Goal: Task Accomplishment & Management: Use online tool/utility

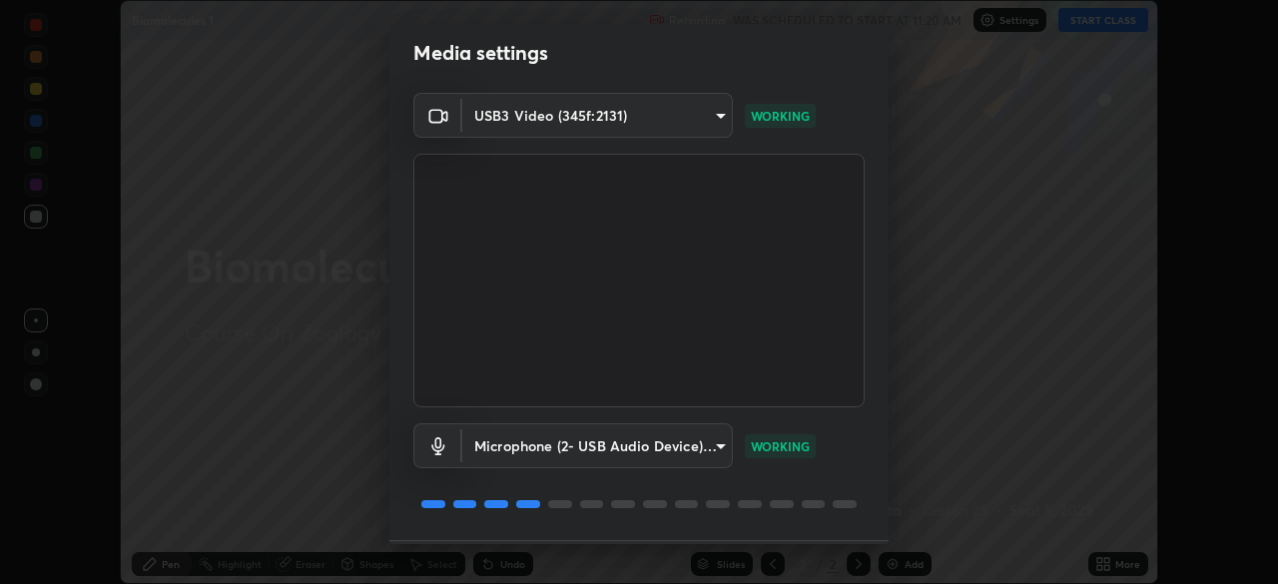
scroll to position [71, 0]
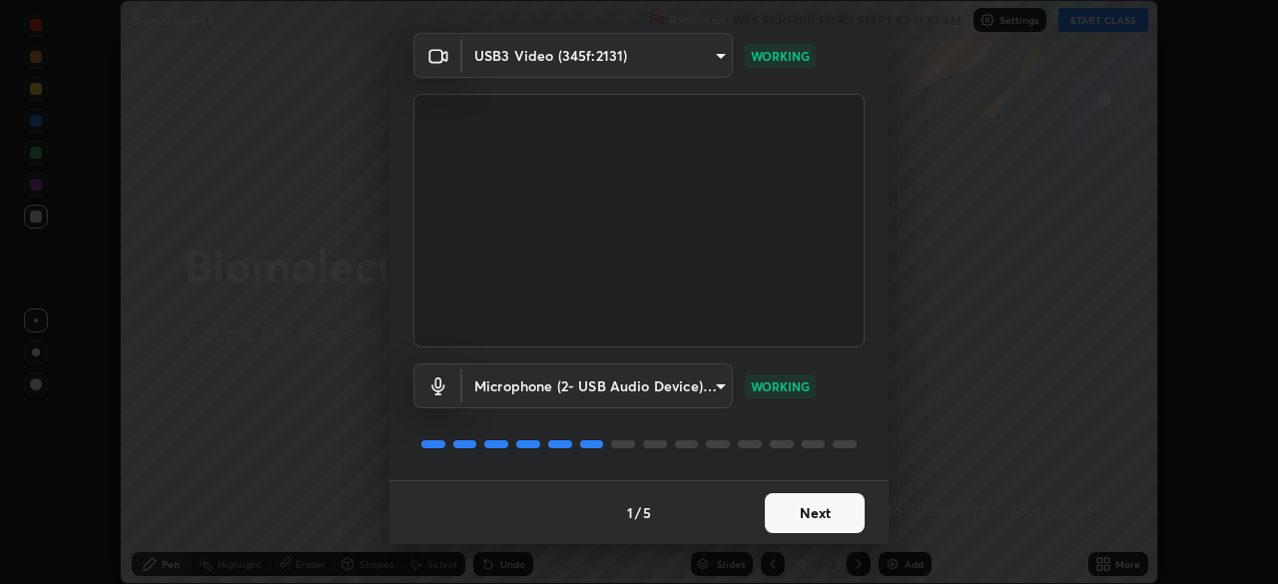
click at [793, 517] on button "Next" at bounding box center [815, 513] width 100 height 40
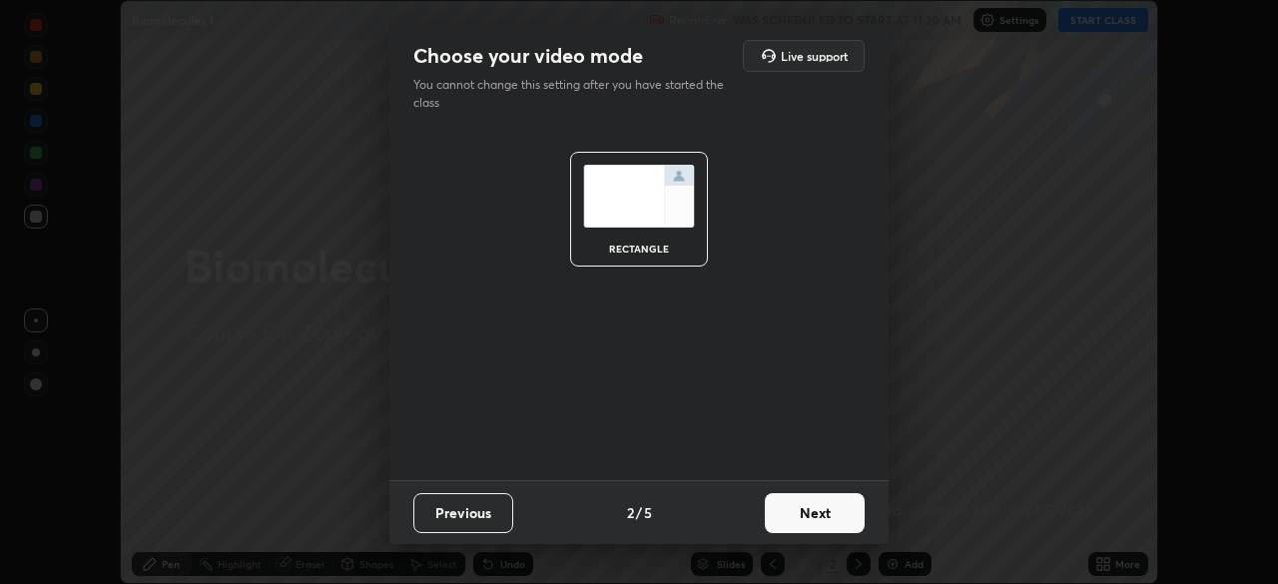
scroll to position [0, 0]
click at [796, 509] on button "Next" at bounding box center [815, 513] width 100 height 40
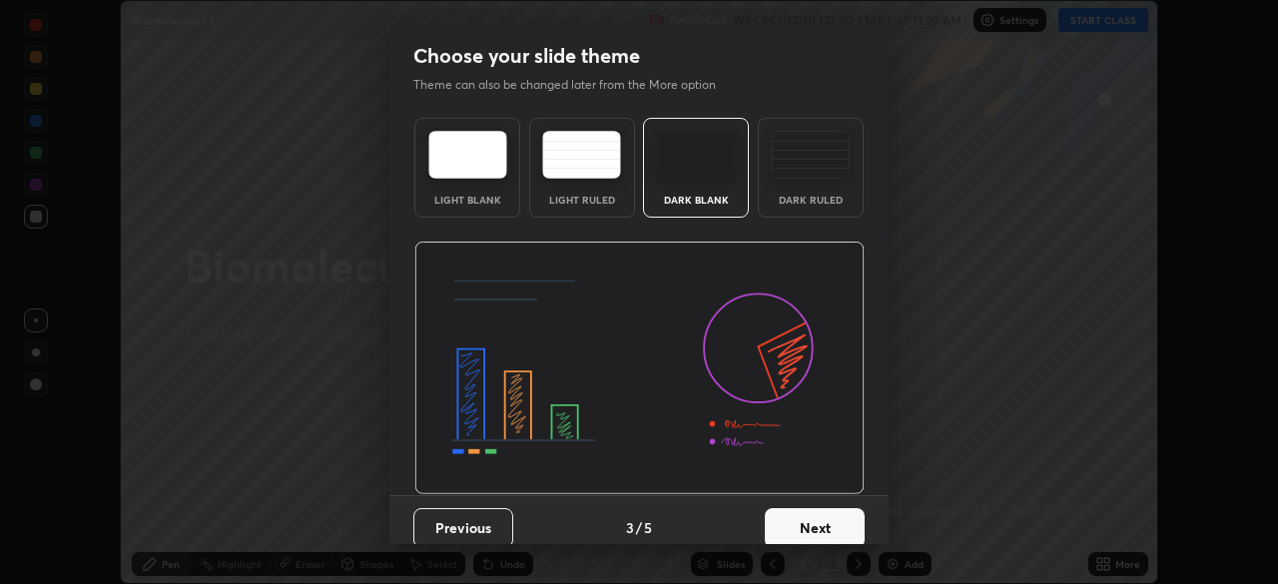
scroll to position [15, 0]
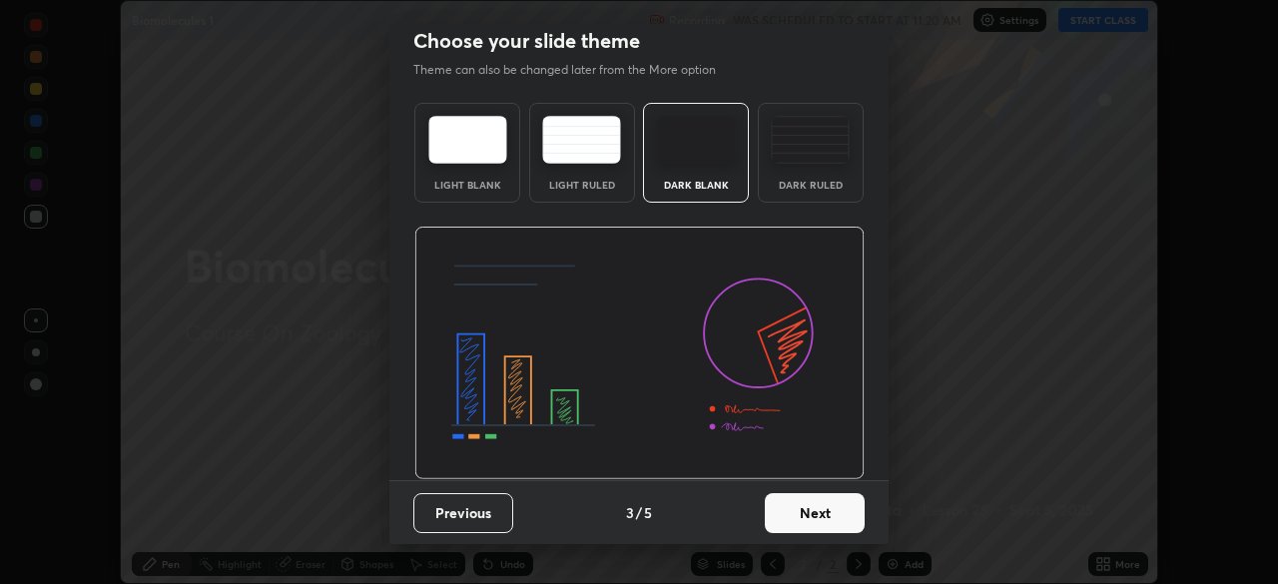
click at [785, 516] on button "Next" at bounding box center [815, 513] width 100 height 40
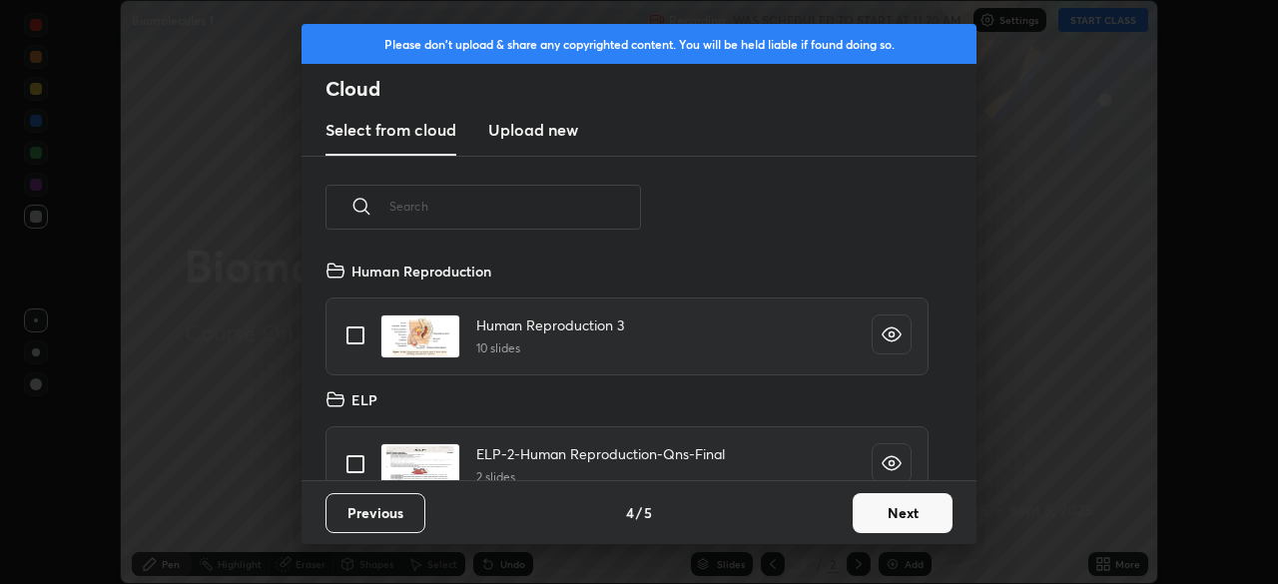
scroll to position [222, 641]
click at [880, 510] on button "Next" at bounding box center [902, 513] width 100 height 40
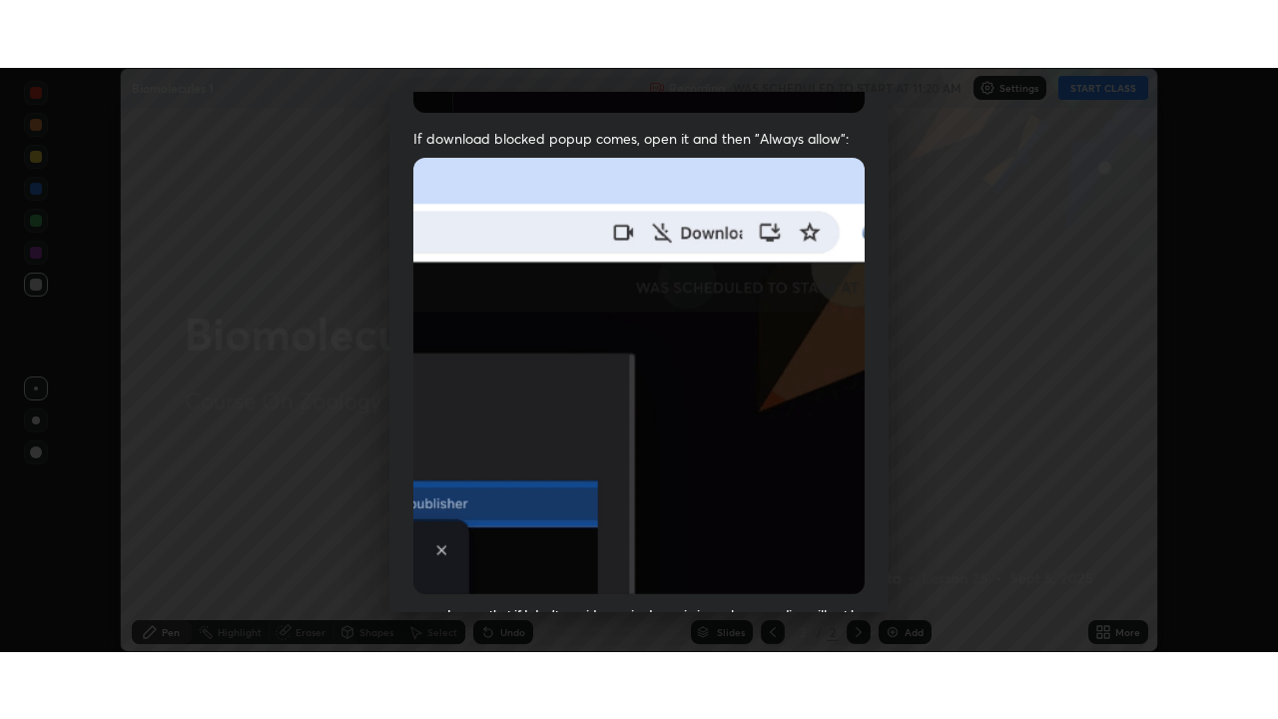
scroll to position [478, 0]
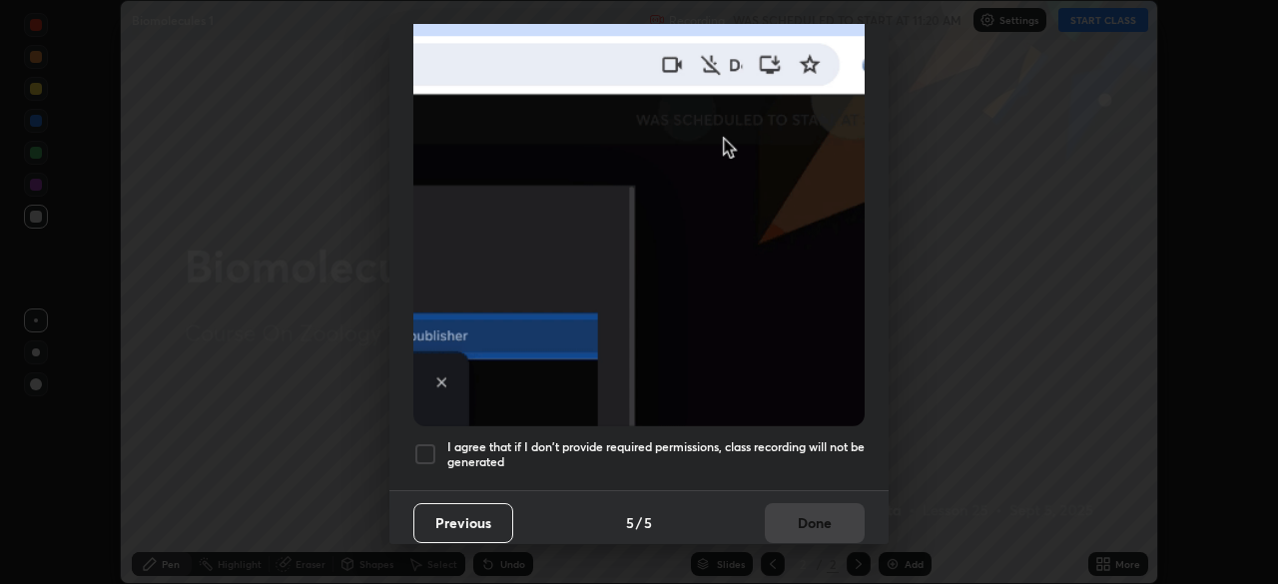
click at [772, 439] on h5 "I agree that if I don't provide required permissions, class recording will not …" at bounding box center [655, 454] width 417 height 31
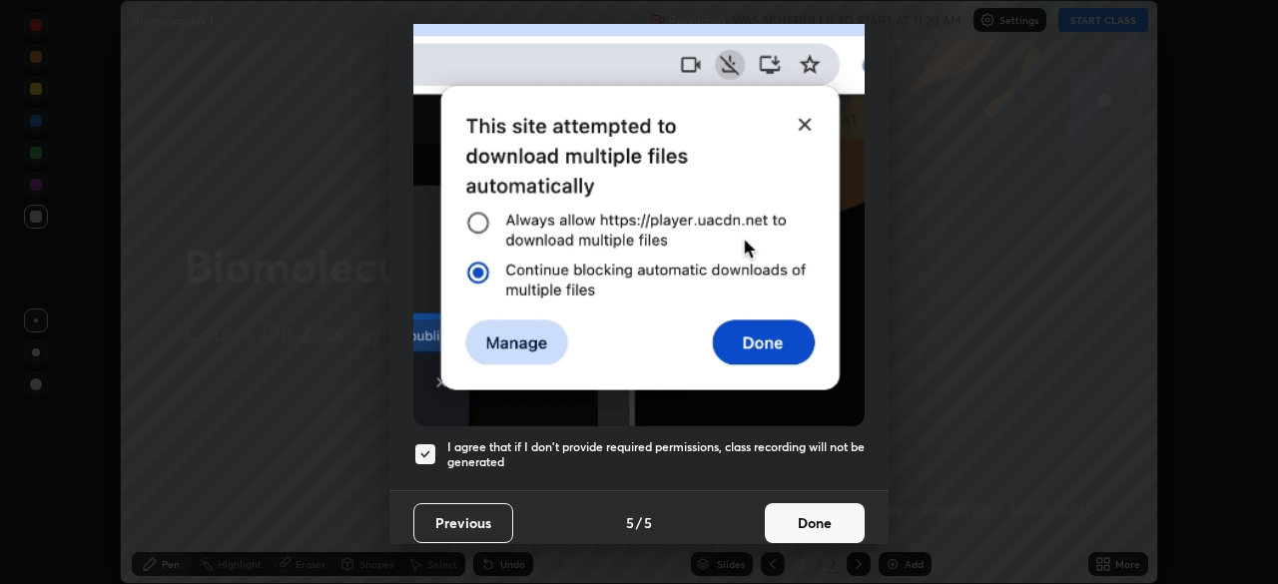
click at [799, 513] on button "Done" at bounding box center [815, 523] width 100 height 40
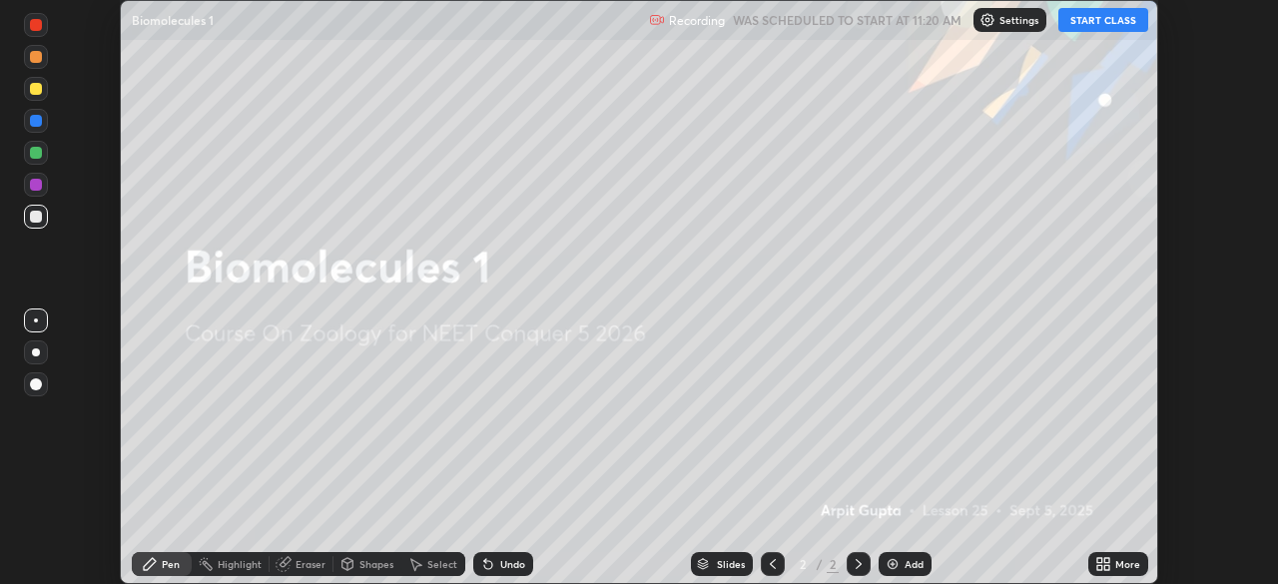
click at [1096, 566] on icon at bounding box center [1103, 564] width 16 height 16
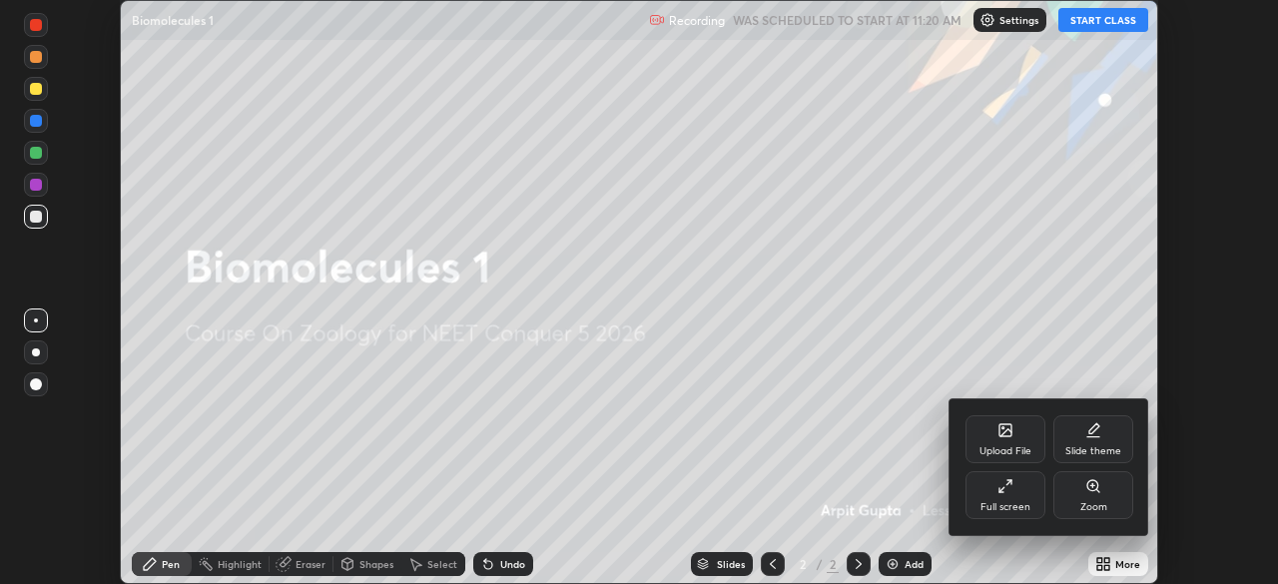
click at [1027, 493] on div "Full screen" at bounding box center [1005, 495] width 80 height 48
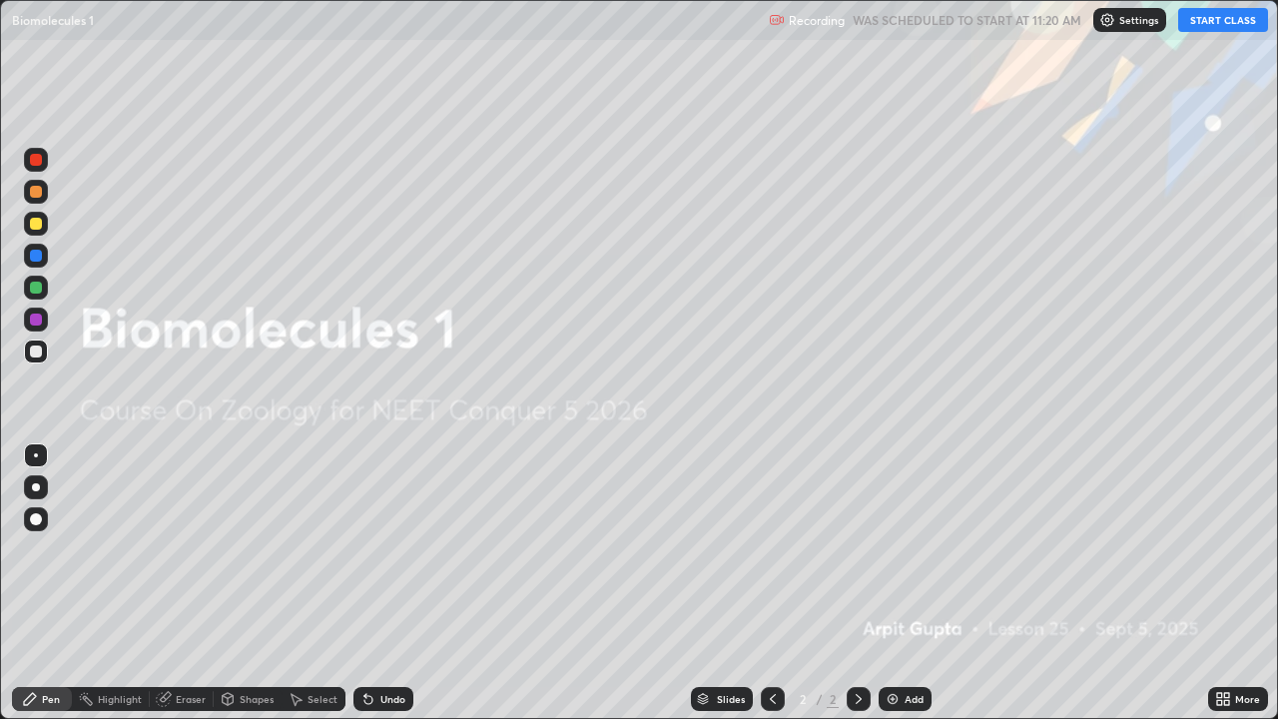
scroll to position [719, 1278]
click at [1204, 22] on button "START CLASS" at bounding box center [1223, 20] width 90 height 24
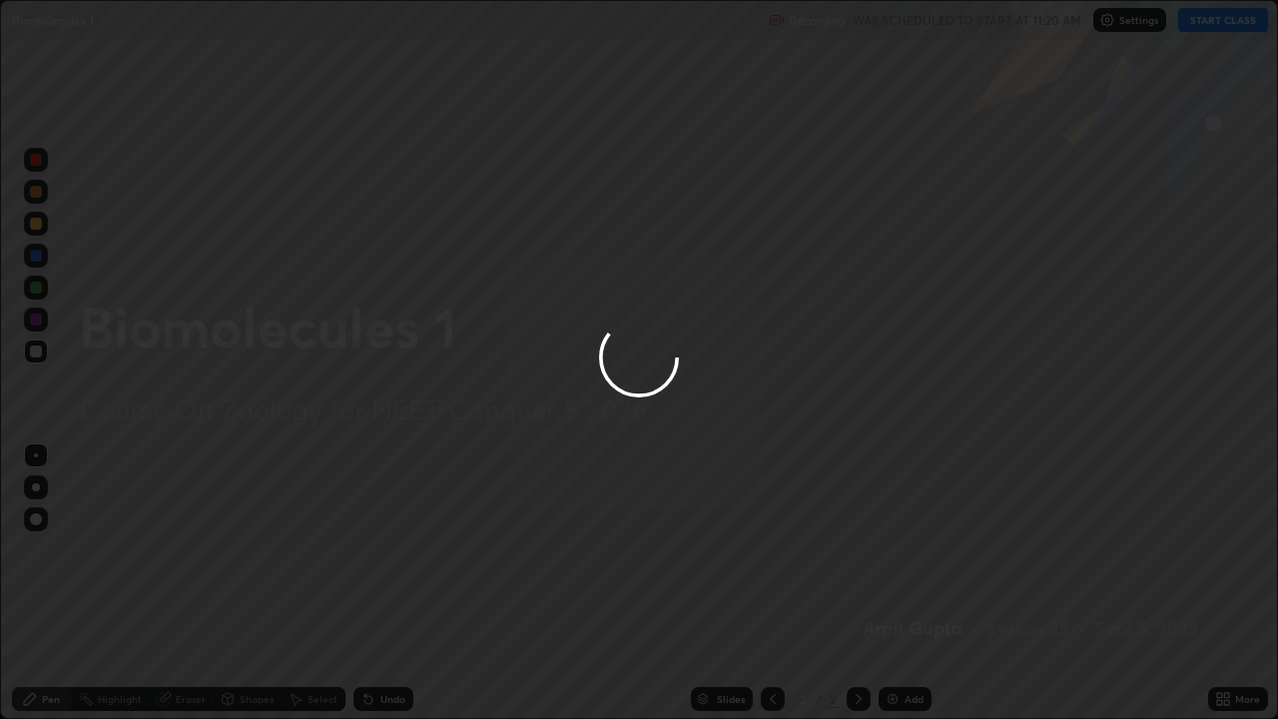
click at [1221, 583] on div at bounding box center [639, 359] width 1278 height 719
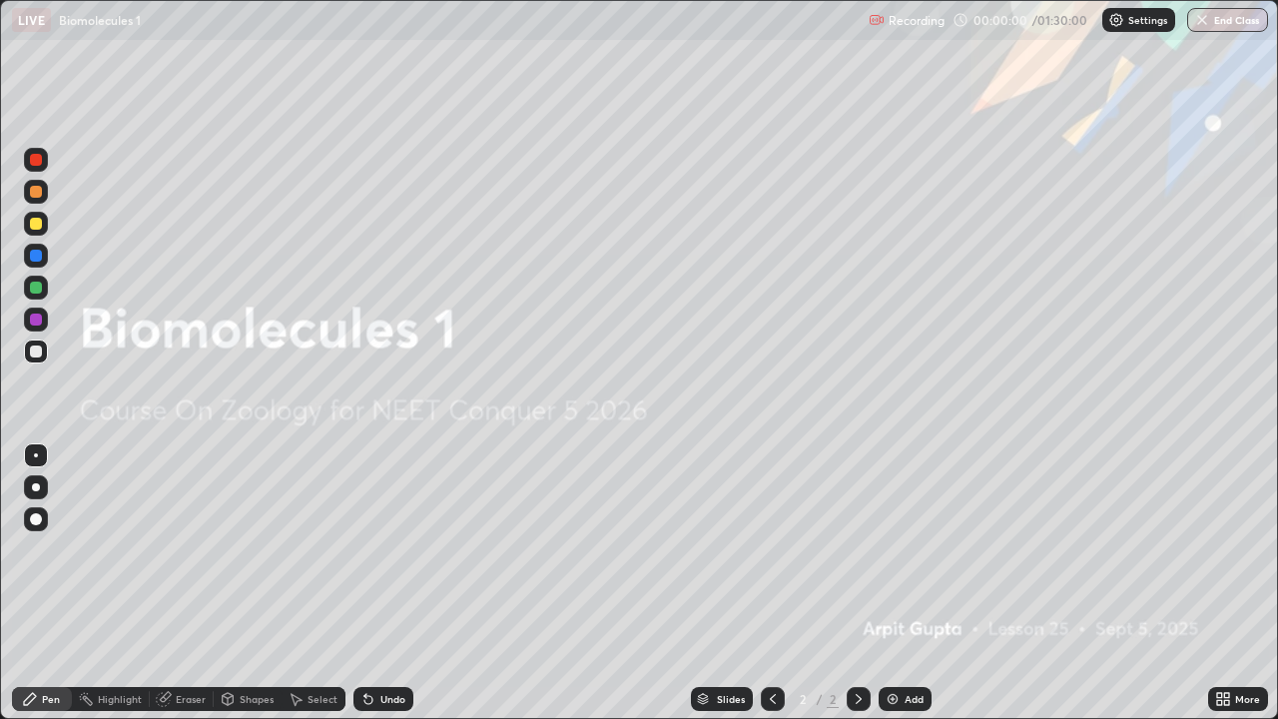
click at [1215, 583] on icon at bounding box center [1223, 699] width 16 height 16
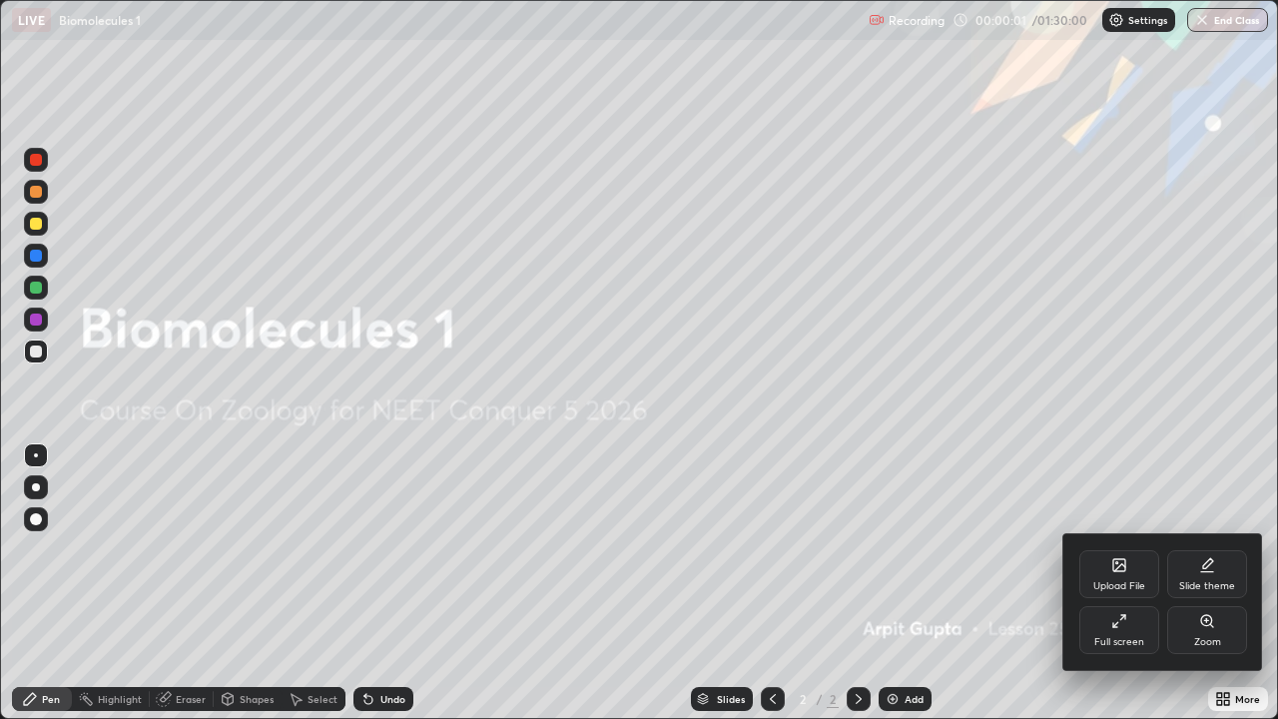
click at [1126, 582] on div "Upload File" at bounding box center [1119, 586] width 52 height 10
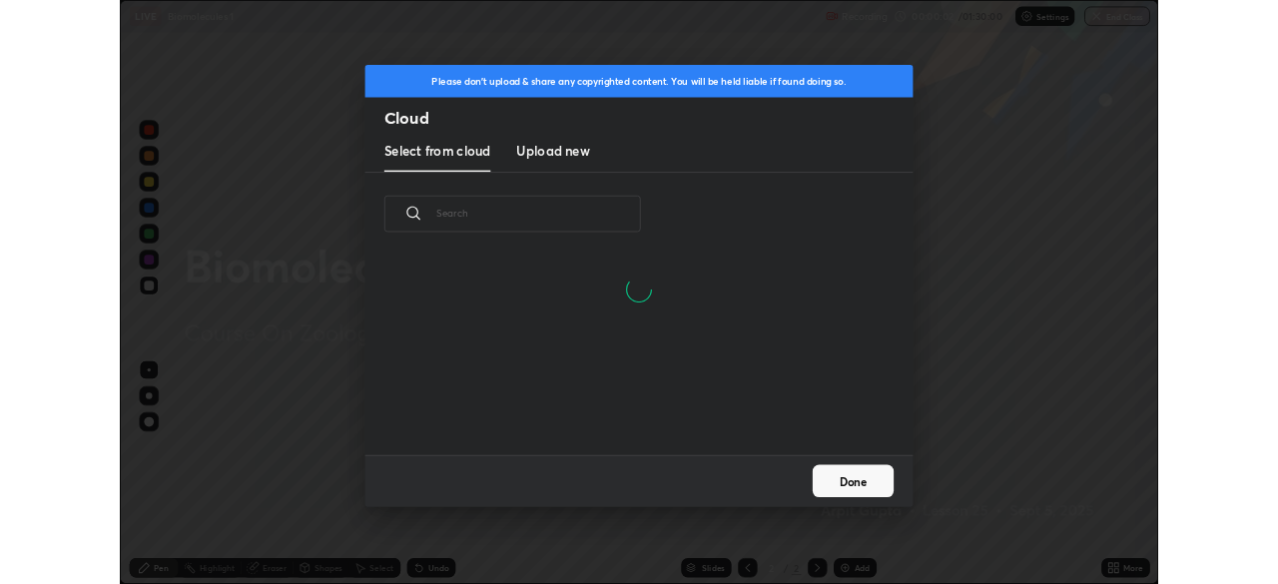
scroll to position [246, 641]
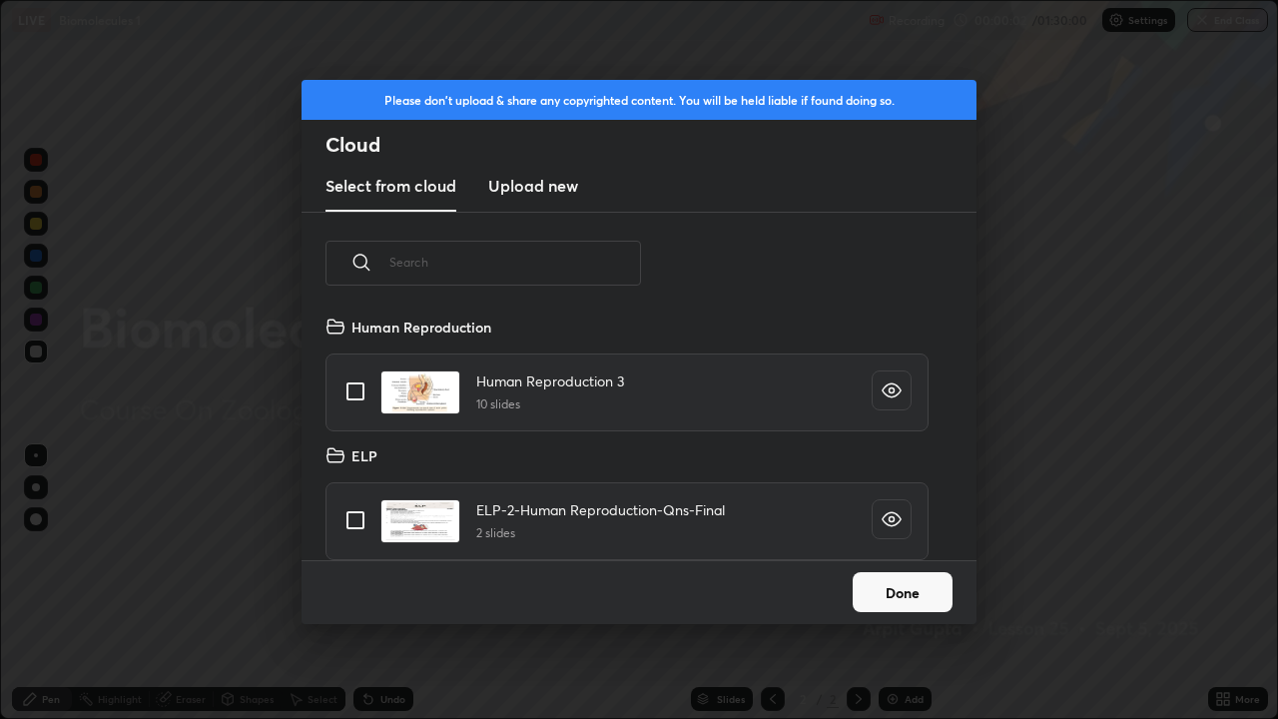
click at [554, 189] on h3 "Upload new" at bounding box center [533, 186] width 90 height 24
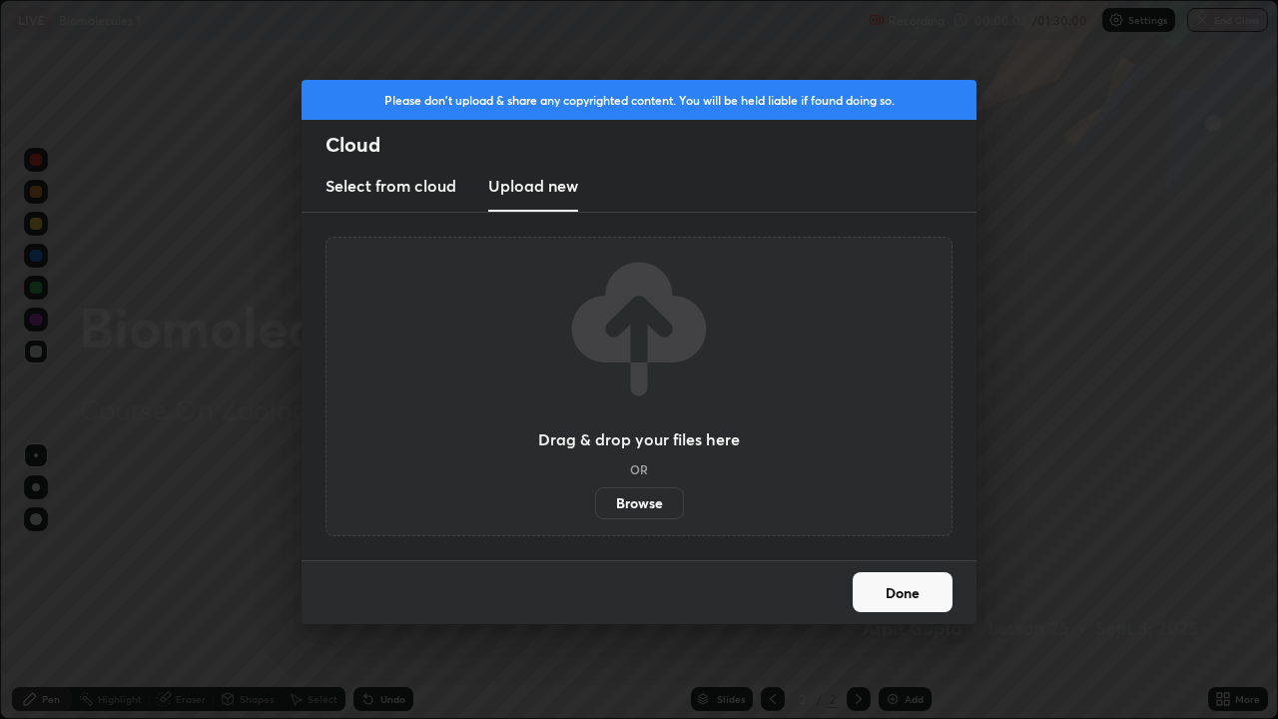
click at [633, 511] on label "Browse" at bounding box center [639, 503] width 89 height 32
click at [595, 511] on input "Browse" at bounding box center [595, 503] width 0 height 32
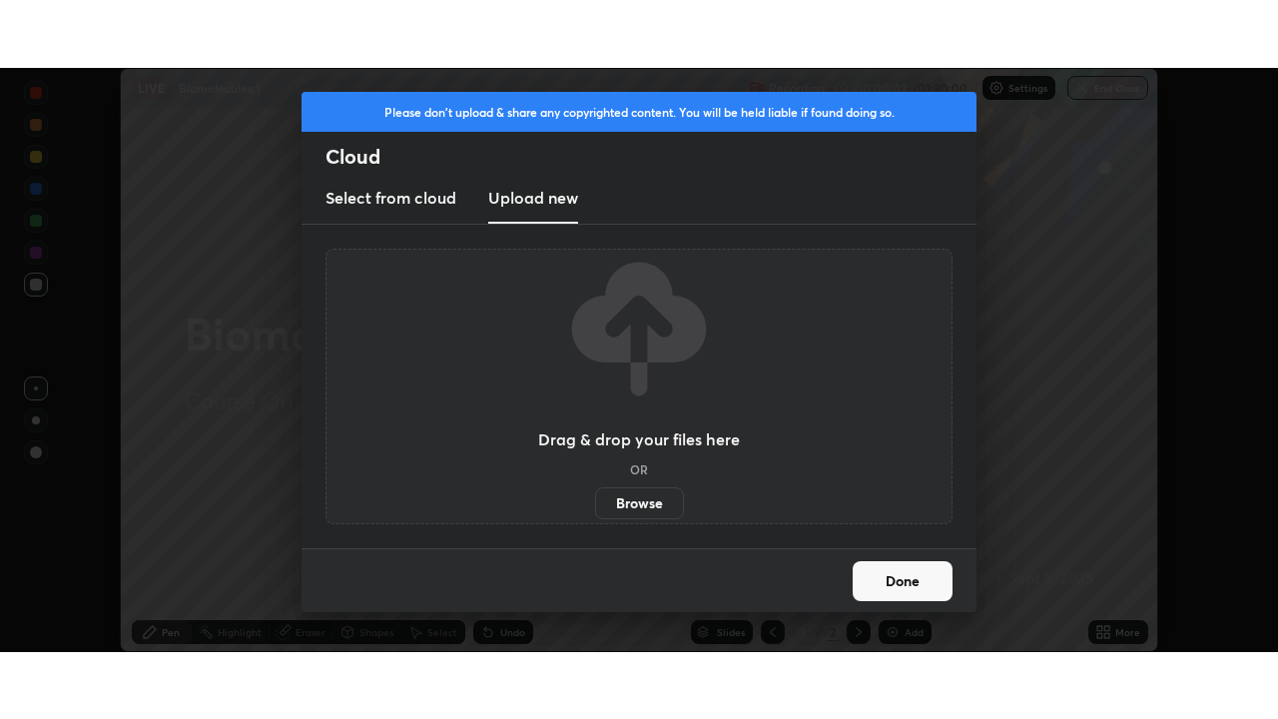
scroll to position [99225, 98532]
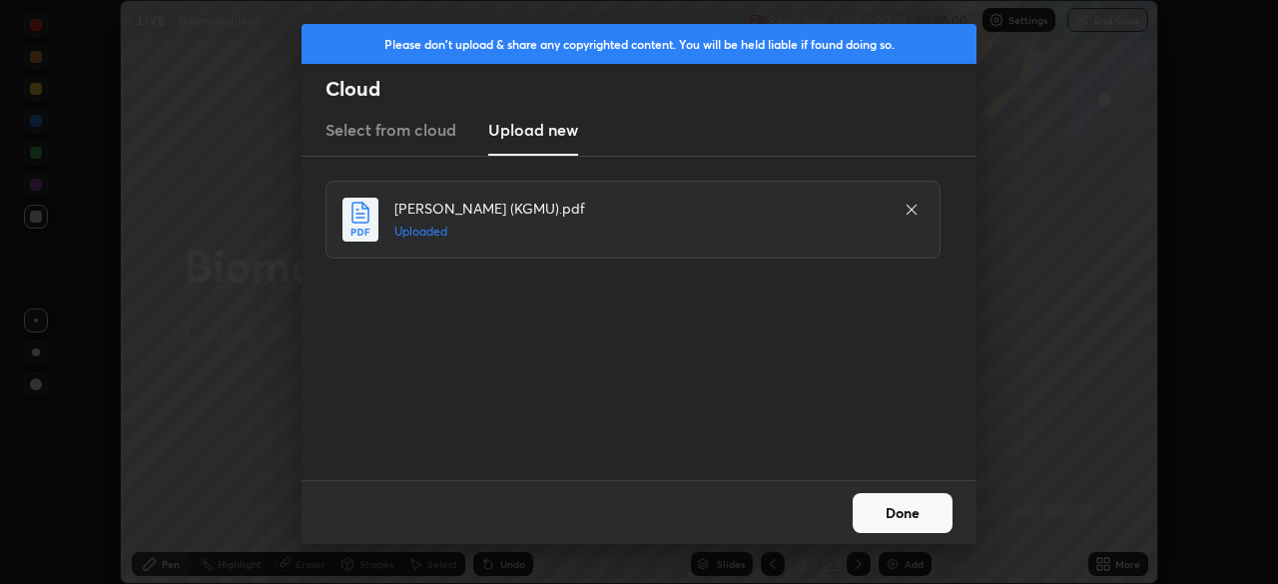
click at [924, 501] on button "Done" at bounding box center [902, 513] width 100 height 40
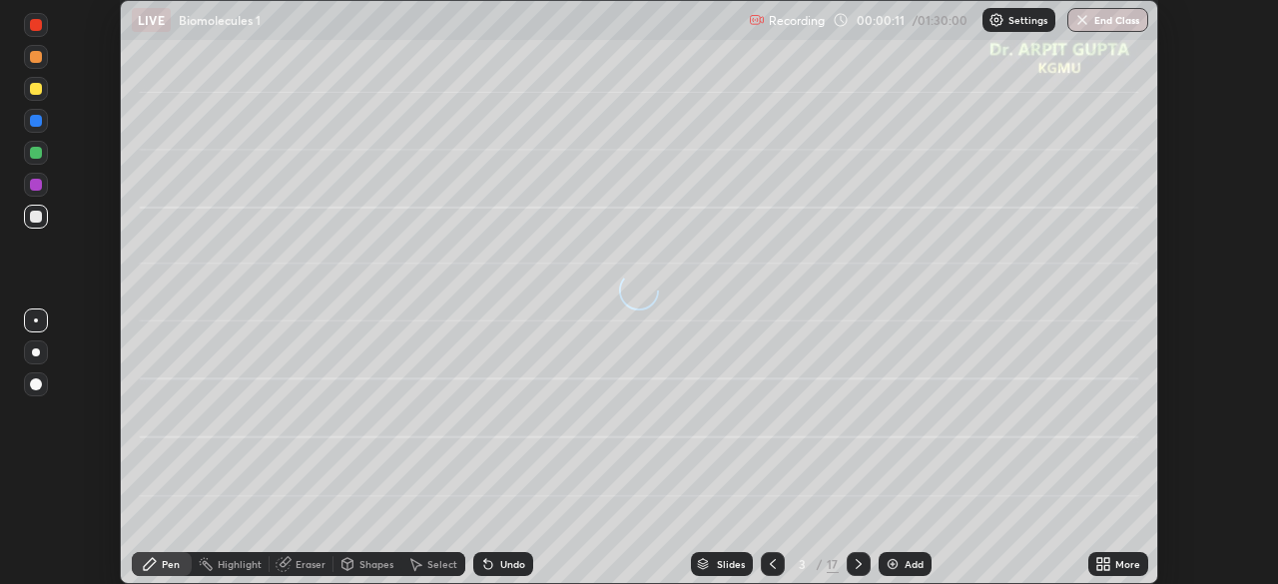
click at [1097, 565] on icon at bounding box center [1099, 567] width 5 height 5
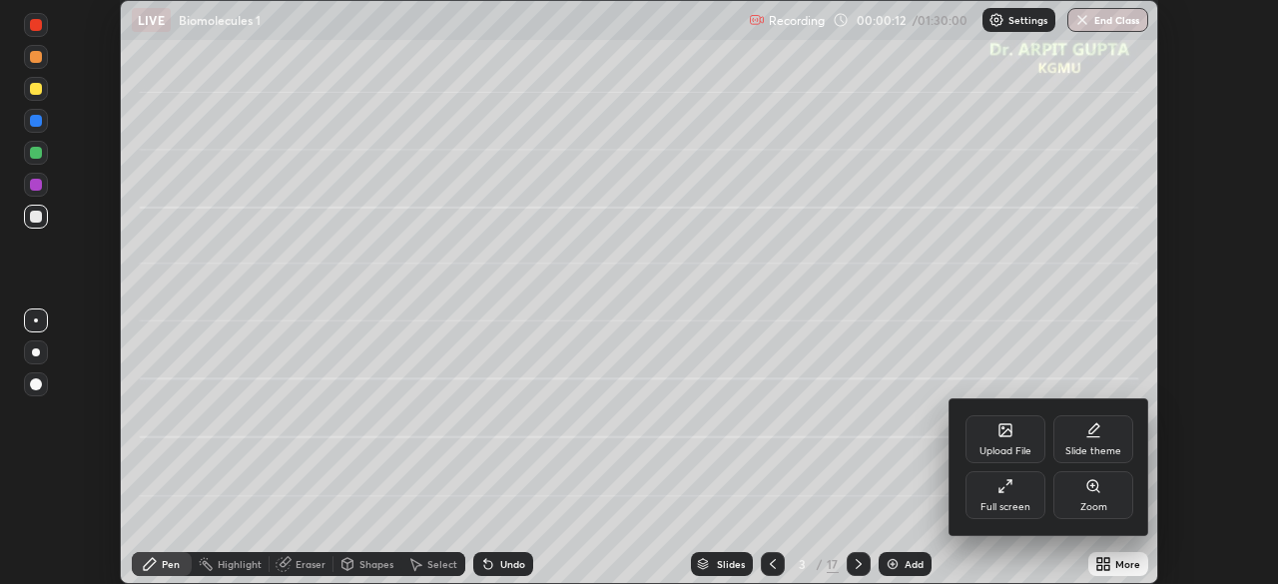
click at [1024, 494] on div "Full screen" at bounding box center [1005, 495] width 80 height 48
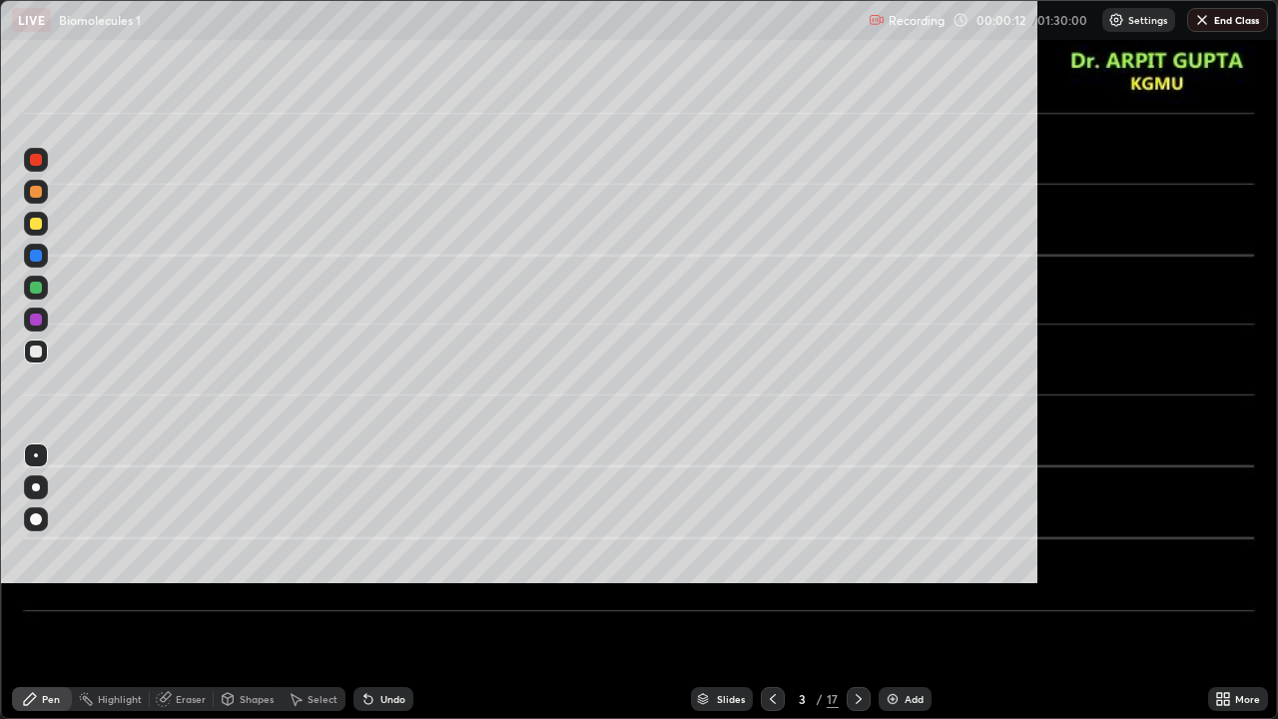
scroll to position [719, 1278]
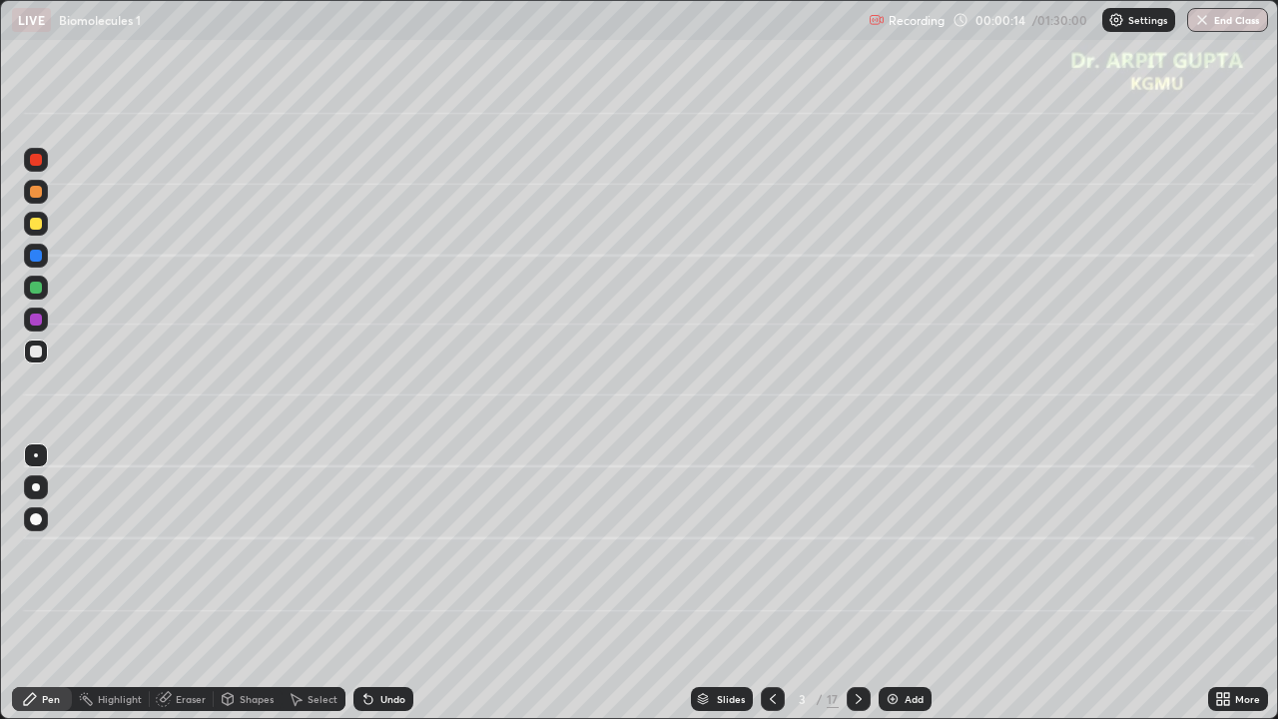
click at [770, 583] on icon at bounding box center [773, 699] width 6 height 10
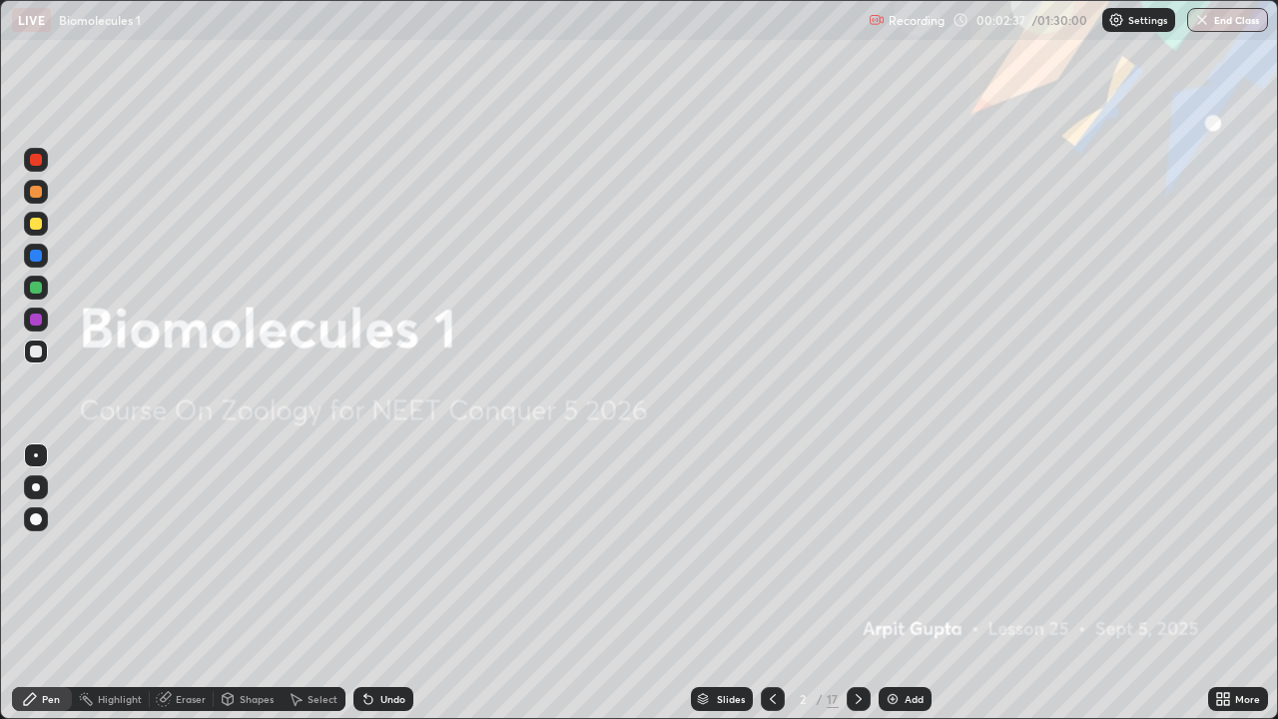
click at [773, 583] on icon at bounding box center [773, 699] width 16 height 16
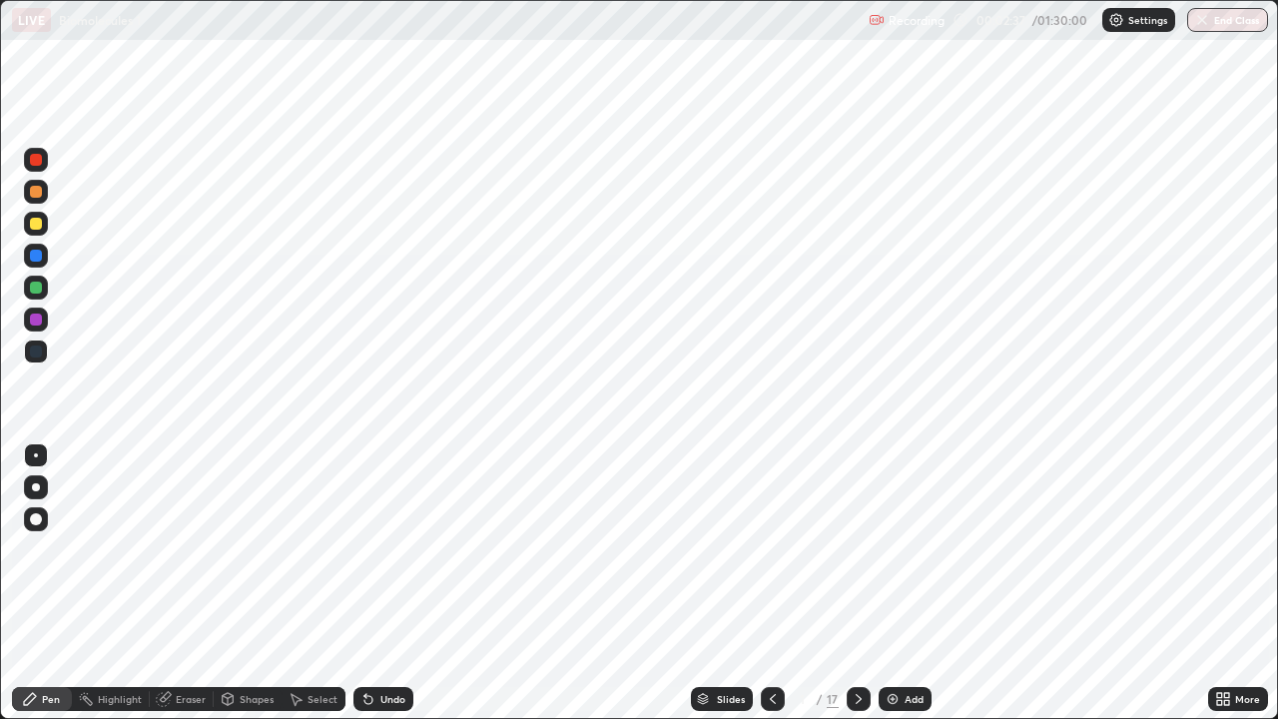
click at [854, 583] on icon at bounding box center [858, 699] width 16 height 16
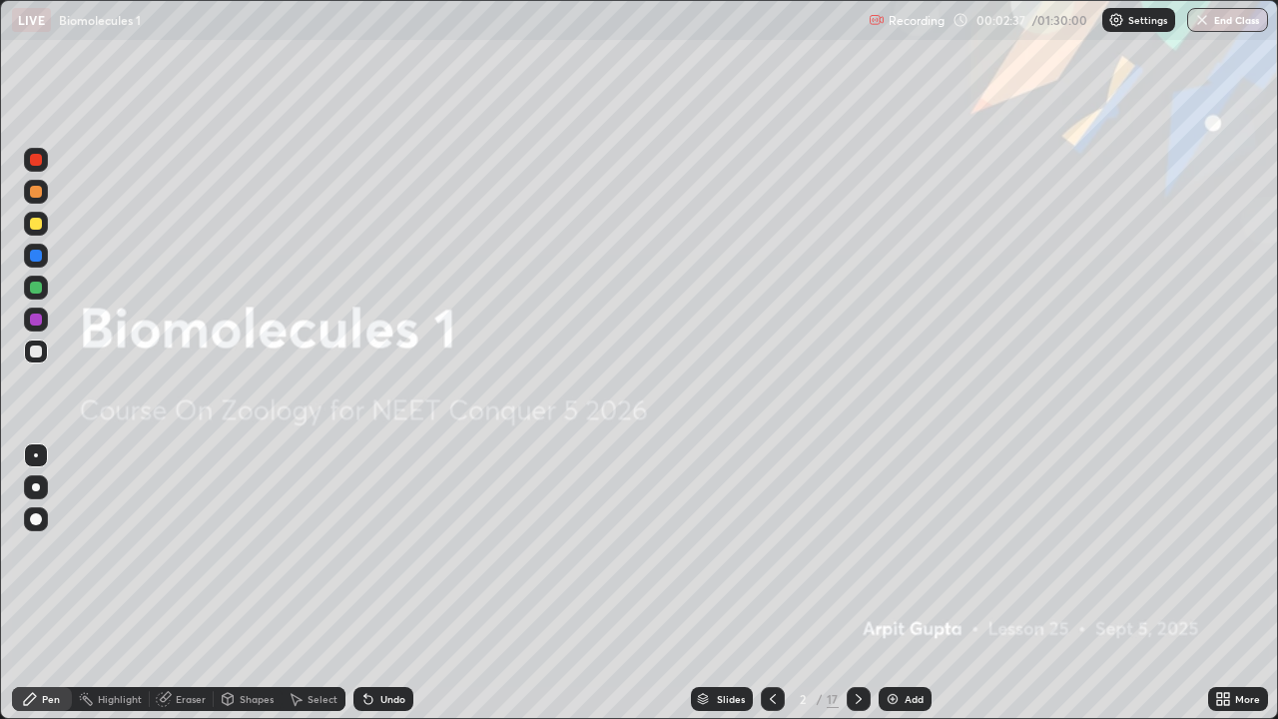
click at [853, 583] on icon at bounding box center [858, 699] width 16 height 16
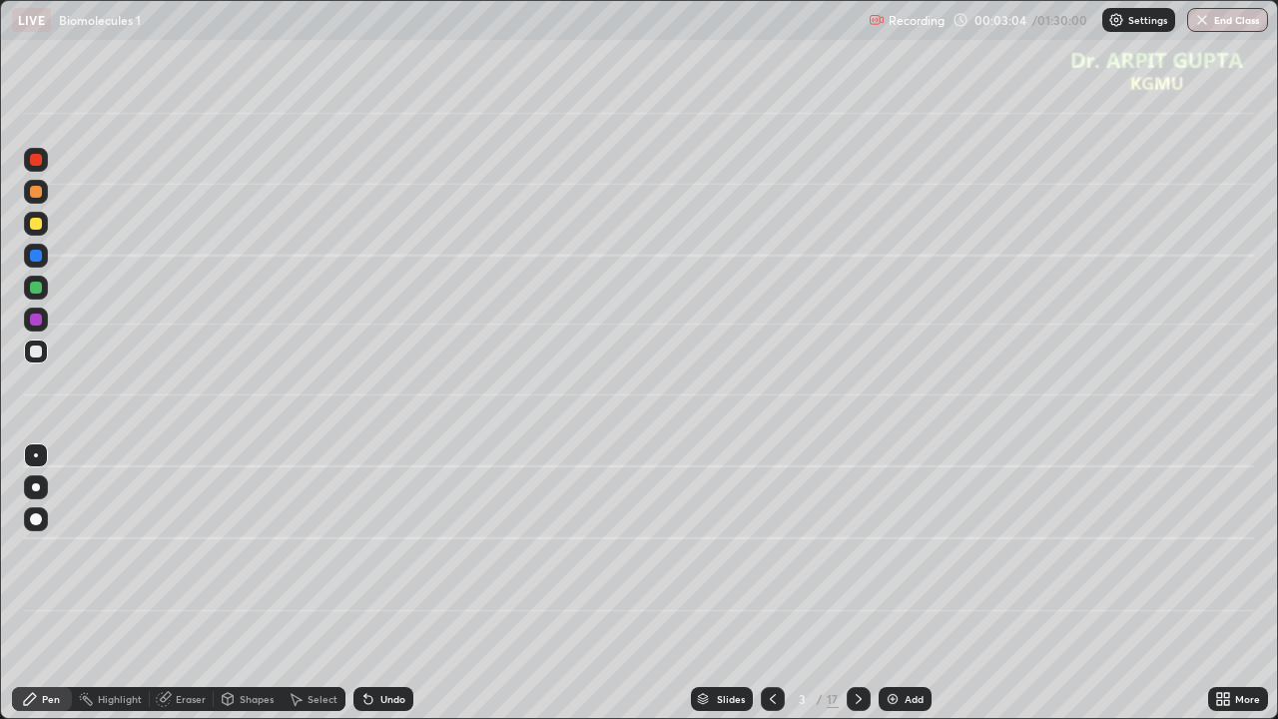
click at [37, 232] on div at bounding box center [36, 224] width 24 height 24
click at [32, 522] on div at bounding box center [36, 519] width 12 height 12
click at [362, 583] on div "Undo" at bounding box center [383, 699] width 60 height 24
click at [365, 583] on div "Undo" at bounding box center [383, 699] width 60 height 24
click at [32, 293] on div at bounding box center [36, 287] width 24 height 24
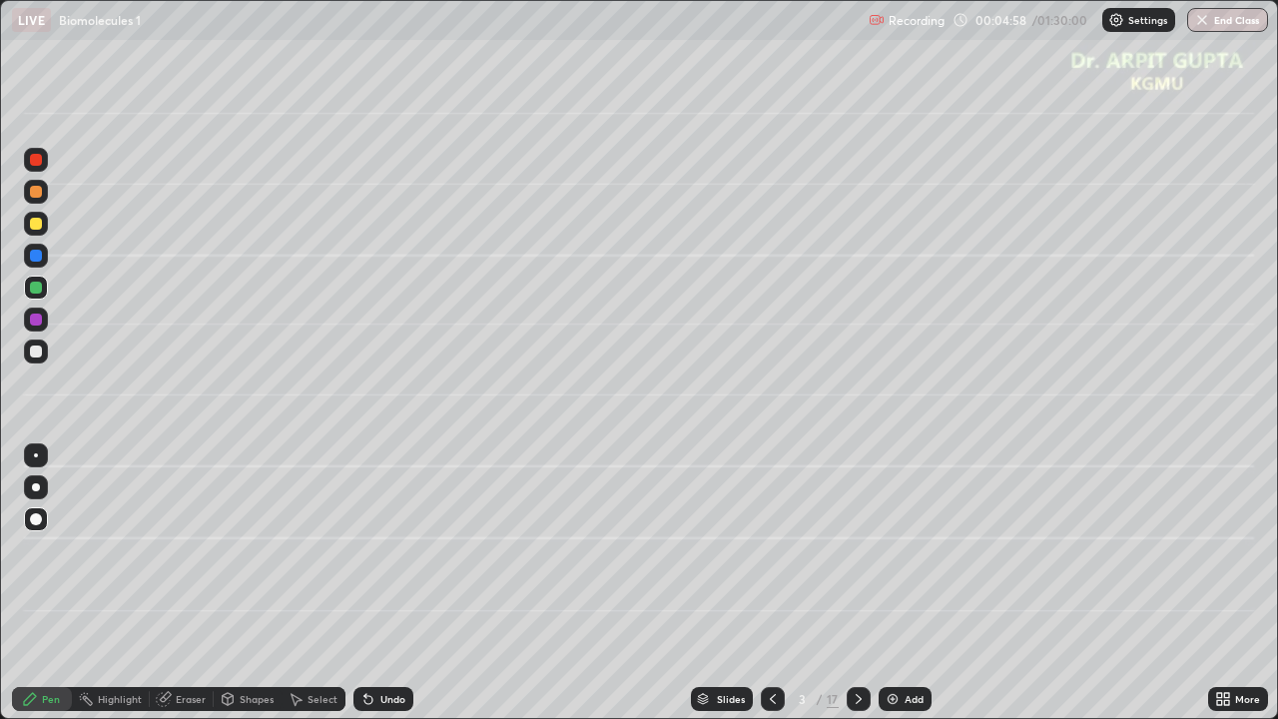
click at [40, 355] on div at bounding box center [36, 351] width 12 height 12
click at [29, 487] on div at bounding box center [36, 487] width 24 height 24
click at [383, 583] on div "Undo" at bounding box center [383, 699] width 60 height 24
click at [372, 583] on icon at bounding box center [368, 699] width 16 height 16
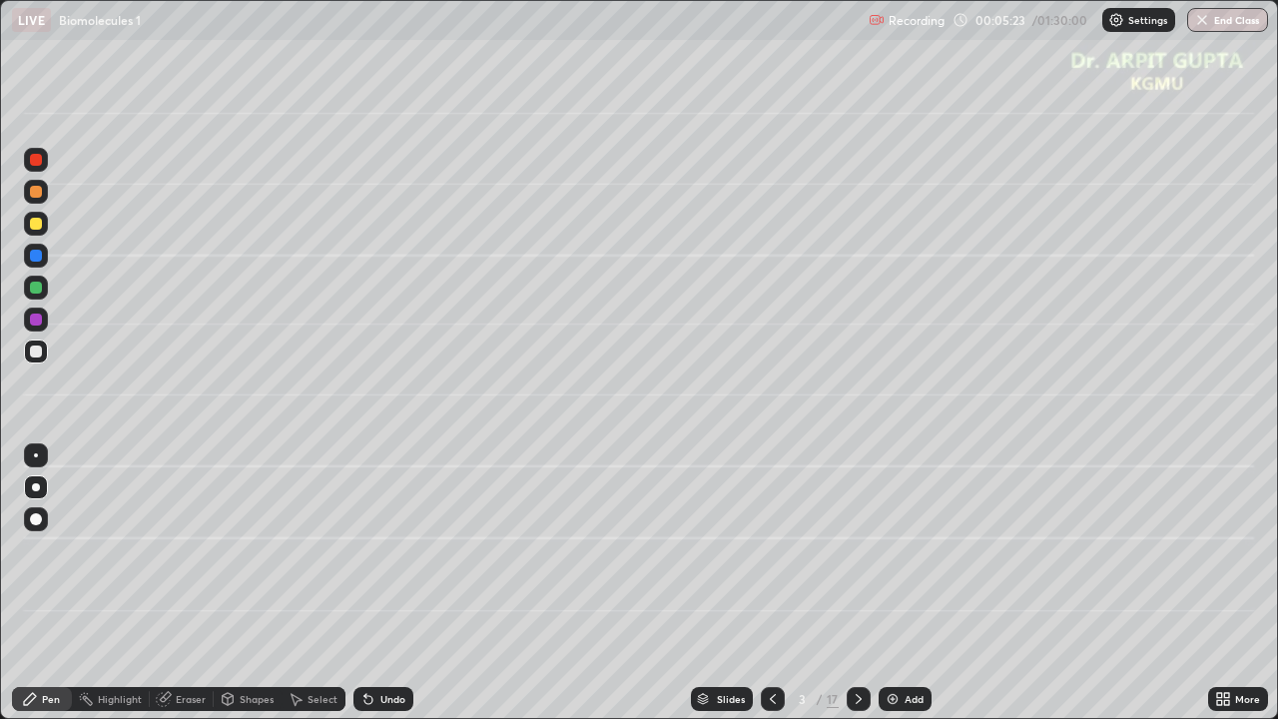
click at [45, 198] on div at bounding box center [36, 192] width 24 height 24
click at [393, 583] on div "Undo" at bounding box center [383, 699] width 60 height 24
click at [388, 583] on div "Undo" at bounding box center [392, 699] width 25 height 10
click at [391, 583] on div "Undo" at bounding box center [392, 699] width 25 height 10
click at [34, 353] on div at bounding box center [36, 351] width 12 height 12
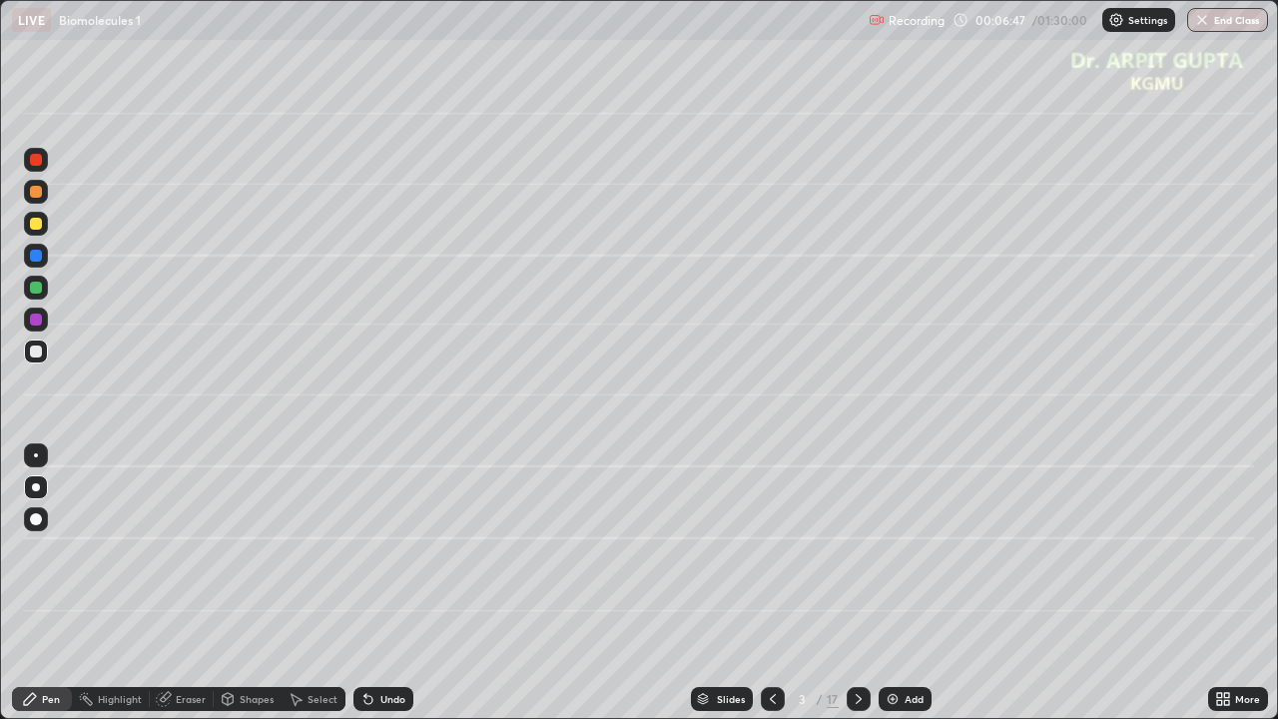
click at [40, 235] on div at bounding box center [36, 224] width 24 height 24
click at [36, 262] on div at bounding box center [36, 256] width 24 height 24
click at [41, 195] on div at bounding box center [36, 192] width 12 height 12
click at [199, 583] on div "Eraser" at bounding box center [191, 699] width 30 height 10
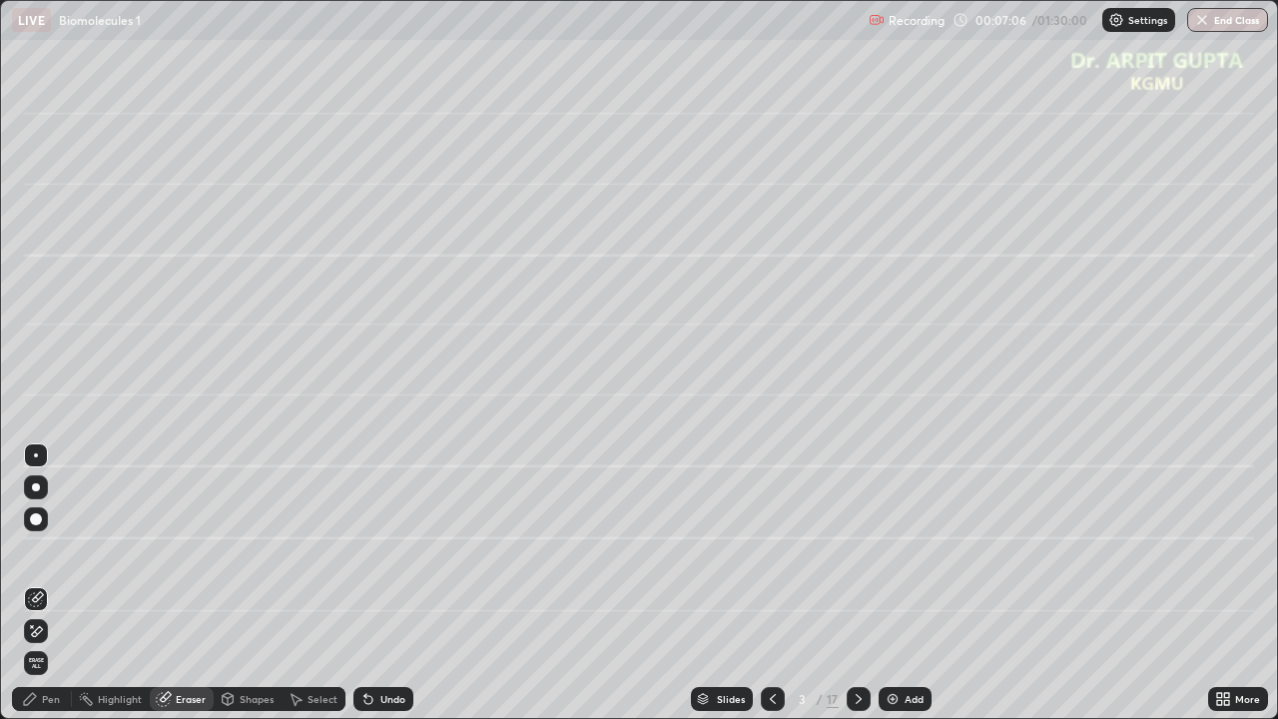
click at [57, 583] on div "Pen" at bounding box center [51, 699] width 18 height 10
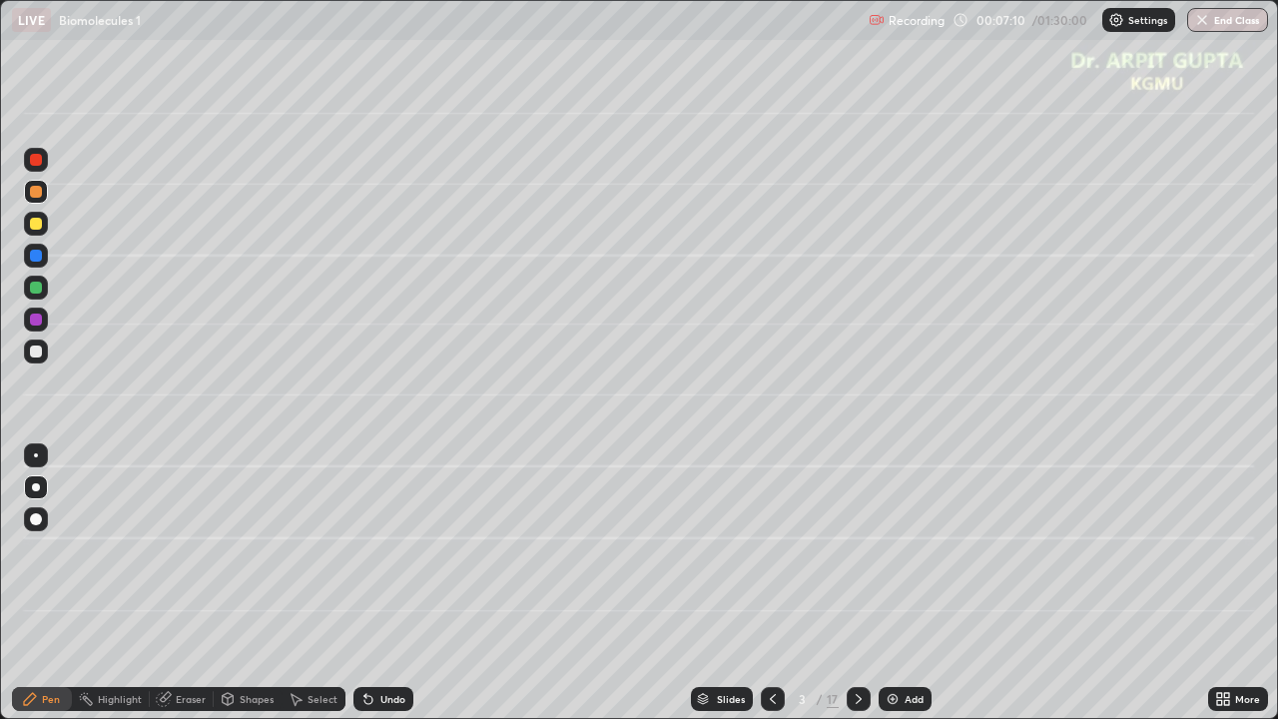
click at [358, 583] on div "Undo" at bounding box center [383, 699] width 60 height 24
click at [857, 583] on div at bounding box center [858, 699] width 24 height 24
click at [38, 356] on div at bounding box center [36, 351] width 12 height 12
click at [36, 223] on div at bounding box center [36, 224] width 12 height 12
click at [364, 583] on icon at bounding box center [365, 695] width 2 height 2
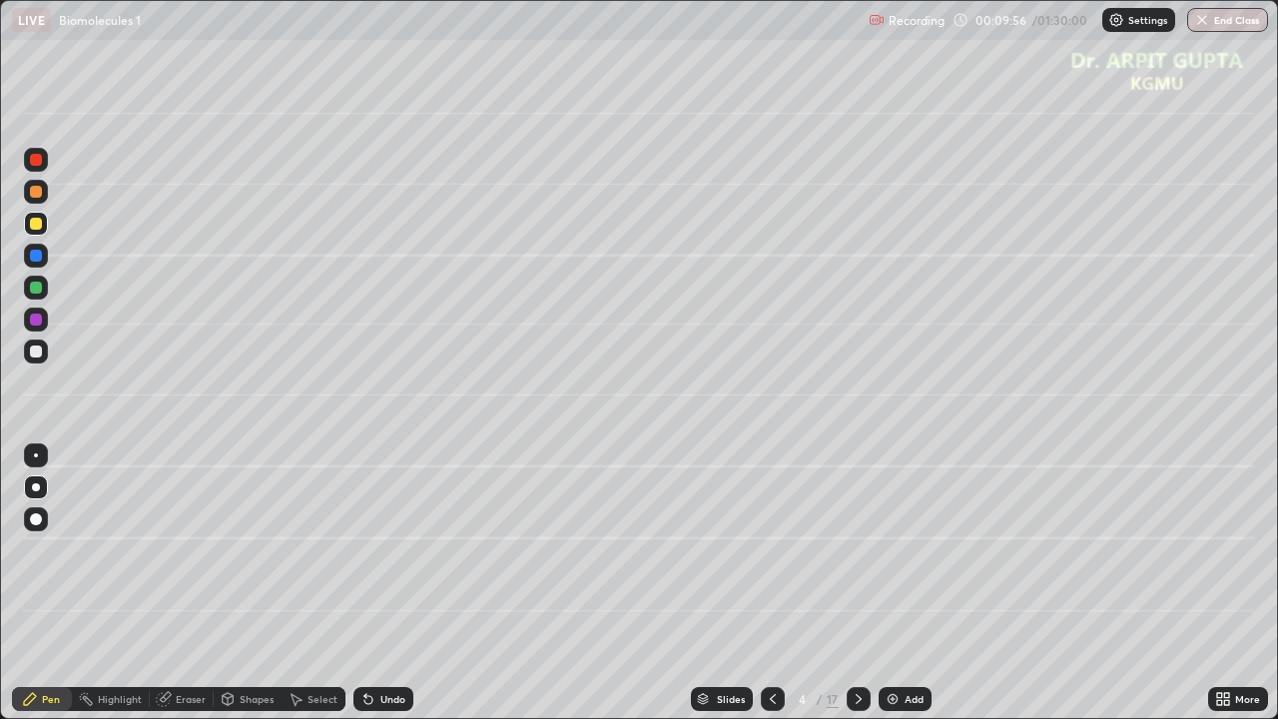
click at [353, 583] on div "Undo" at bounding box center [383, 699] width 60 height 24
click at [364, 583] on icon at bounding box center [365, 695] width 2 height 2
click at [360, 583] on div "Undo" at bounding box center [383, 699] width 60 height 24
click at [40, 322] on div at bounding box center [36, 319] width 12 height 12
click at [44, 299] on div at bounding box center [36, 287] width 24 height 32
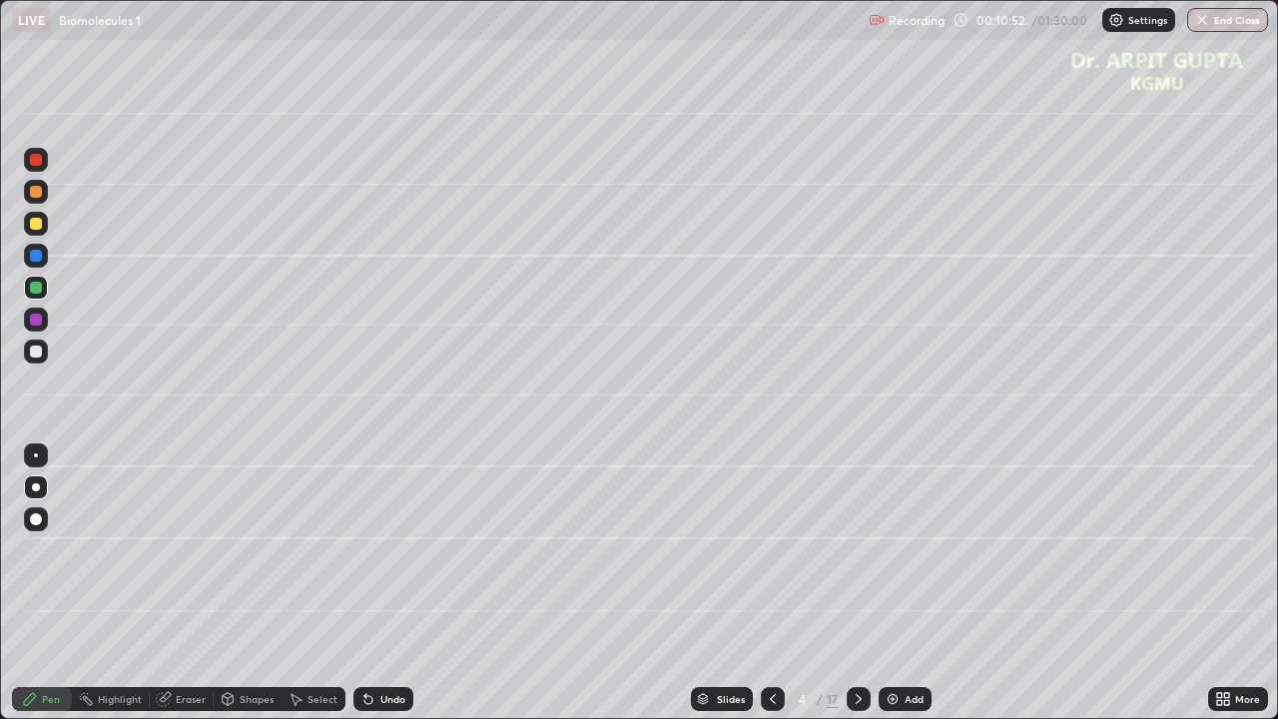
click at [35, 227] on div at bounding box center [36, 224] width 12 height 12
click at [37, 227] on div at bounding box center [36, 224] width 12 height 12
click at [364, 583] on icon at bounding box center [365, 695] width 2 height 2
click at [371, 583] on icon at bounding box center [368, 699] width 16 height 16
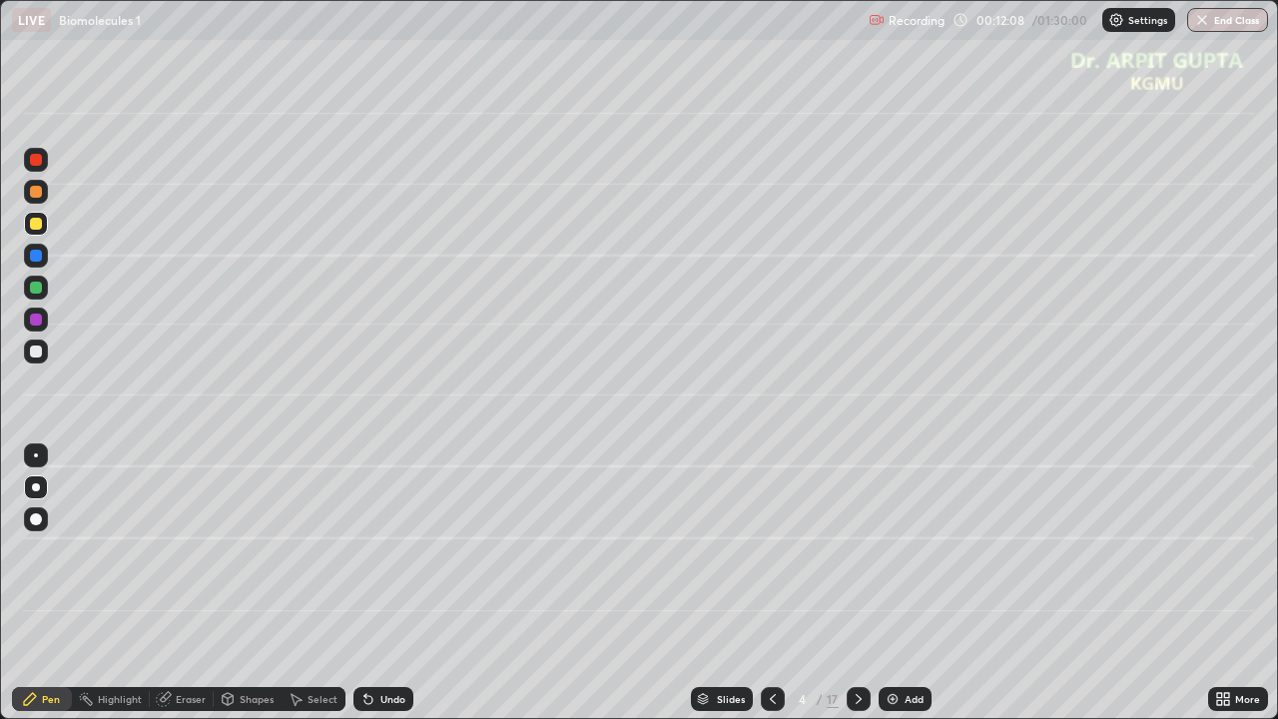
click at [364, 583] on div "Undo" at bounding box center [379, 699] width 68 height 40
click at [364, 583] on div "Undo" at bounding box center [383, 699] width 60 height 24
click at [365, 583] on div "Undo" at bounding box center [383, 699] width 60 height 24
click at [366, 583] on icon at bounding box center [368, 699] width 16 height 16
click at [369, 583] on icon at bounding box center [368, 699] width 16 height 16
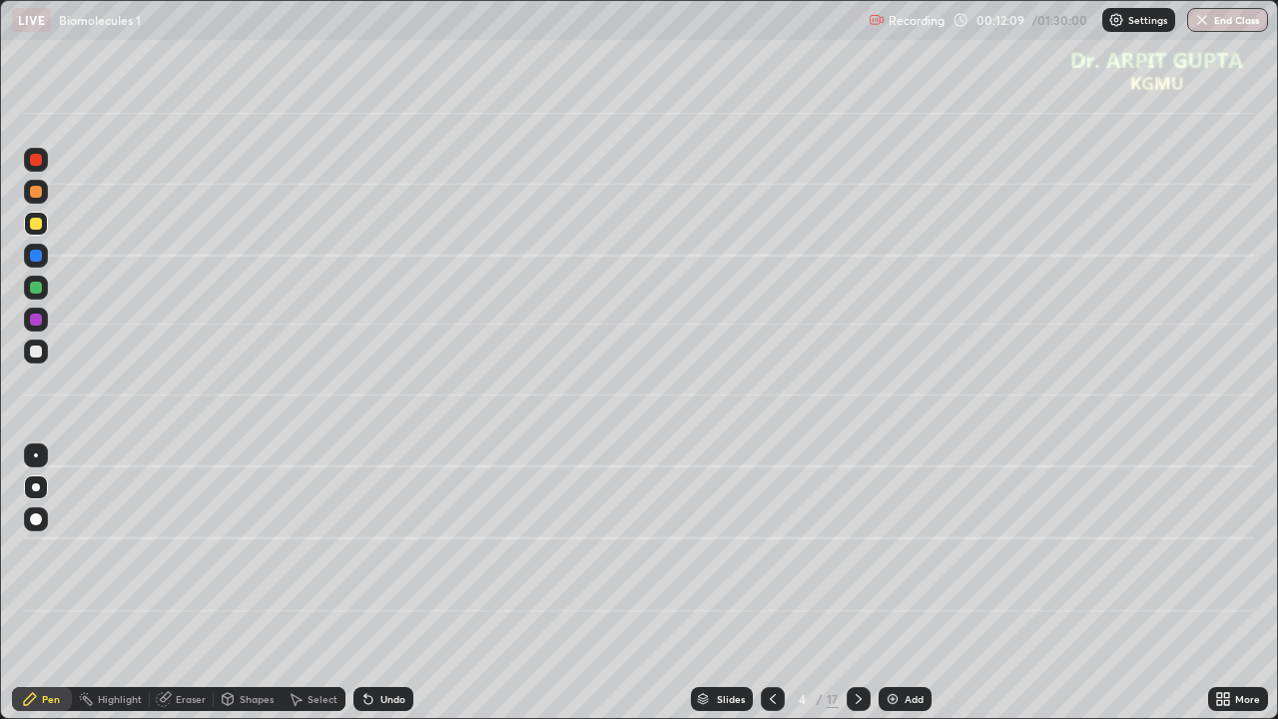
click at [369, 583] on icon at bounding box center [368, 699] width 16 height 16
click at [370, 583] on icon at bounding box center [368, 699] width 16 height 16
click at [373, 583] on div "Undo" at bounding box center [383, 699] width 60 height 24
click at [41, 322] on div at bounding box center [36, 319] width 12 height 12
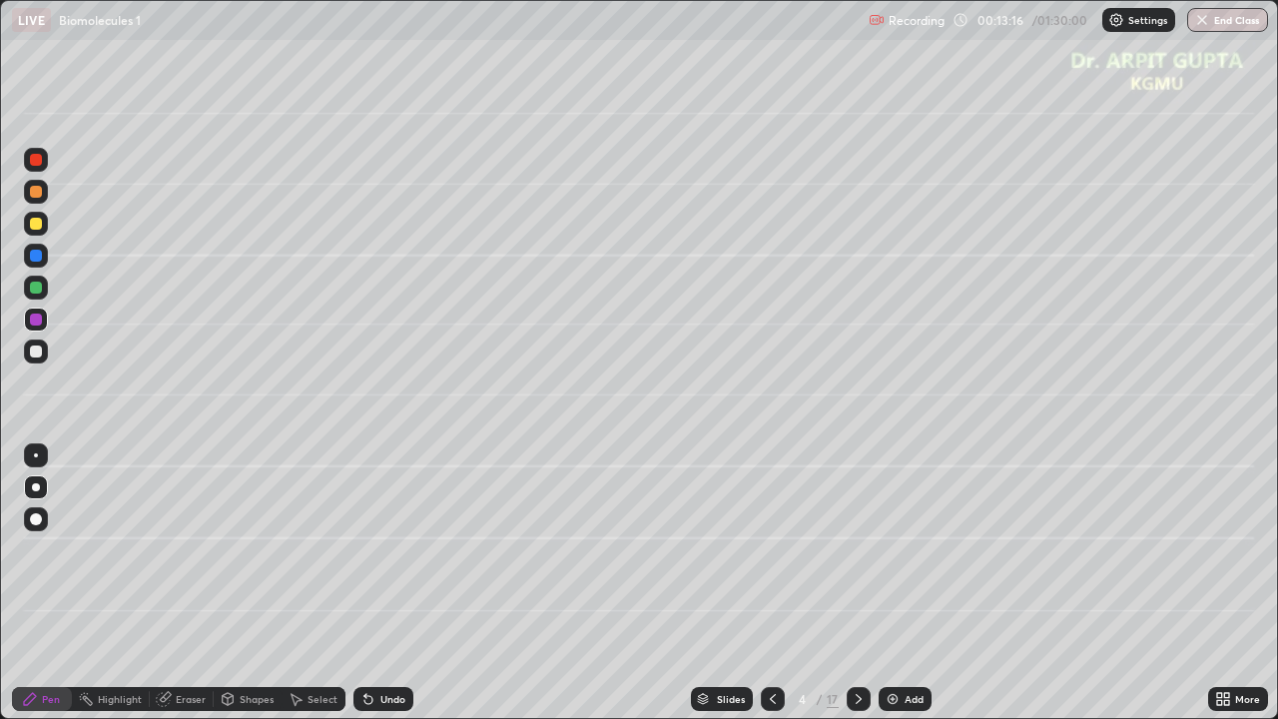
click at [37, 224] on div at bounding box center [36, 224] width 12 height 12
click at [36, 193] on div at bounding box center [36, 192] width 12 height 12
click at [854, 583] on icon at bounding box center [858, 699] width 16 height 16
click at [367, 583] on icon at bounding box center [368, 700] width 8 height 8
click at [364, 583] on icon at bounding box center [365, 695] width 2 height 2
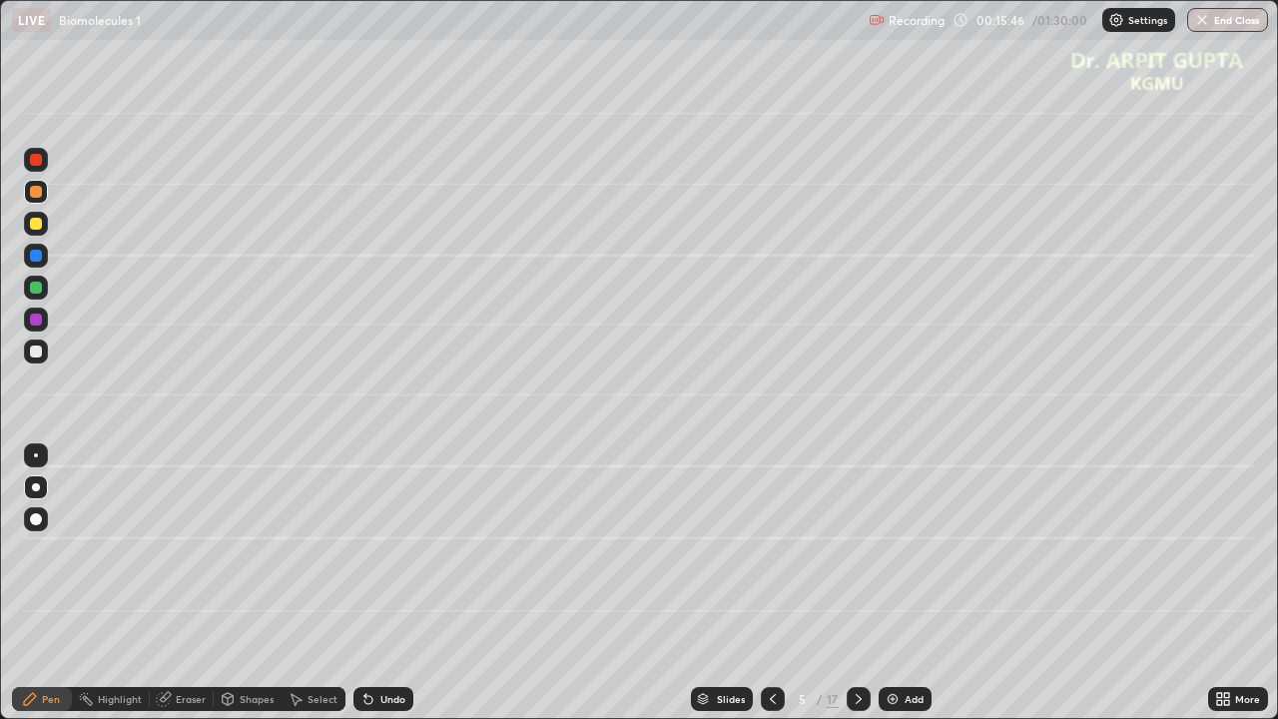
click at [199, 583] on div "Eraser" at bounding box center [191, 699] width 30 height 10
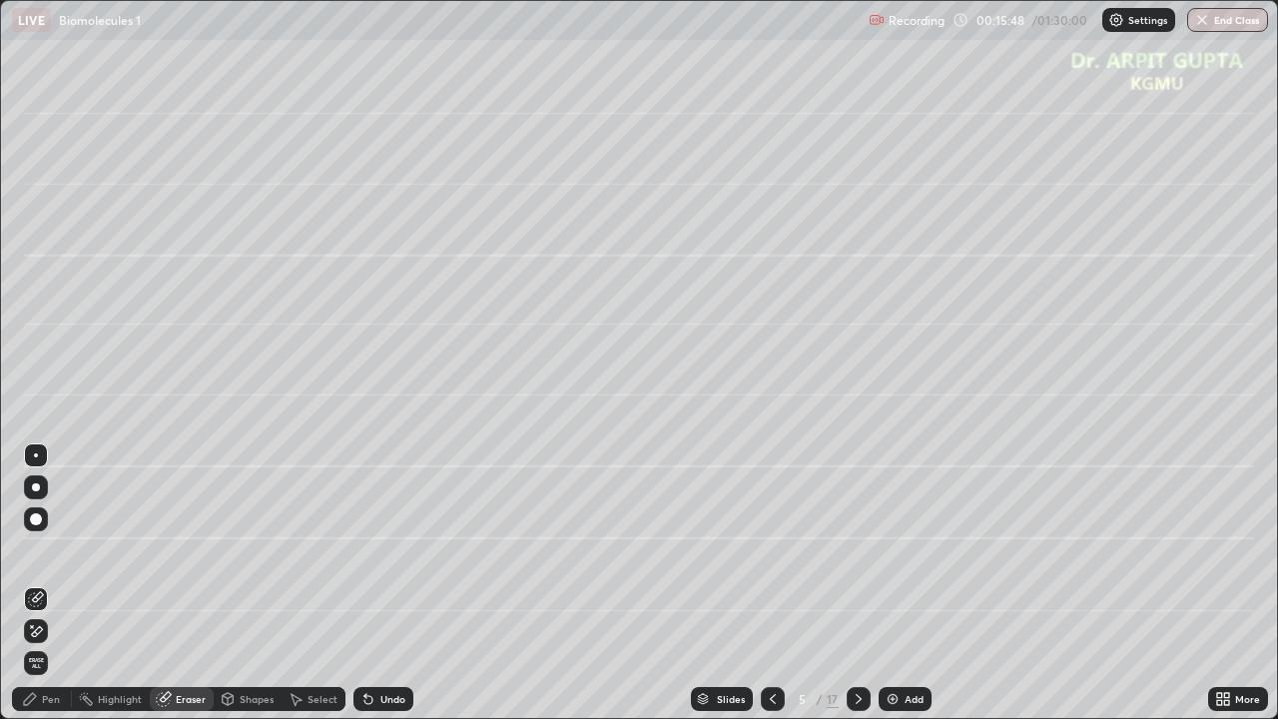
click at [47, 583] on div "Pen" at bounding box center [51, 699] width 18 height 10
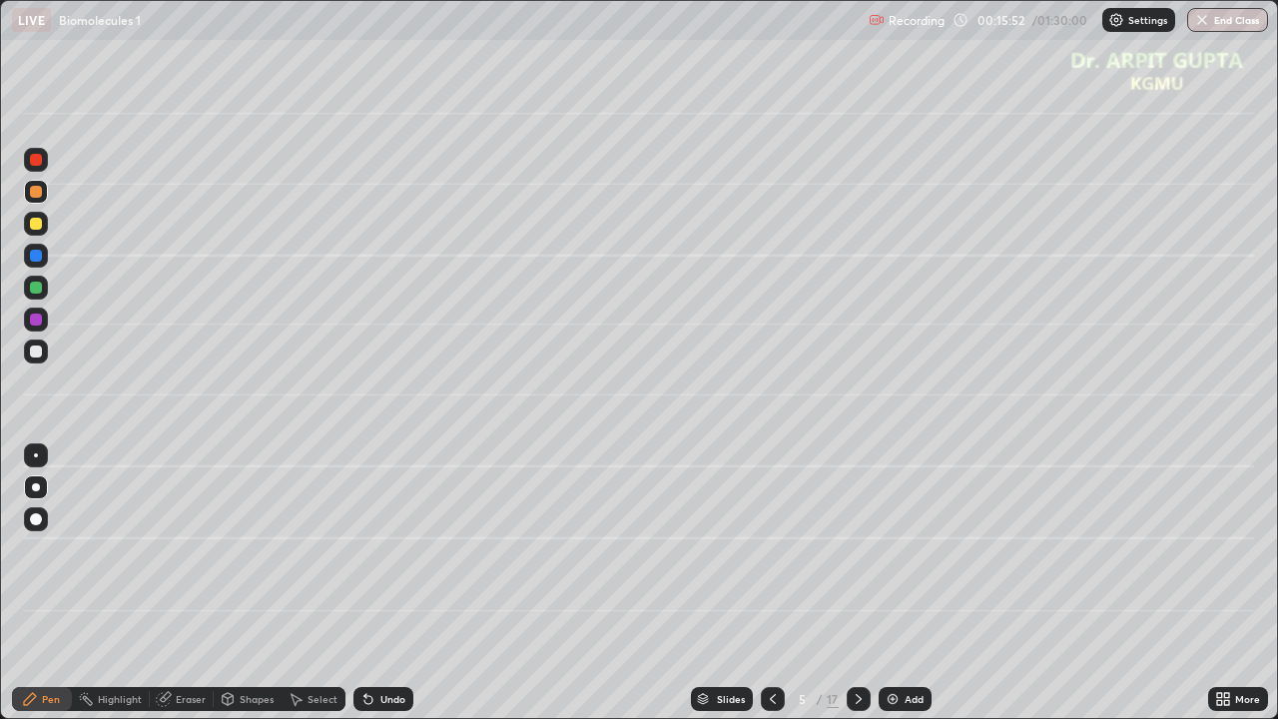
click at [373, 583] on div "Undo" at bounding box center [383, 699] width 60 height 24
click at [372, 583] on icon at bounding box center [368, 699] width 16 height 16
click at [41, 225] on div at bounding box center [36, 224] width 12 height 12
click at [36, 455] on div at bounding box center [36, 455] width 4 height 4
click at [37, 289] on div at bounding box center [36, 287] width 12 height 12
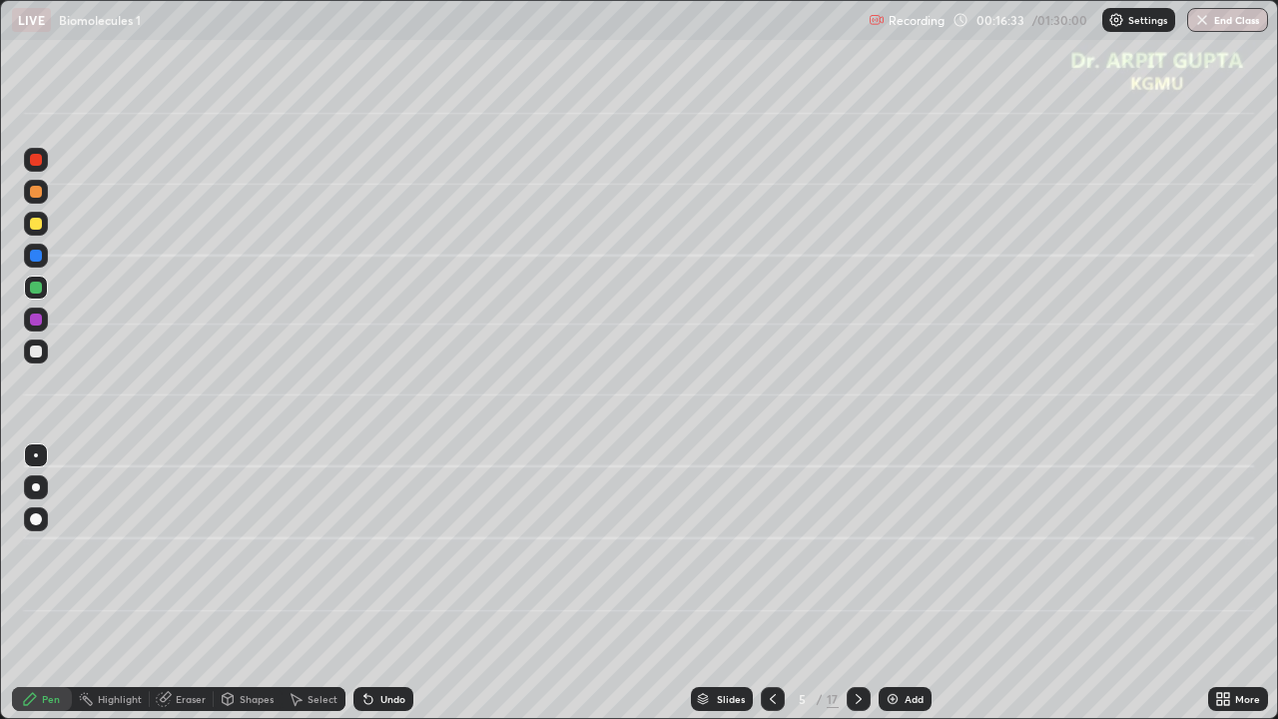
click at [33, 221] on div at bounding box center [36, 224] width 12 height 12
click at [37, 490] on div at bounding box center [36, 487] width 8 height 8
click at [34, 362] on div at bounding box center [36, 351] width 24 height 24
click at [364, 583] on icon at bounding box center [365, 695] width 2 height 2
click at [35, 259] on div at bounding box center [36, 256] width 12 height 12
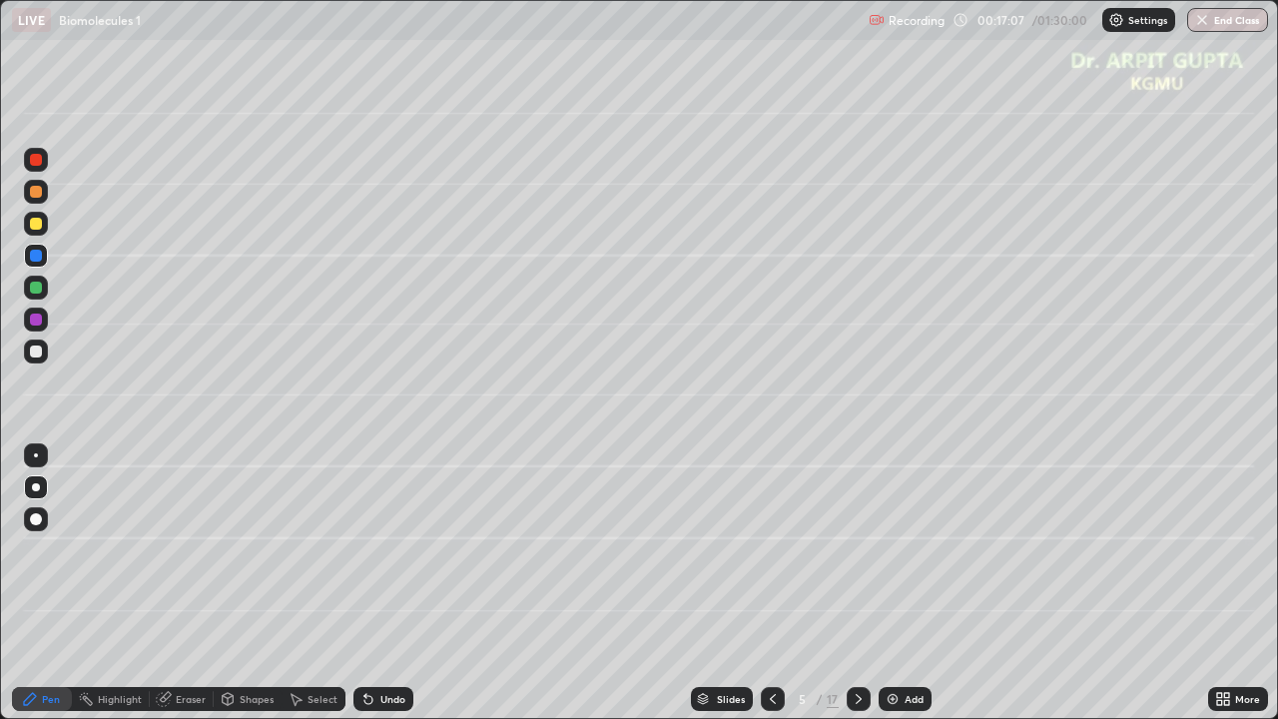
click at [40, 353] on div at bounding box center [36, 351] width 12 height 12
click at [36, 487] on div at bounding box center [36, 487] width 8 height 8
click at [372, 583] on icon at bounding box center [368, 699] width 16 height 16
click at [364, 583] on icon at bounding box center [368, 700] width 8 height 8
click at [36, 292] on div at bounding box center [36, 287] width 12 height 12
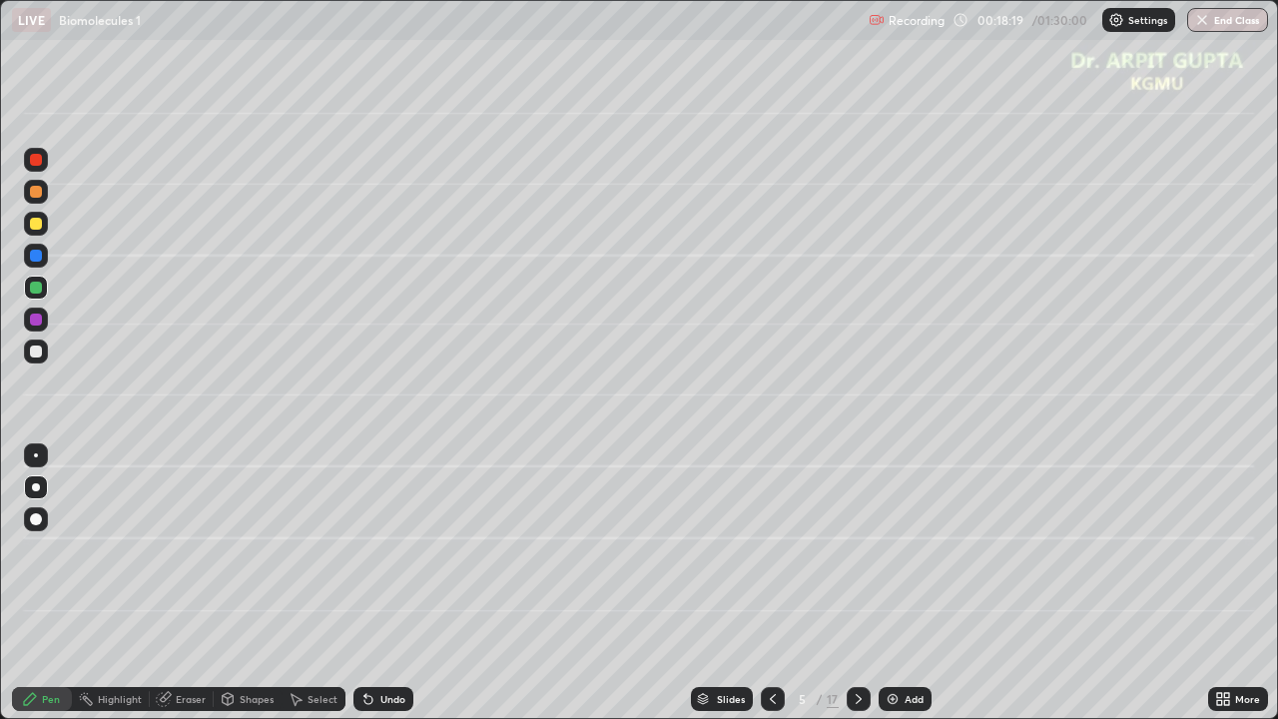
click at [368, 583] on icon at bounding box center [368, 700] width 8 height 8
click at [367, 583] on icon at bounding box center [368, 700] width 8 height 8
click at [370, 583] on div "Undo" at bounding box center [383, 699] width 60 height 24
click at [40, 315] on div at bounding box center [36, 319] width 12 height 12
click at [47, 349] on div at bounding box center [36, 351] width 24 height 24
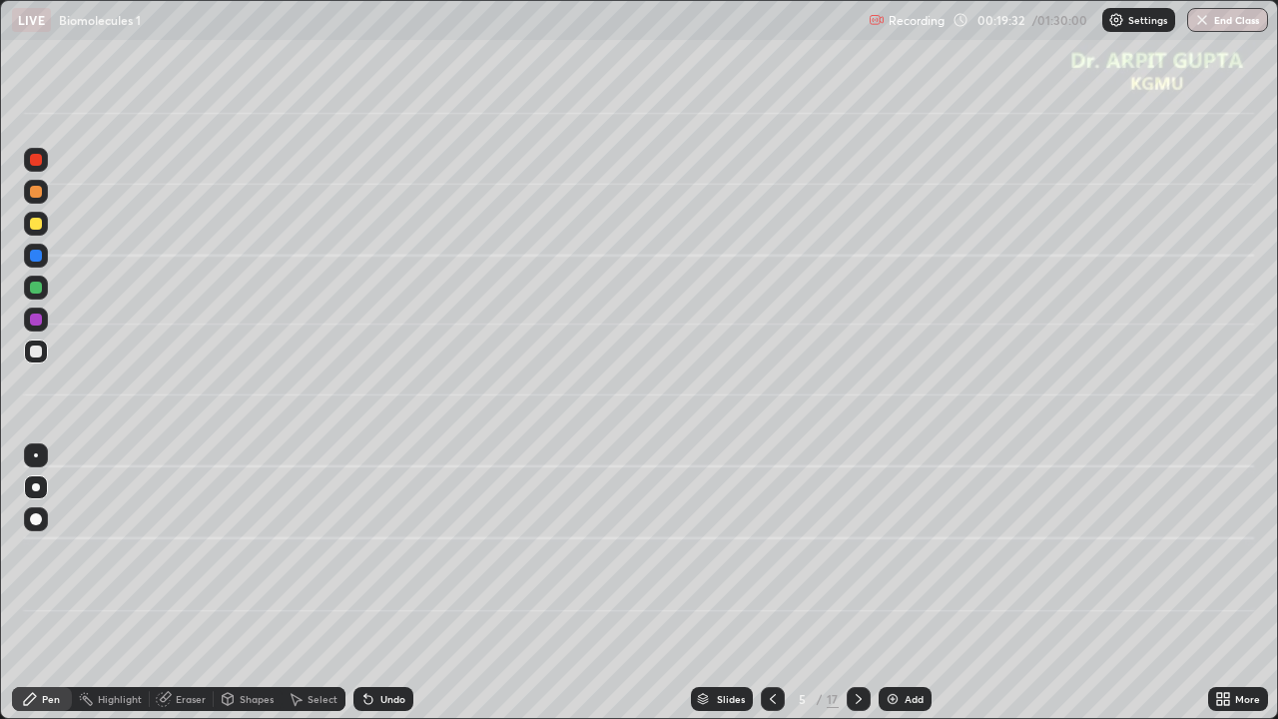
click at [364, 583] on icon at bounding box center [365, 695] width 2 height 2
click at [37, 294] on div at bounding box center [36, 287] width 24 height 24
click at [38, 294] on div at bounding box center [36, 287] width 24 height 24
click at [39, 256] on div at bounding box center [36, 256] width 12 height 12
click at [365, 583] on div "Undo" at bounding box center [383, 699] width 60 height 24
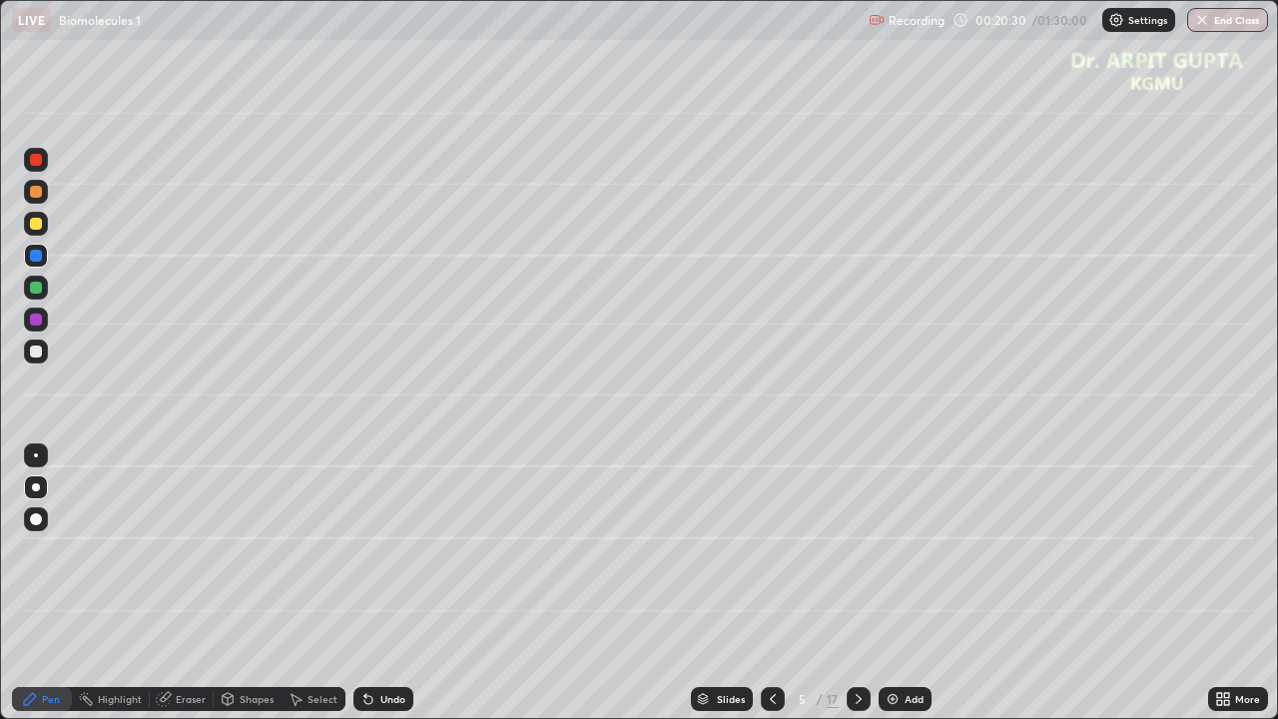
click at [364, 583] on icon at bounding box center [368, 700] width 8 height 8
click at [203, 583] on div "Eraser" at bounding box center [191, 699] width 30 height 10
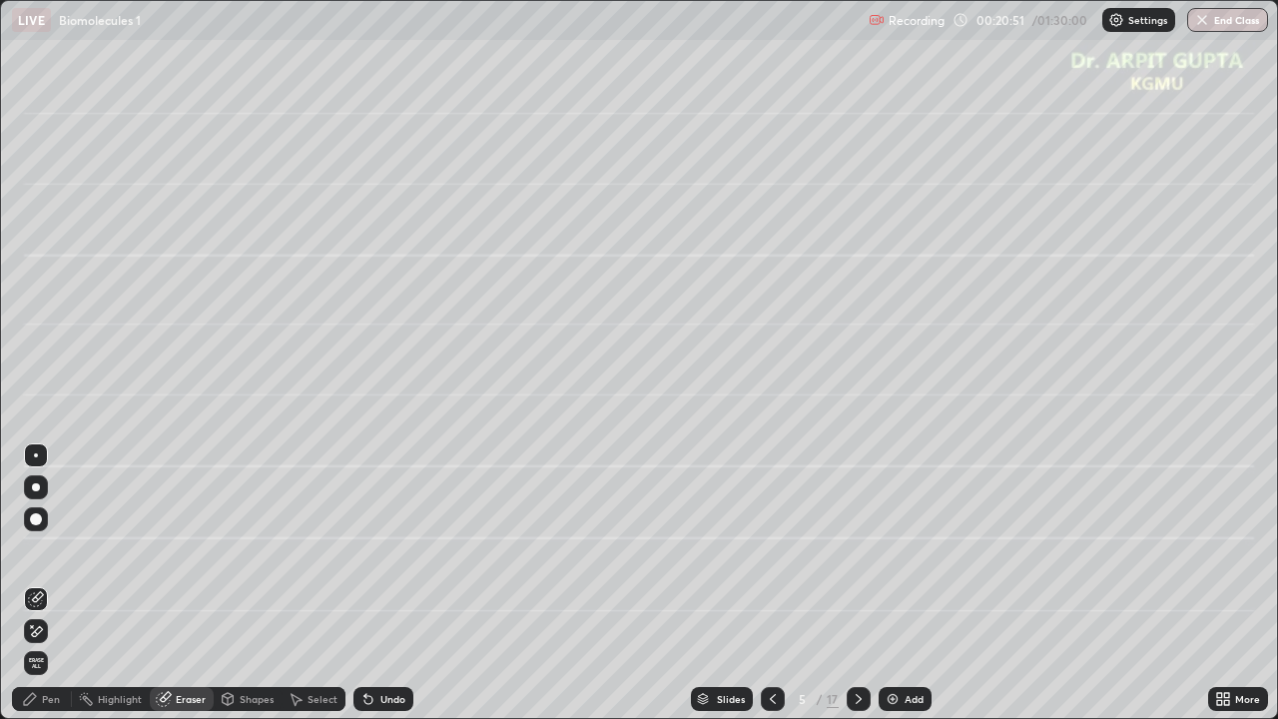
click at [62, 583] on div "Pen" at bounding box center [42, 699] width 60 height 24
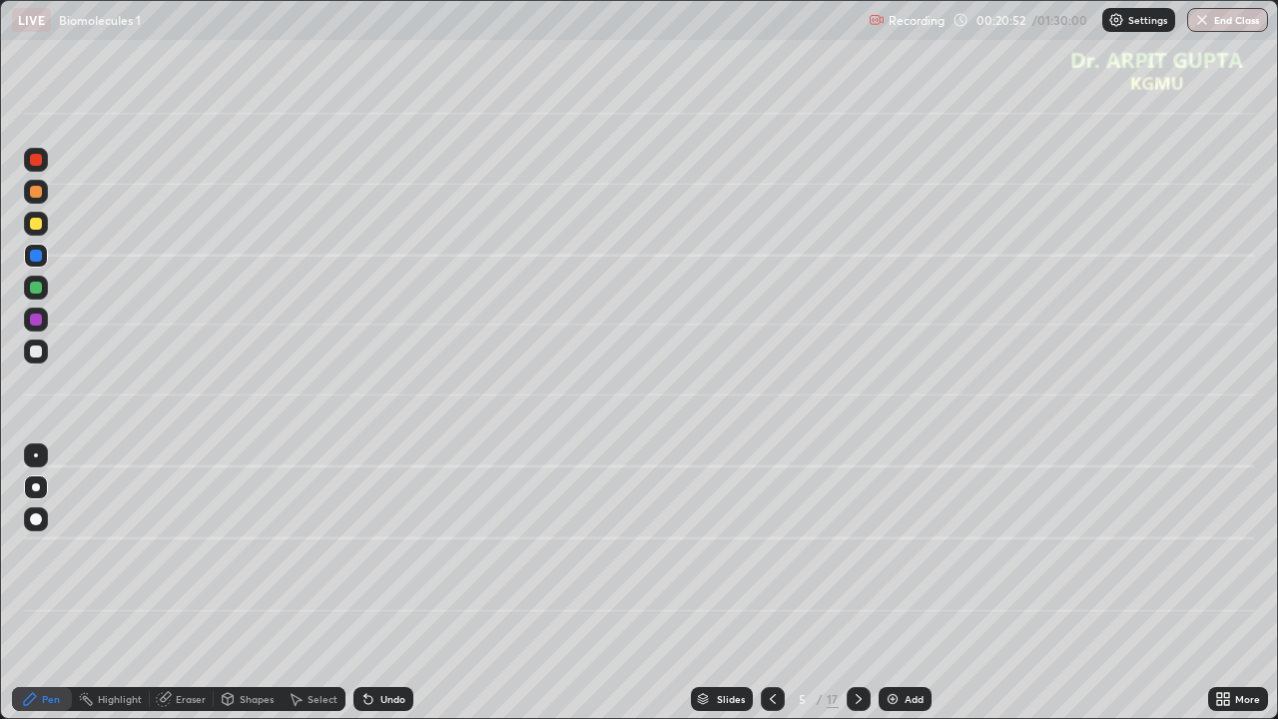
click at [47, 357] on div at bounding box center [36, 351] width 24 height 24
click at [39, 263] on div at bounding box center [36, 256] width 24 height 24
click at [40, 296] on div at bounding box center [36, 287] width 24 height 24
click at [393, 583] on div "Undo" at bounding box center [383, 699] width 60 height 24
click at [182, 583] on div "Eraser" at bounding box center [191, 699] width 30 height 10
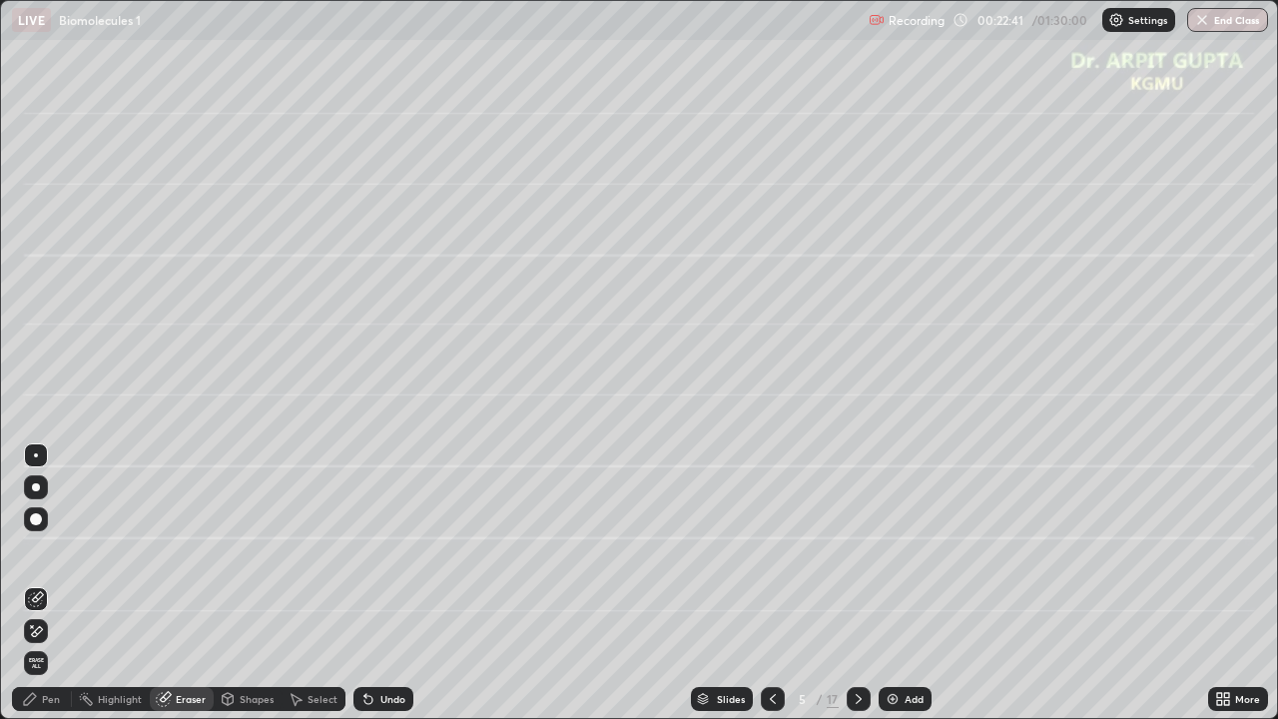
click at [57, 583] on div "Pen" at bounding box center [51, 699] width 18 height 10
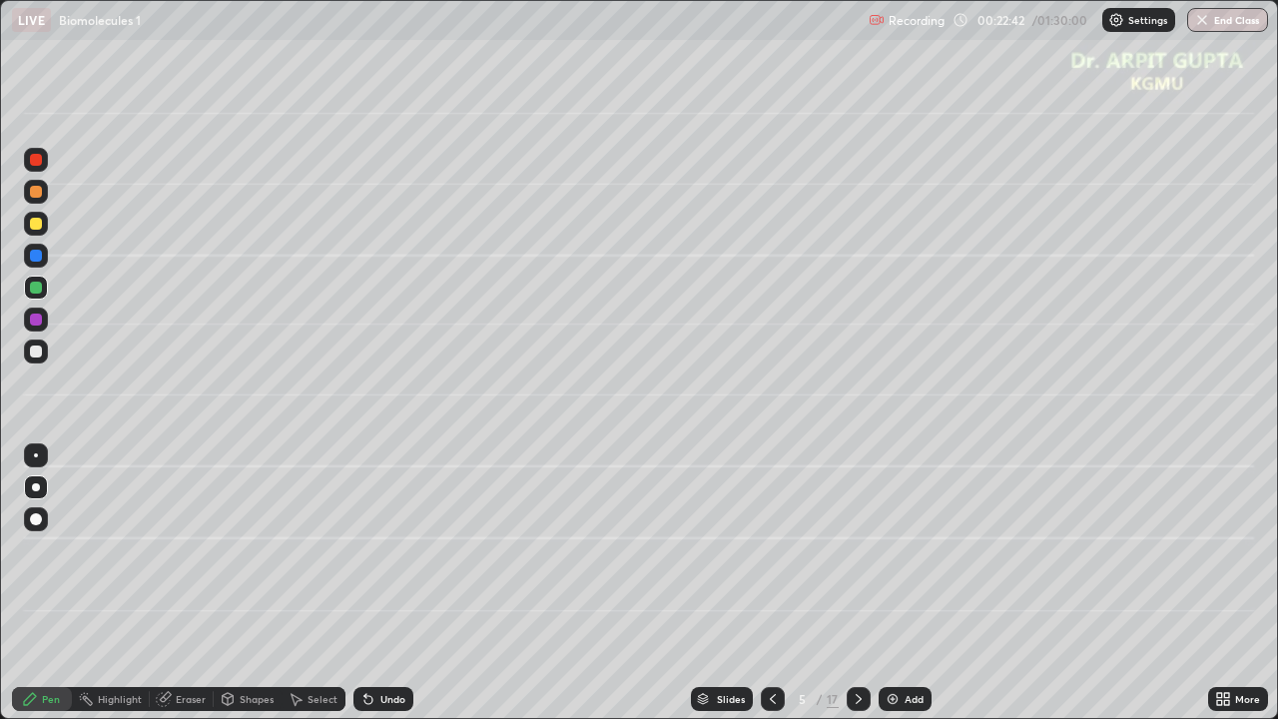
click at [36, 285] on div at bounding box center [36, 287] width 12 height 12
click at [38, 318] on div at bounding box center [36, 319] width 12 height 12
click at [36, 455] on div at bounding box center [36, 455] width 4 height 4
click at [855, 583] on icon at bounding box center [858, 699] width 6 height 10
click at [39, 486] on div at bounding box center [36, 487] width 8 height 8
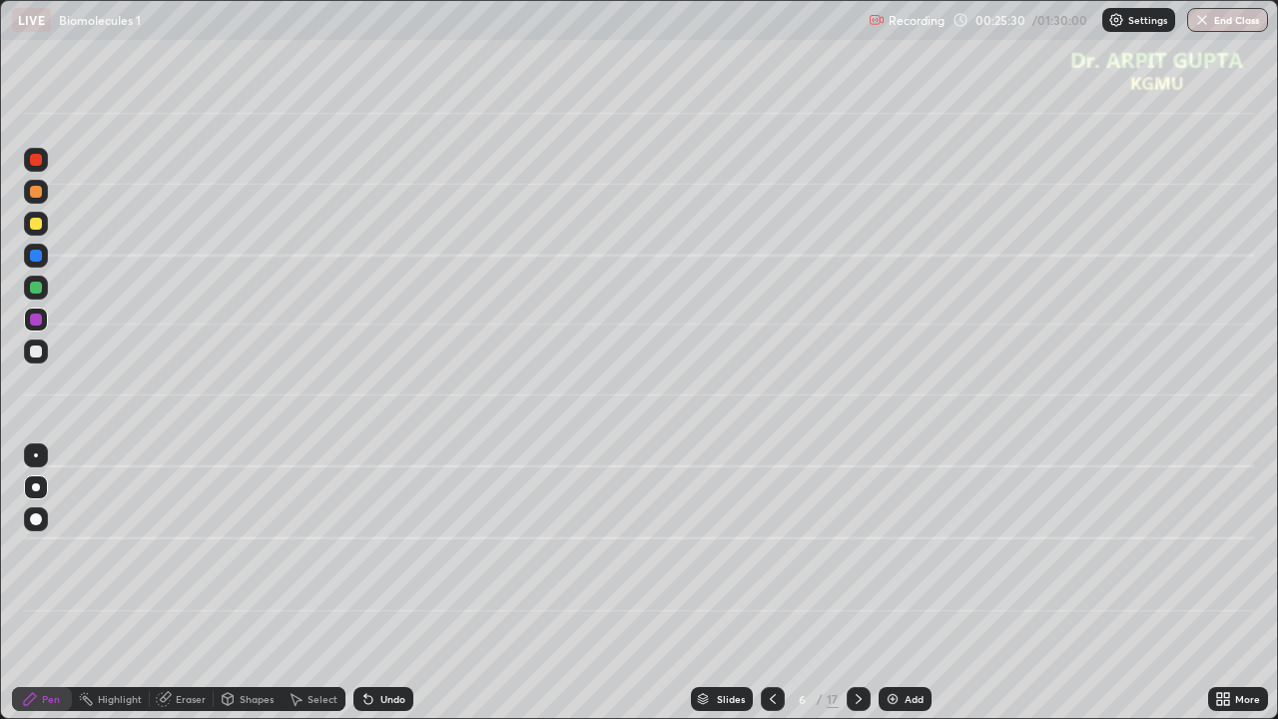
click at [771, 583] on icon at bounding box center [773, 699] width 16 height 16
click at [854, 583] on icon at bounding box center [858, 699] width 16 height 16
click at [771, 583] on icon at bounding box center [773, 699] width 16 height 16
click at [374, 583] on div "Undo" at bounding box center [383, 699] width 60 height 24
click at [376, 583] on div "Undo" at bounding box center [383, 699] width 60 height 24
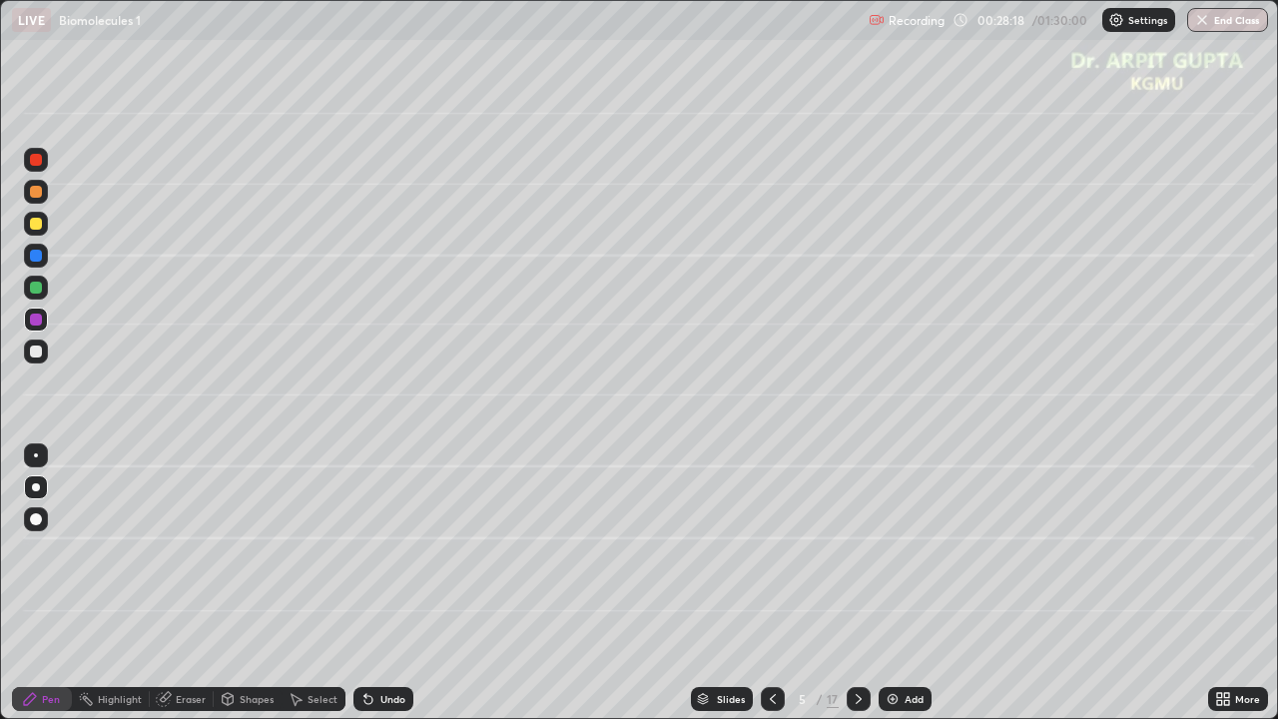
click at [855, 583] on icon at bounding box center [858, 699] width 16 height 16
click at [36, 231] on div at bounding box center [36, 224] width 24 height 24
click at [37, 347] on div at bounding box center [36, 351] width 12 height 12
click at [774, 583] on icon at bounding box center [773, 699] width 16 height 16
click at [855, 583] on icon at bounding box center [858, 699] width 16 height 16
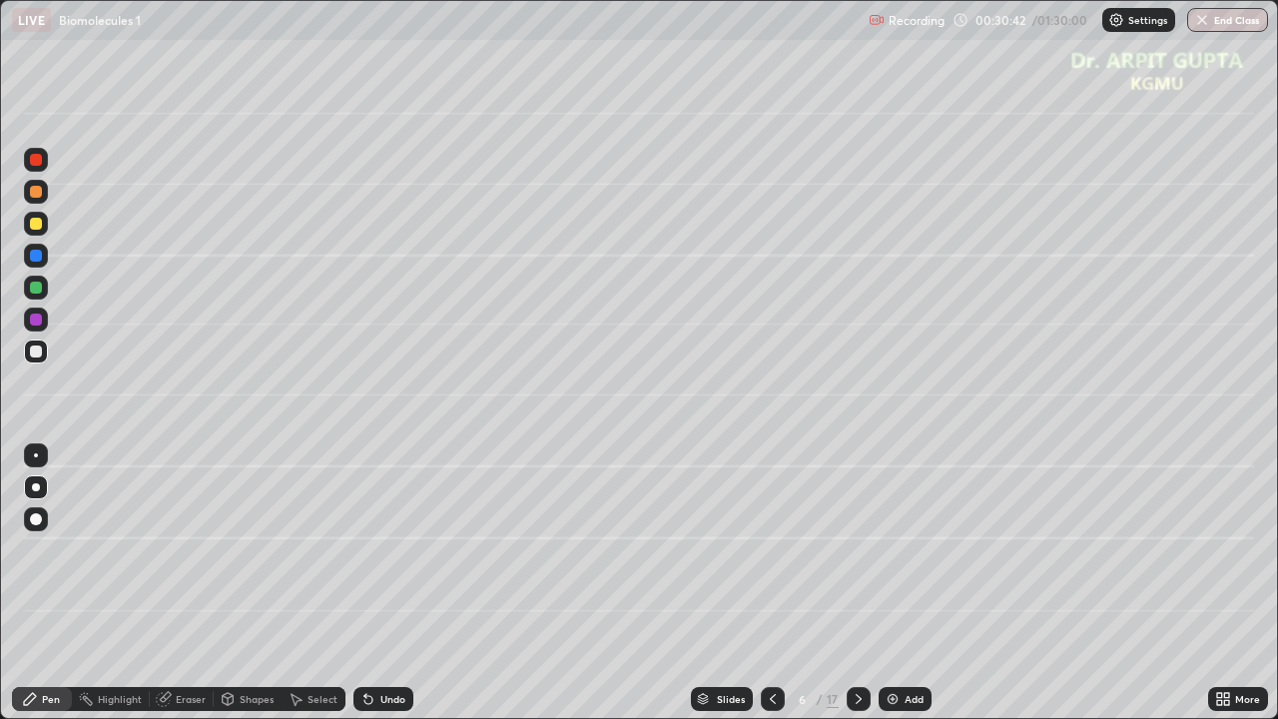
click at [39, 358] on div at bounding box center [36, 351] width 24 height 24
click at [771, 583] on icon at bounding box center [773, 699] width 16 height 16
click at [388, 583] on div "Undo" at bounding box center [392, 699] width 25 height 10
click at [387, 583] on div "Undo" at bounding box center [383, 699] width 60 height 24
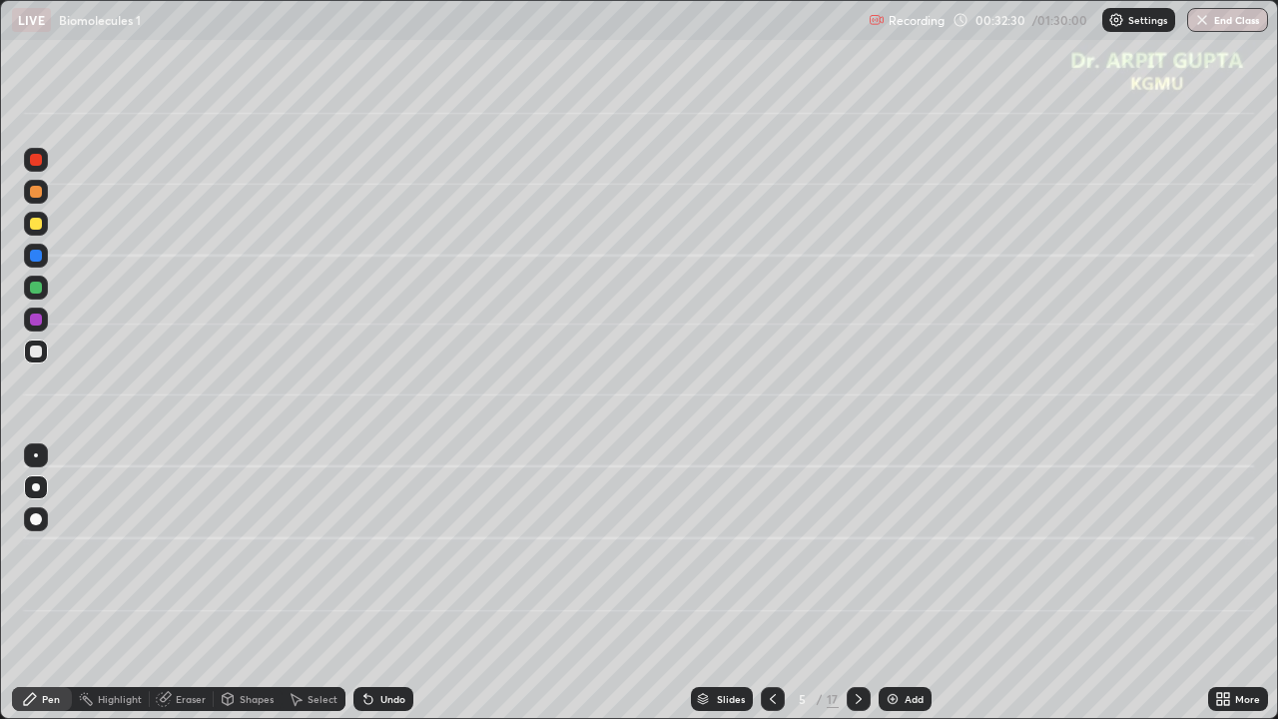
click at [390, 583] on div "Undo" at bounding box center [383, 699] width 60 height 24
click at [392, 583] on div "Undo" at bounding box center [379, 699] width 68 height 40
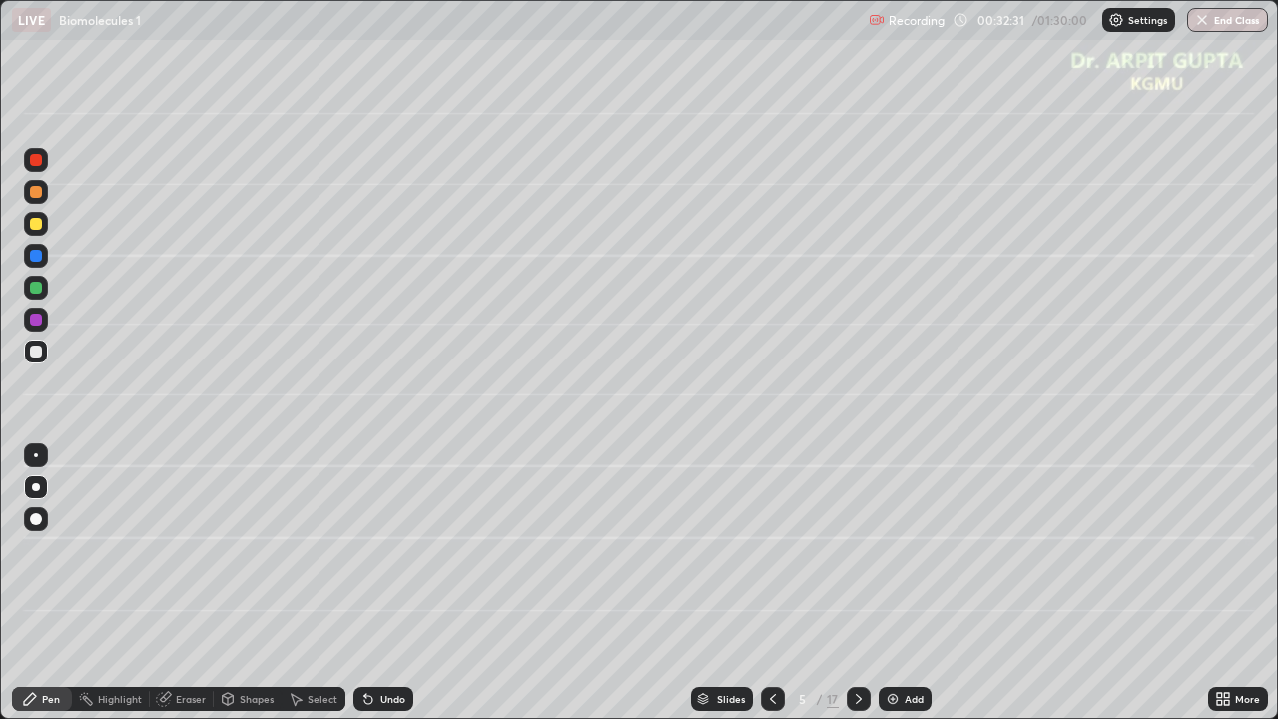
click at [394, 583] on div "Undo" at bounding box center [379, 699] width 68 height 40
click at [396, 583] on div "Undo" at bounding box center [379, 699] width 68 height 40
click at [395, 583] on div "Undo" at bounding box center [379, 699] width 68 height 40
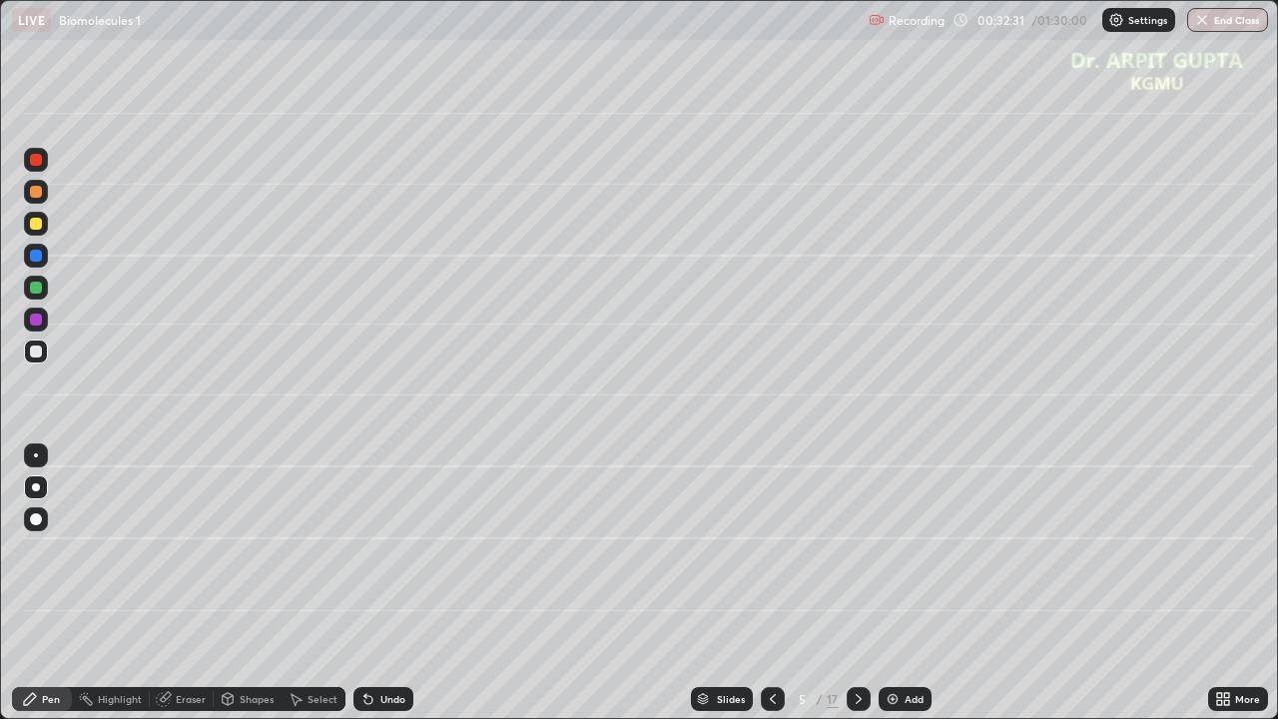
click at [396, 583] on div "Undo" at bounding box center [379, 699] width 68 height 40
click at [406, 583] on div "Undo" at bounding box center [383, 699] width 60 height 24
click at [402, 583] on div "Undo" at bounding box center [392, 699] width 25 height 10
click at [404, 583] on div "Undo" at bounding box center [383, 699] width 60 height 24
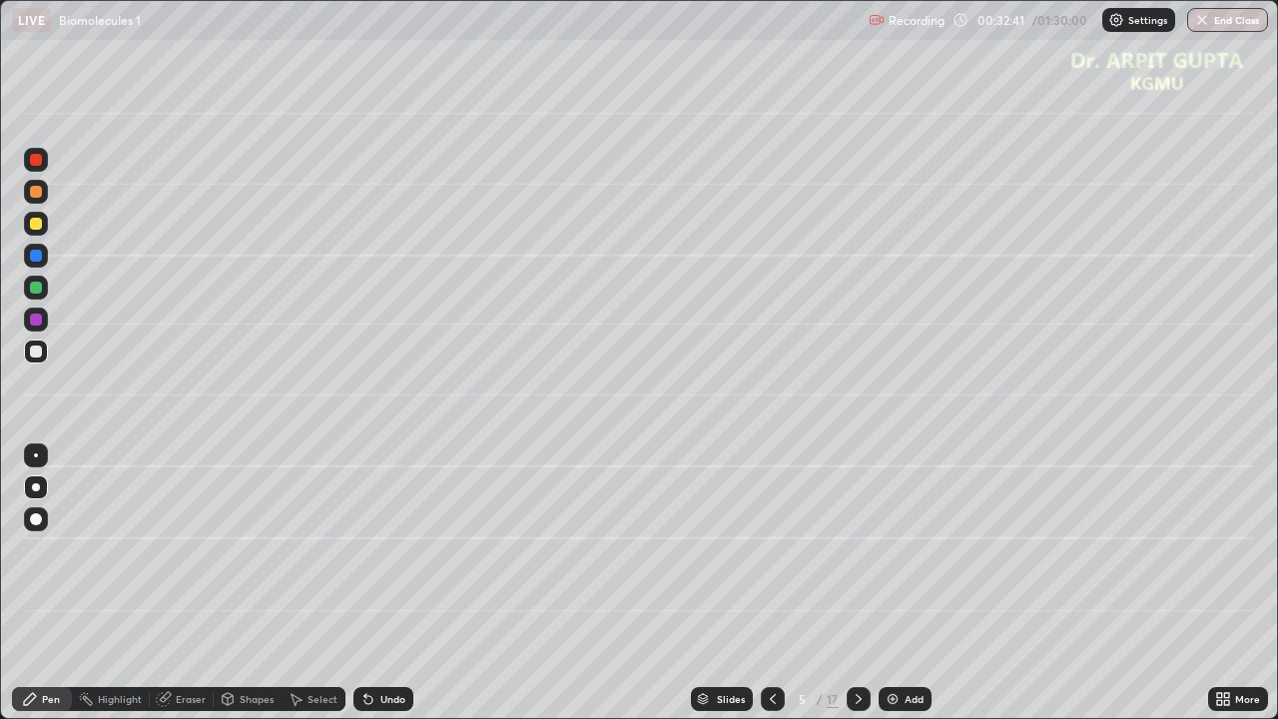
click at [406, 583] on div "Undo" at bounding box center [383, 699] width 60 height 24
click at [402, 583] on div "Undo" at bounding box center [383, 699] width 60 height 24
click at [404, 583] on div "Undo" at bounding box center [383, 699] width 60 height 24
click at [402, 583] on div "Undo" at bounding box center [392, 699] width 25 height 10
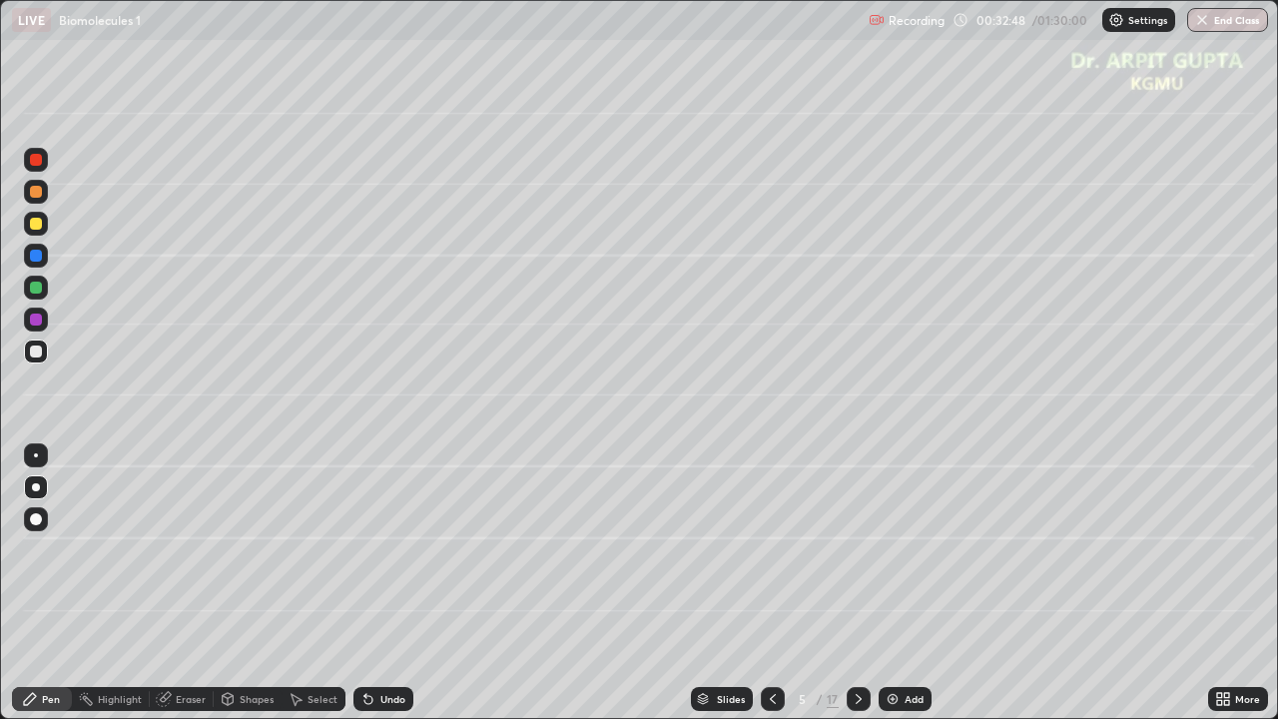
click at [361, 583] on icon at bounding box center [368, 699] width 16 height 16
click at [368, 583] on icon at bounding box center [368, 700] width 8 height 8
click at [369, 583] on icon at bounding box center [368, 700] width 8 height 8
click at [371, 583] on icon at bounding box center [368, 699] width 16 height 16
click at [372, 583] on icon at bounding box center [368, 699] width 16 height 16
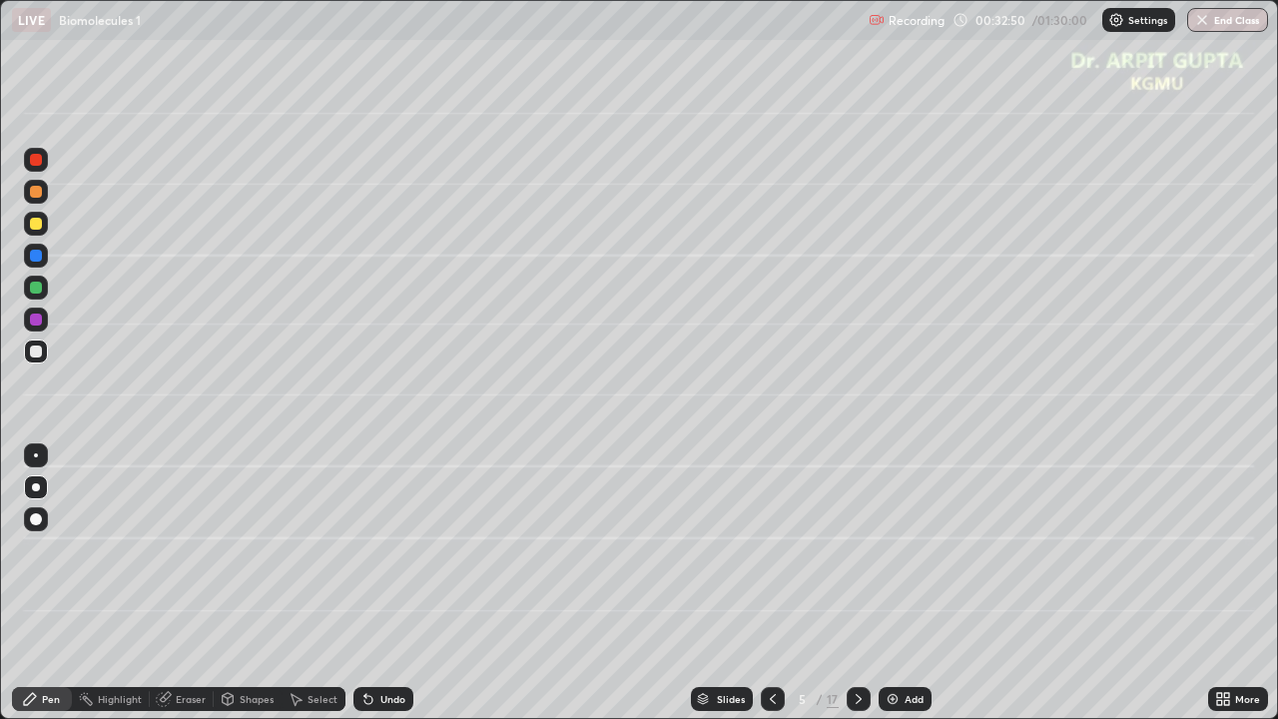
click at [380, 583] on div "Undo" at bounding box center [392, 699] width 25 height 10
click at [768, 583] on icon at bounding box center [773, 699] width 16 height 16
click at [855, 583] on icon at bounding box center [858, 699] width 16 height 16
click at [34, 317] on div at bounding box center [36, 319] width 12 height 12
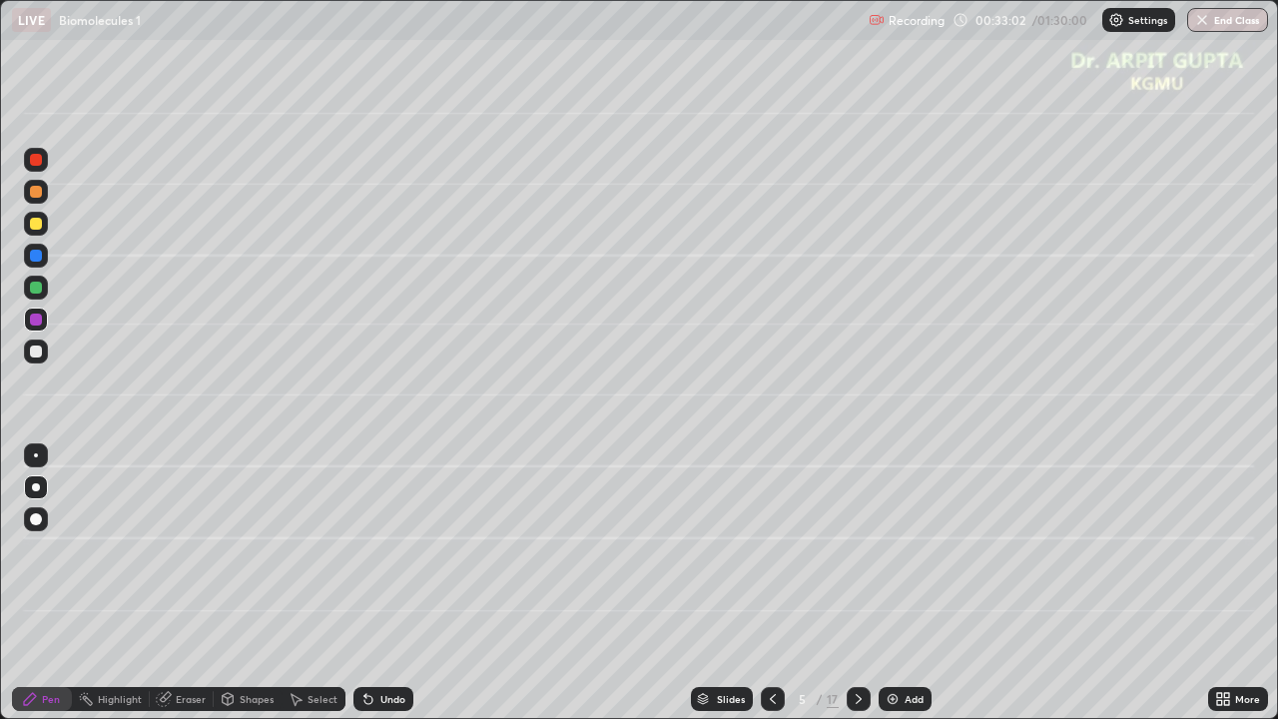
click at [33, 458] on div at bounding box center [36, 455] width 24 height 24
click at [37, 223] on div at bounding box center [36, 224] width 12 height 12
click at [36, 486] on div at bounding box center [36, 487] width 8 height 8
click at [36, 452] on div at bounding box center [36, 455] width 24 height 24
click at [36, 285] on div at bounding box center [36, 287] width 12 height 12
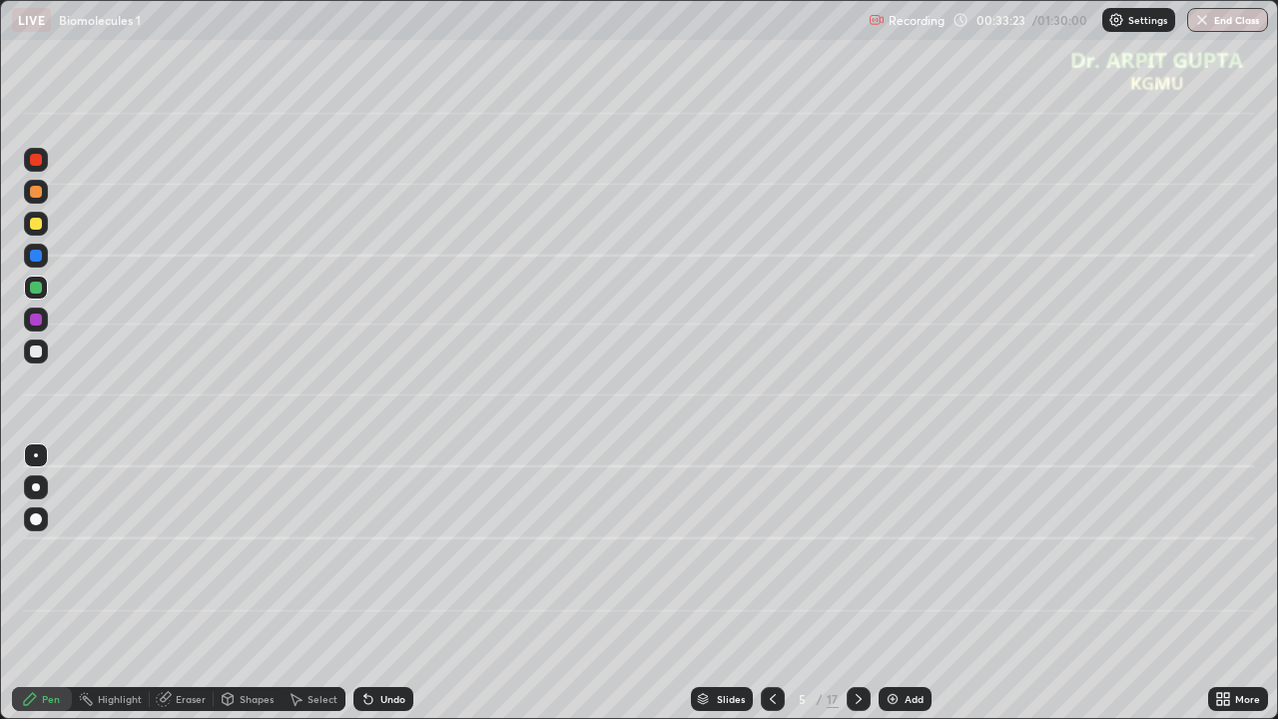
click at [38, 484] on div at bounding box center [36, 487] width 8 height 8
click at [36, 455] on div at bounding box center [36, 455] width 4 height 4
click at [36, 487] on div at bounding box center [36, 487] width 8 height 8
click at [36, 352] on div at bounding box center [36, 351] width 12 height 12
click at [44, 291] on div at bounding box center [36, 287] width 24 height 24
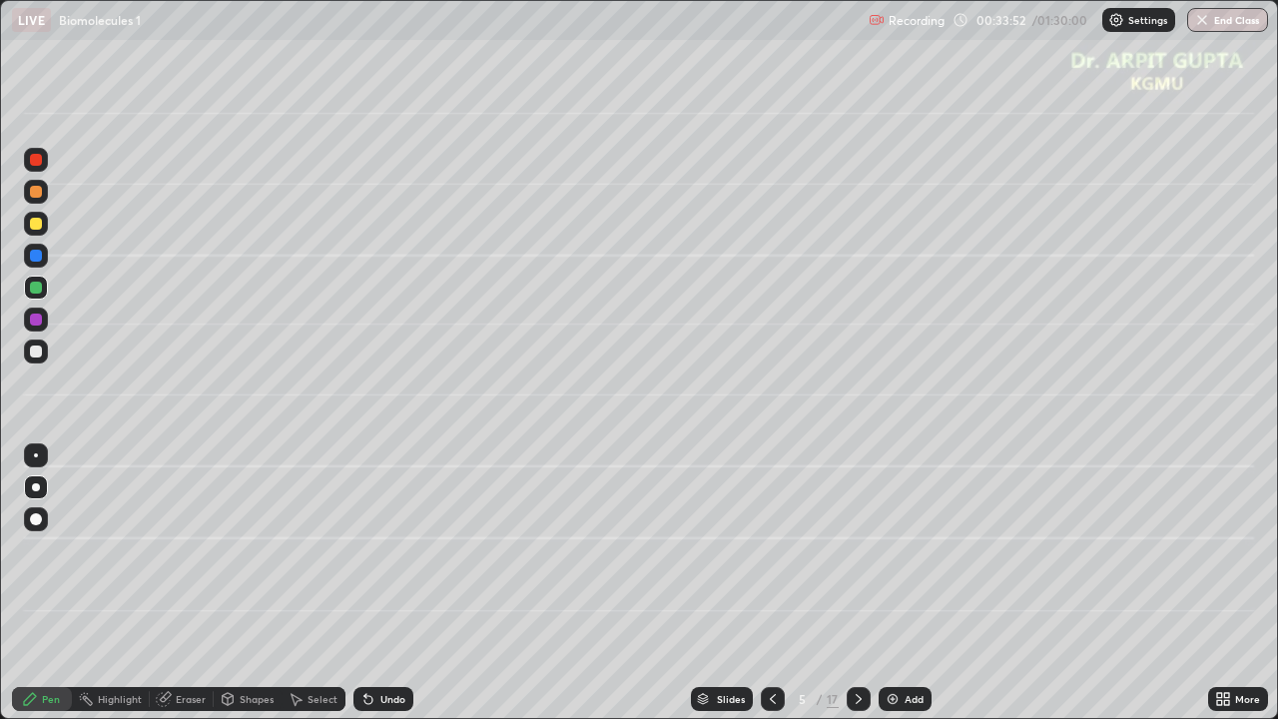
click at [856, 583] on icon at bounding box center [858, 699] width 16 height 16
click at [37, 225] on div at bounding box center [36, 224] width 12 height 12
click at [365, 583] on icon at bounding box center [368, 700] width 8 height 8
click at [40, 352] on div at bounding box center [36, 351] width 12 height 12
click at [36, 283] on div at bounding box center [36, 287] width 12 height 12
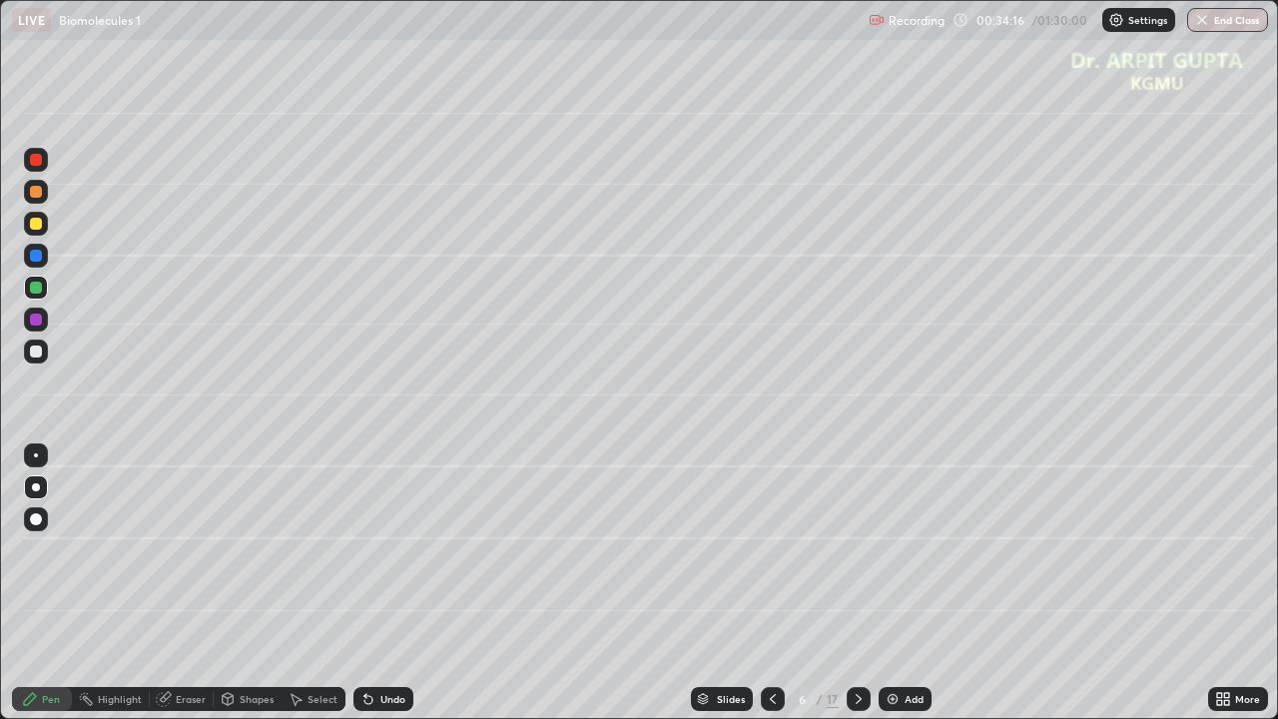
click at [36, 484] on div at bounding box center [36, 487] width 8 height 8
click at [36, 225] on div at bounding box center [36, 224] width 12 height 12
click at [39, 196] on div at bounding box center [36, 192] width 12 height 12
click at [186, 583] on div "Eraser" at bounding box center [191, 699] width 30 height 10
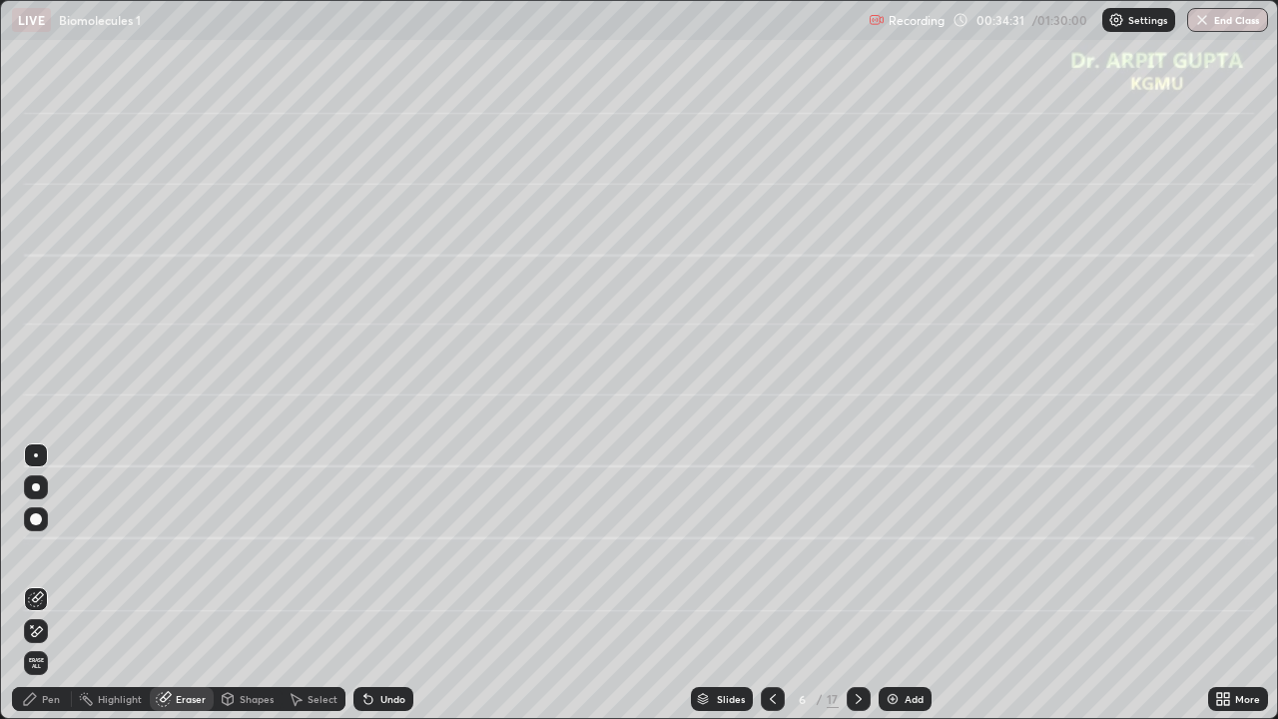
click at [44, 583] on div "Pen" at bounding box center [51, 699] width 18 height 10
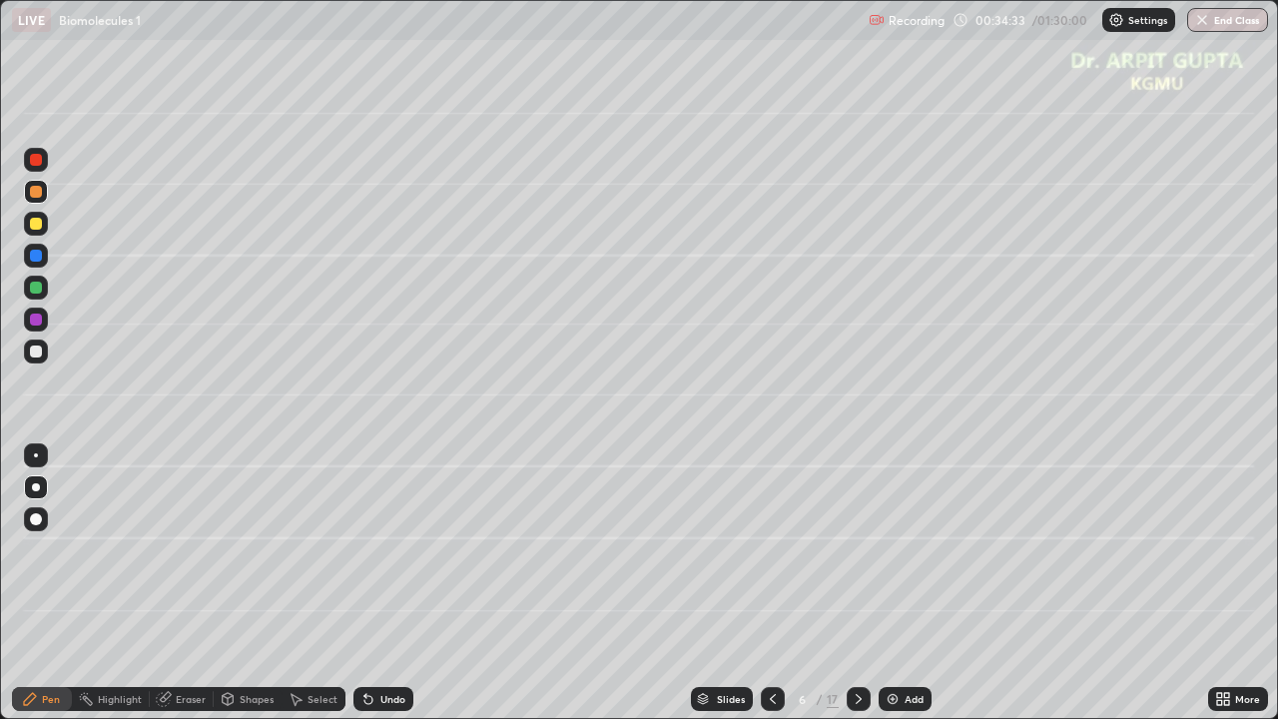
click at [36, 290] on div at bounding box center [36, 287] width 12 height 12
click at [40, 162] on div at bounding box center [36, 160] width 12 height 12
click at [40, 521] on div at bounding box center [36, 519] width 12 height 12
click at [31, 352] on div at bounding box center [36, 351] width 12 height 12
click at [36, 486] on div at bounding box center [36, 487] width 8 height 8
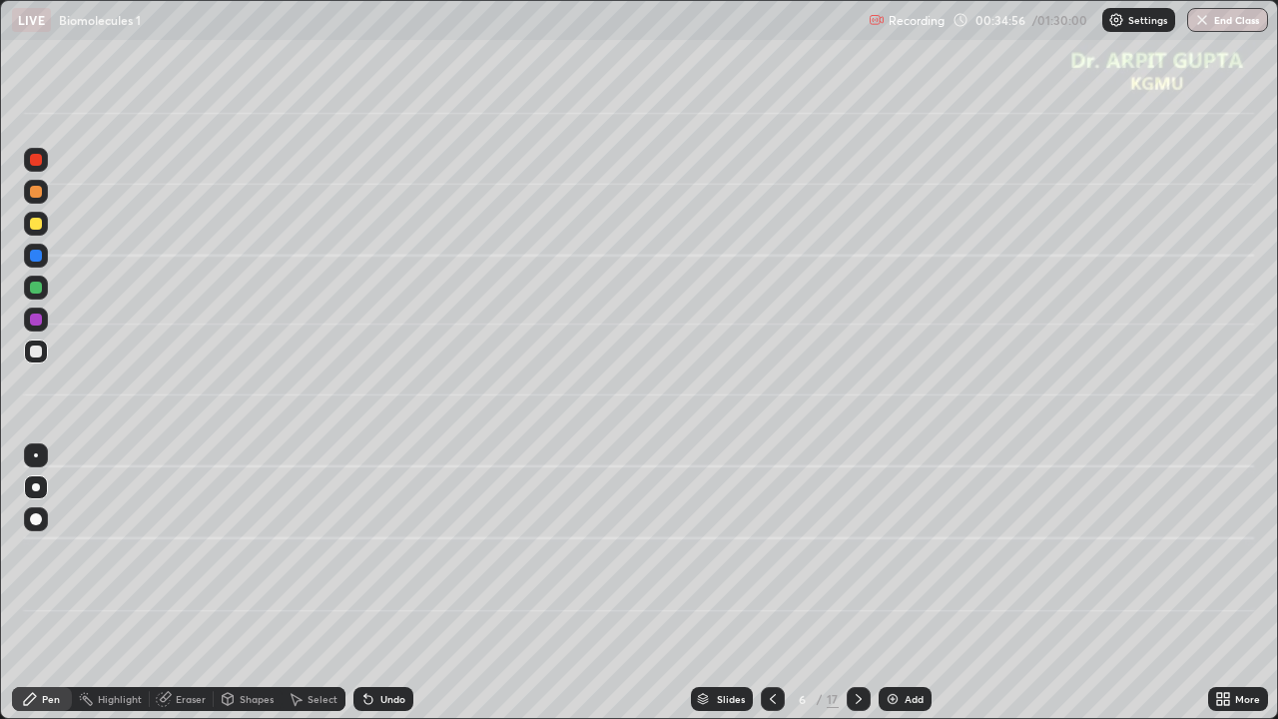
click at [364, 583] on icon at bounding box center [368, 700] width 8 height 8
click at [366, 583] on icon at bounding box center [368, 700] width 8 height 8
click at [39, 285] on div at bounding box center [36, 287] width 12 height 12
click at [40, 261] on div at bounding box center [36, 256] width 24 height 24
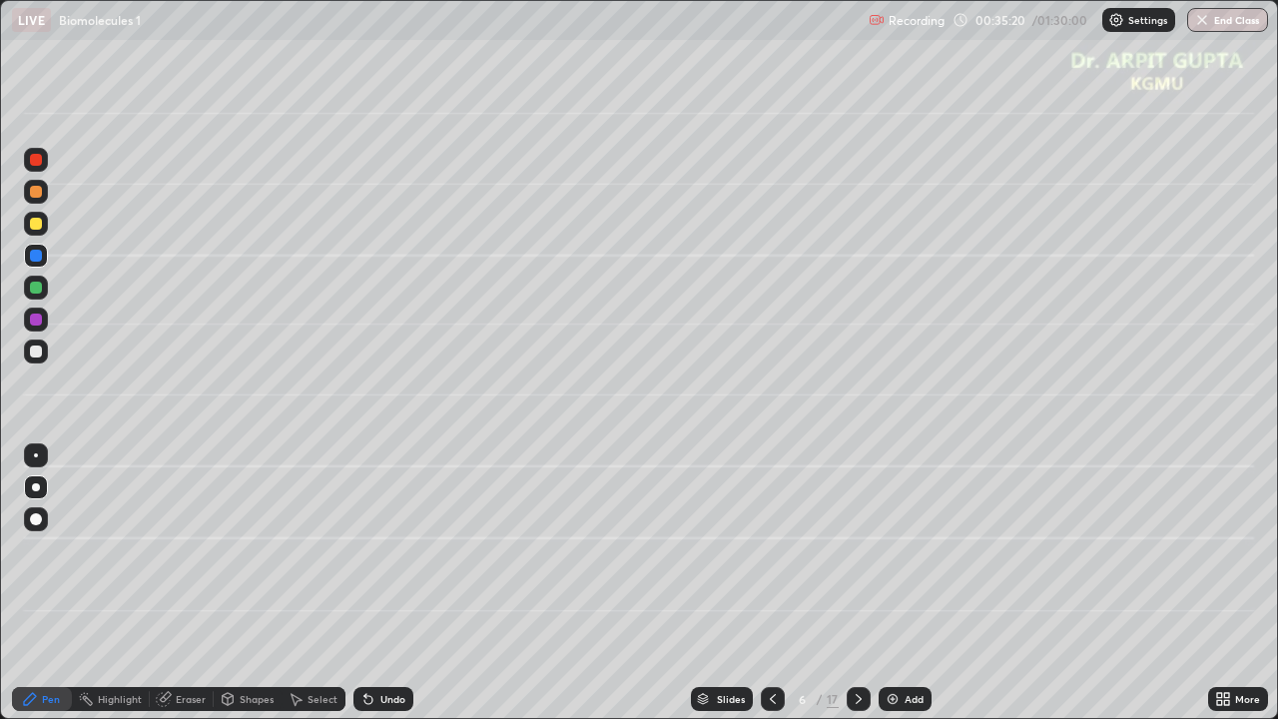
click at [38, 317] on div at bounding box center [36, 319] width 12 height 12
click at [370, 583] on icon at bounding box center [368, 699] width 16 height 16
click at [374, 583] on div "Undo" at bounding box center [383, 699] width 60 height 24
click at [766, 583] on icon at bounding box center [773, 699] width 16 height 16
click at [866, 583] on div at bounding box center [858, 699] width 24 height 24
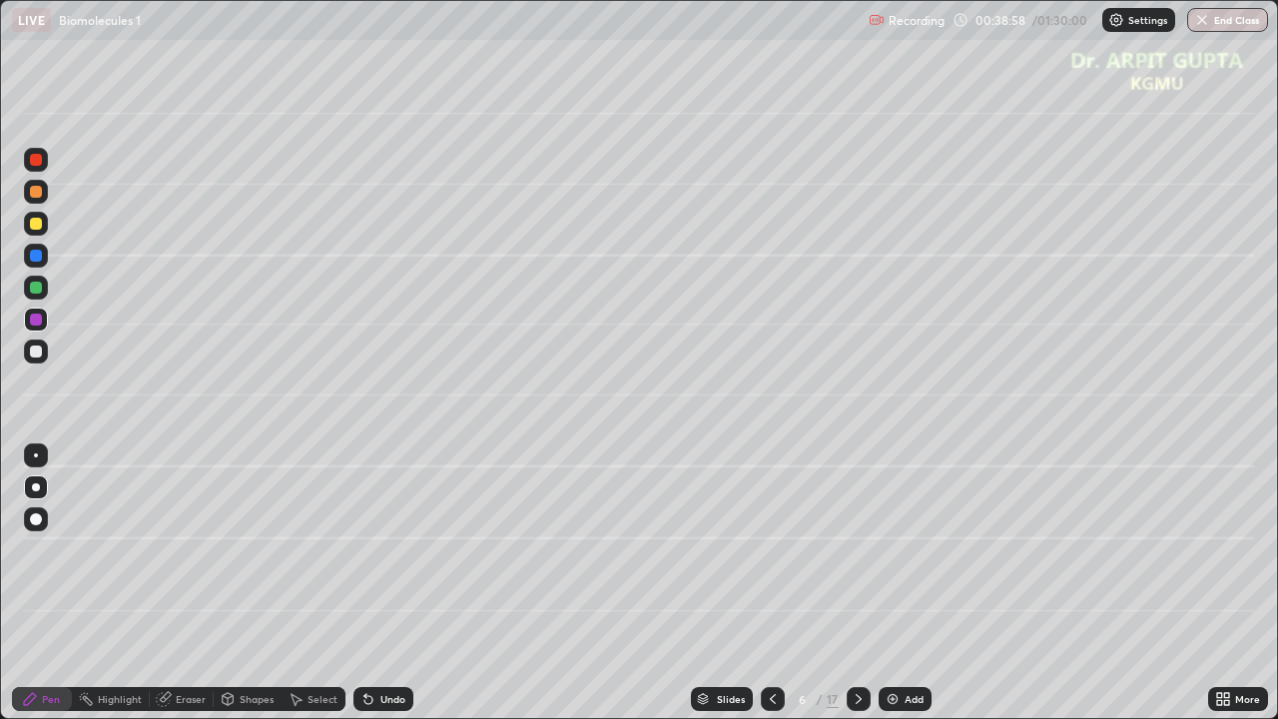
click at [773, 583] on icon at bounding box center [773, 699] width 6 height 10
click at [856, 583] on icon at bounding box center [858, 699] width 16 height 16
click at [771, 583] on icon at bounding box center [773, 699] width 16 height 16
click at [851, 583] on icon at bounding box center [858, 699] width 16 height 16
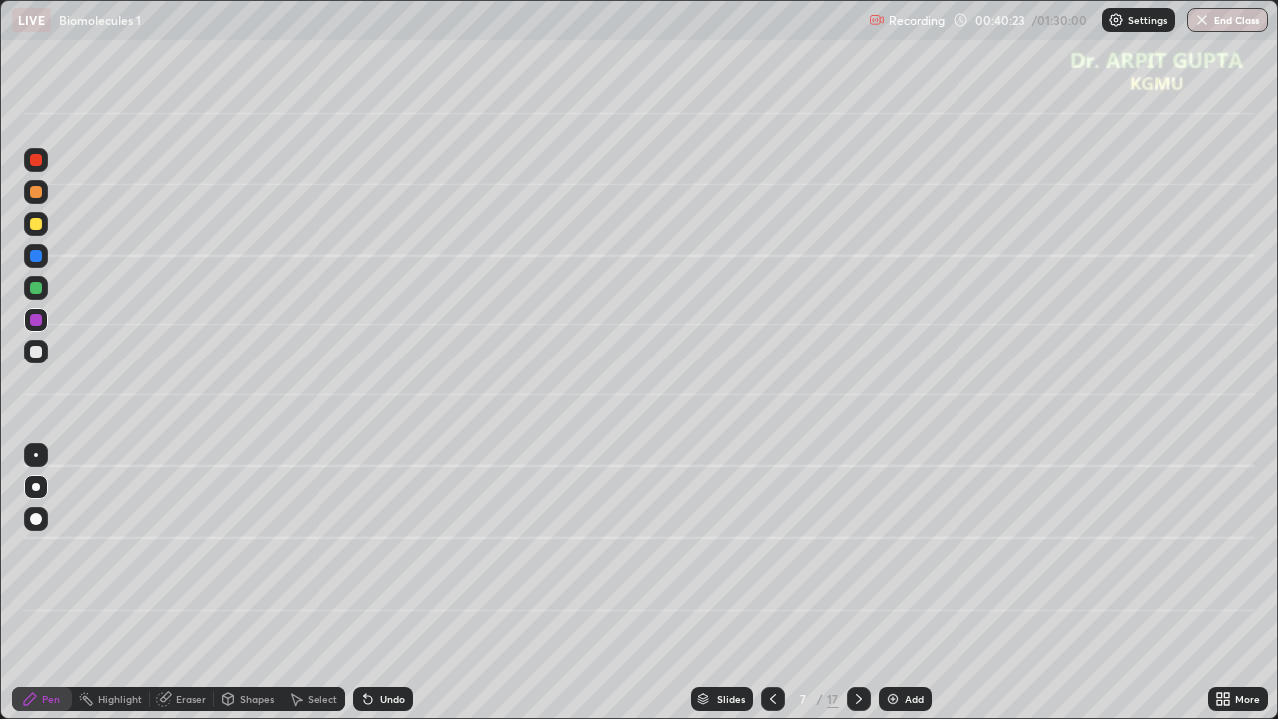
click at [47, 349] on div at bounding box center [36, 351] width 24 height 24
click at [771, 583] on icon at bounding box center [773, 699] width 16 height 16
click at [776, 583] on icon at bounding box center [773, 699] width 16 height 16
click at [400, 583] on div "Undo" at bounding box center [383, 699] width 60 height 24
click at [381, 583] on div "Undo" at bounding box center [392, 699] width 25 height 10
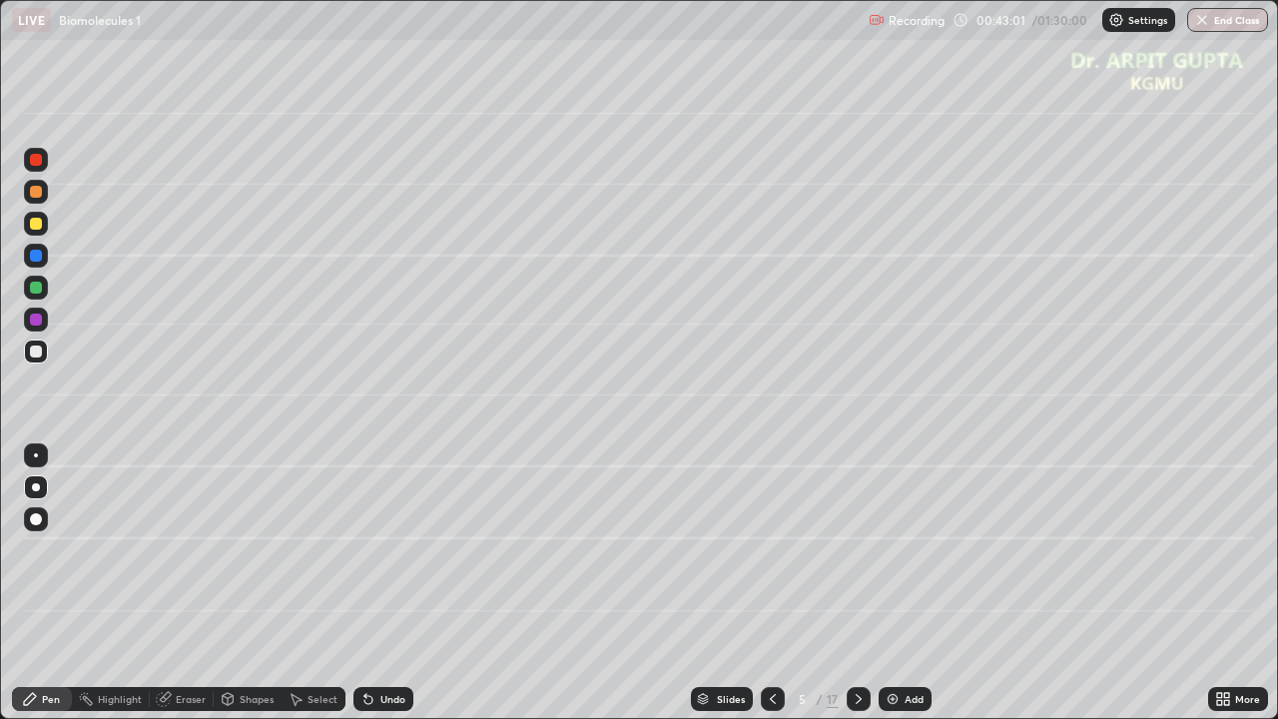
click at [858, 583] on icon at bounding box center [858, 699] width 16 height 16
click at [858, 583] on div at bounding box center [858, 699] width 24 height 24
click at [394, 583] on div "Undo" at bounding box center [383, 699] width 60 height 24
click at [406, 583] on div "Undo" at bounding box center [383, 699] width 60 height 24
click at [382, 583] on div "Undo" at bounding box center [383, 699] width 60 height 24
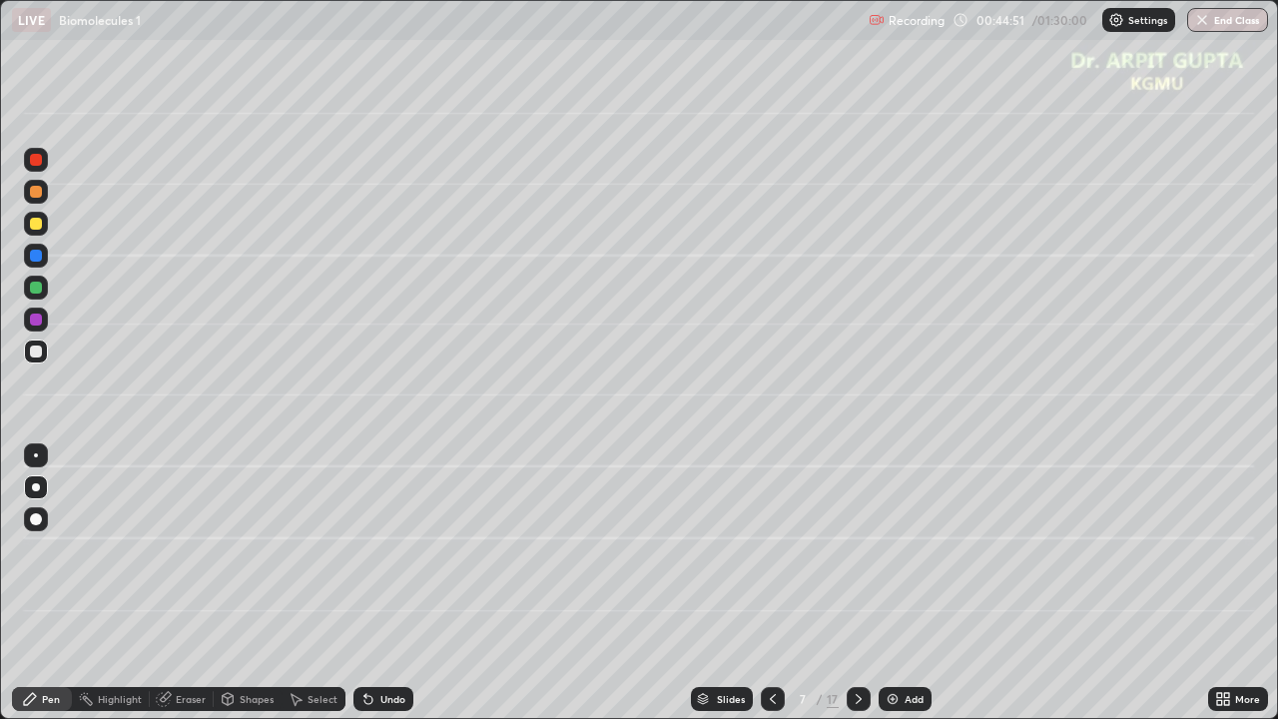
click at [360, 583] on icon at bounding box center [368, 699] width 16 height 16
click at [35, 289] on div at bounding box center [36, 287] width 12 height 12
click at [771, 583] on icon at bounding box center [773, 699] width 16 height 16
click at [858, 583] on div at bounding box center [858, 699] width 24 height 24
click at [771, 583] on icon at bounding box center [773, 699] width 16 height 16
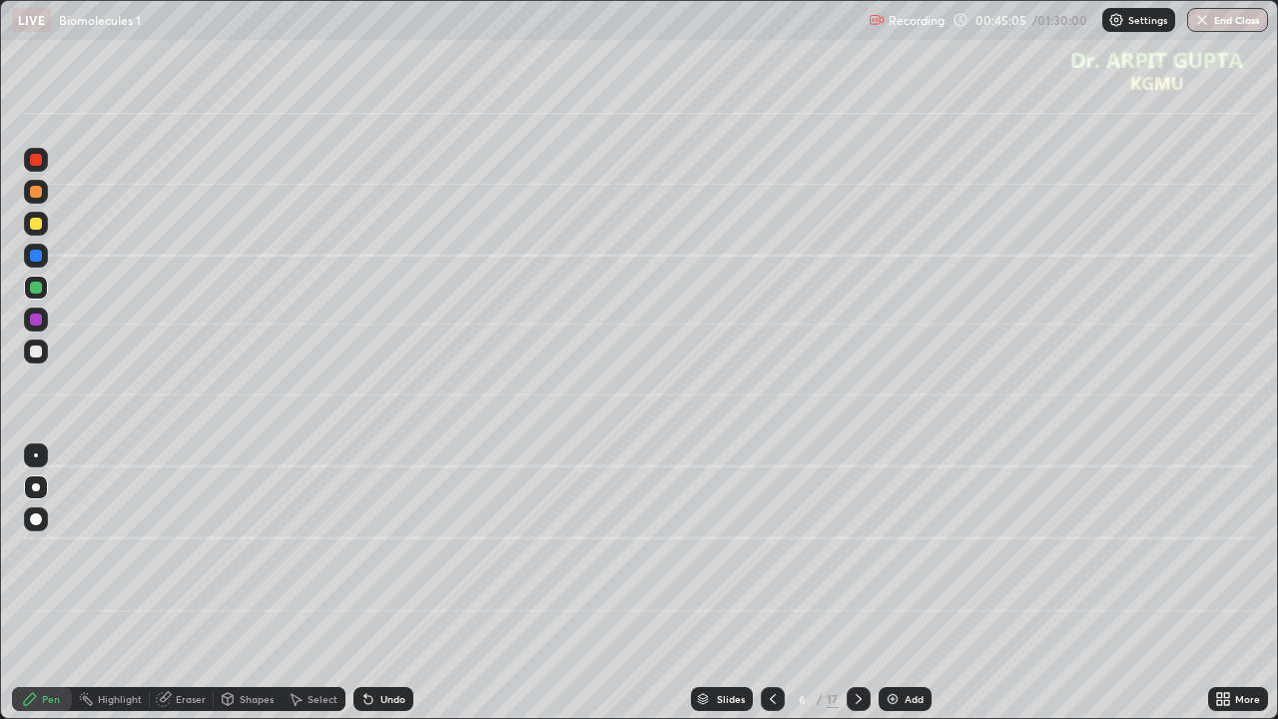
click at [768, 583] on icon at bounding box center [773, 699] width 16 height 16
click at [771, 583] on icon at bounding box center [773, 699] width 16 height 16
click at [855, 583] on icon at bounding box center [858, 699] width 6 height 10
click at [848, 583] on div at bounding box center [858, 699] width 24 height 40
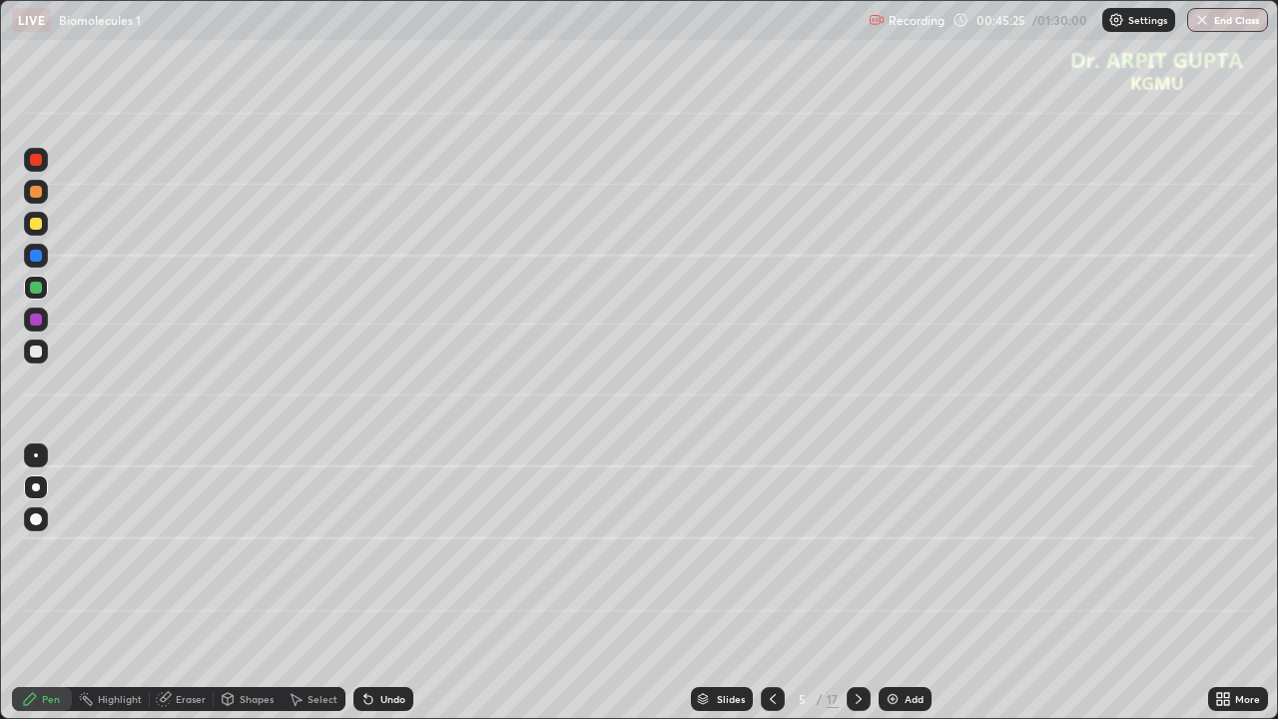
click at [35, 321] on div at bounding box center [36, 319] width 12 height 12
click at [365, 583] on icon at bounding box center [368, 700] width 8 height 8
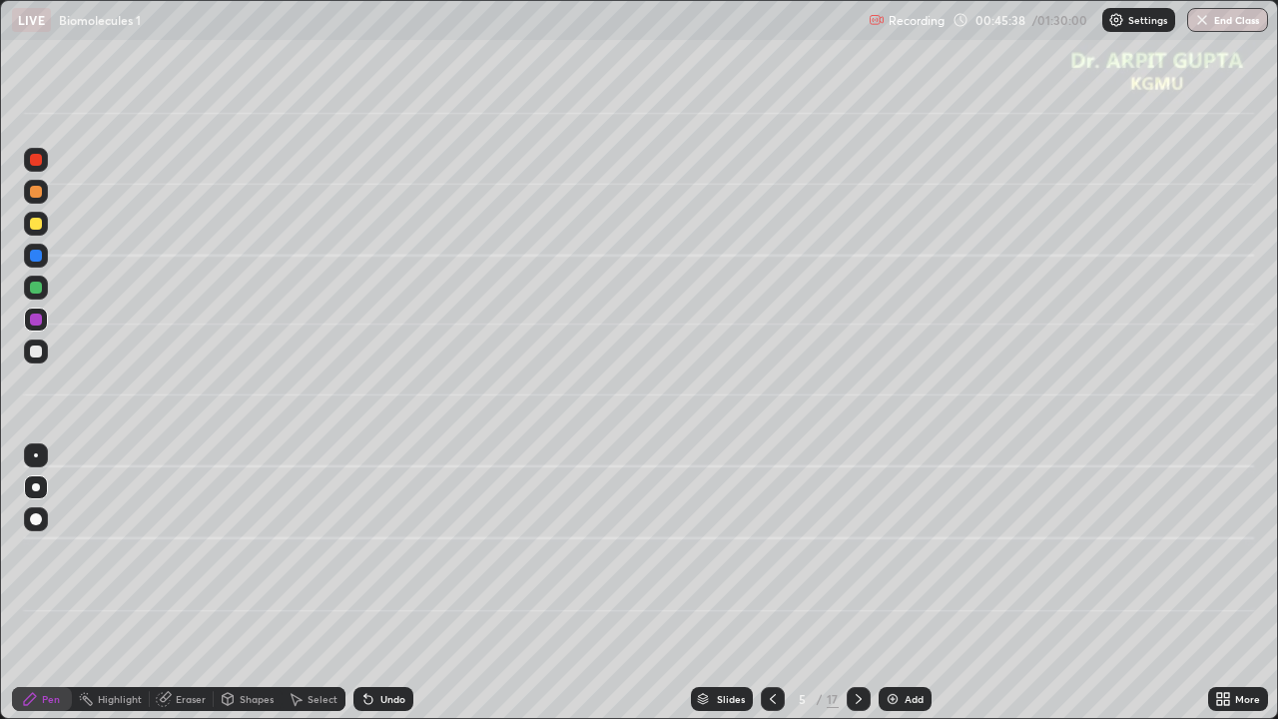
click at [371, 583] on icon at bounding box center [368, 699] width 16 height 16
click at [380, 583] on div "Undo" at bounding box center [392, 699] width 25 height 10
click at [381, 583] on div "Undo" at bounding box center [392, 699] width 25 height 10
click at [380, 583] on div "Undo" at bounding box center [392, 699] width 25 height 10
click at [367, 583] on icon at bounding box center [368, 700] width 8 height 8
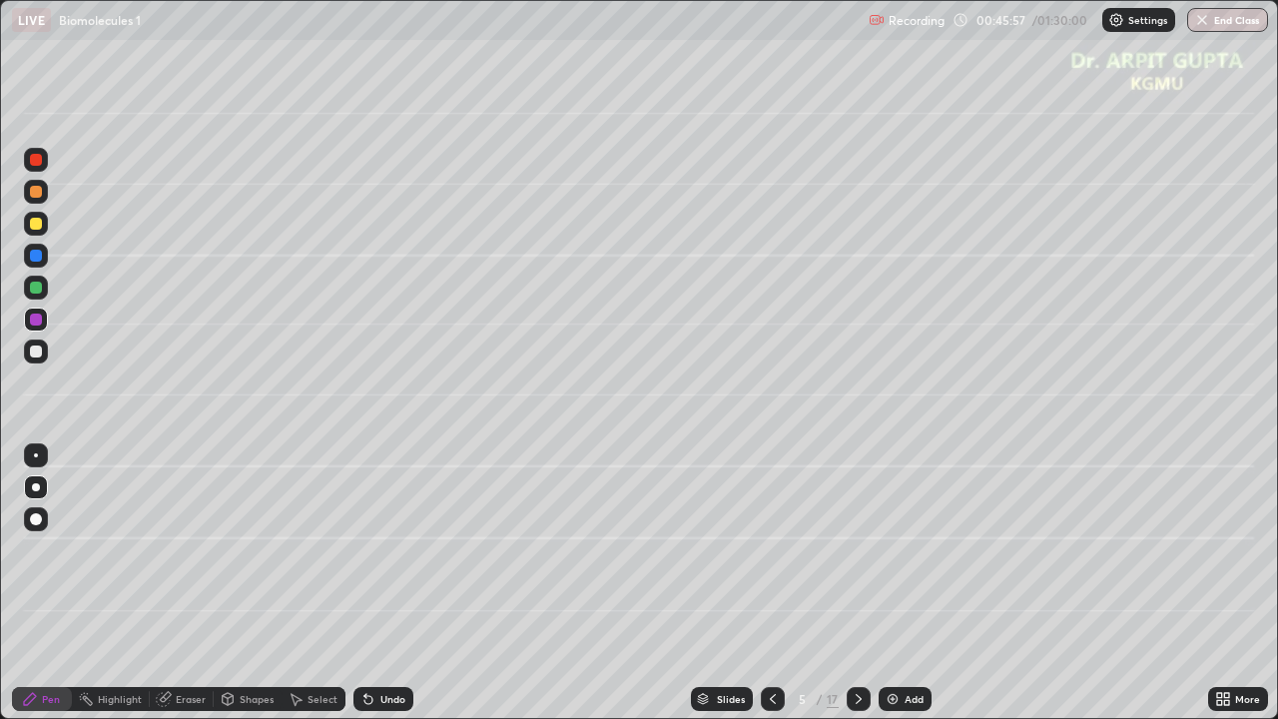
click at [770, 583] on icon at bounding box center [773, 699] width 6 height 10
click at [858, 583] on icon at bounding box center [858, 699] width 6 height 10
click at [862, 583] on icon at bounding box center [858, 699] width 16 height 16
click at [397, 583] on div "Undo" at bounding box center [392, 699] width 25 height 10
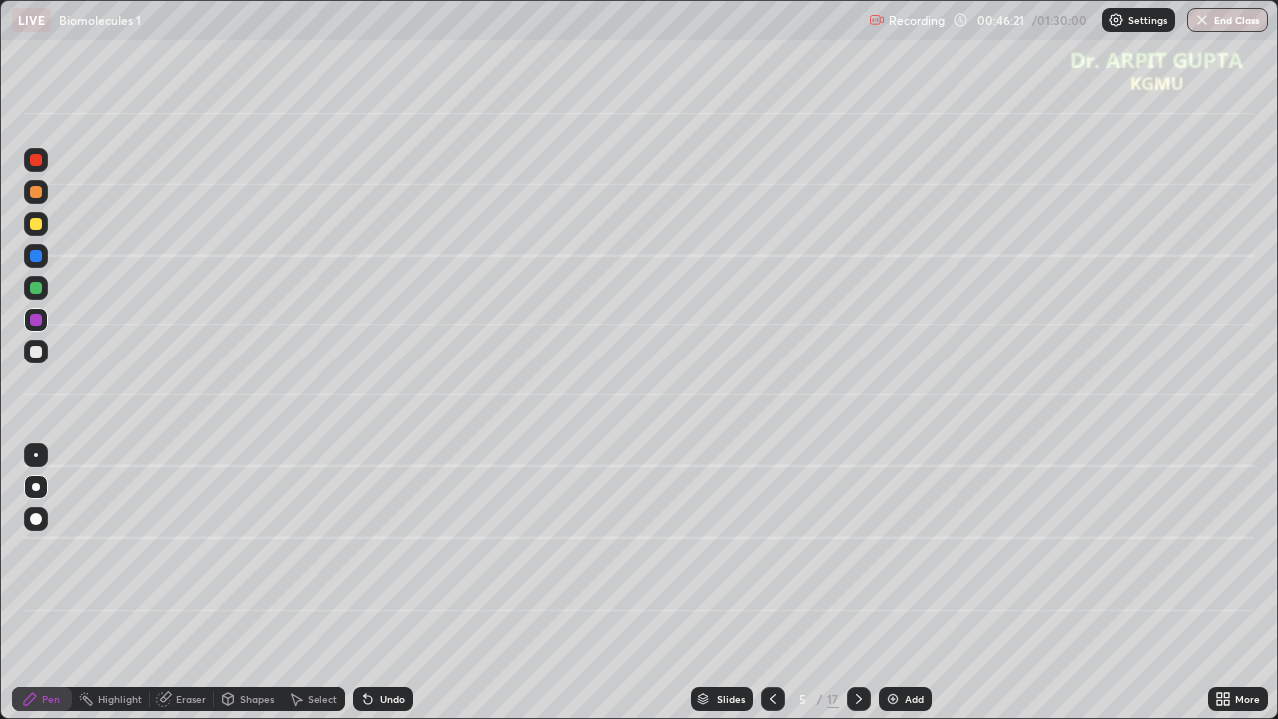
click at [865, 583] on div at bounding box center [858, 699] width 24 height 24
click at [866, 583] on div at bounding box center [858, 699] width 24 height 24
click at [773, 583] on icon at bounding box center [773, 699] width 16 height 16
click at [856, 583] on div at bounding box center [858, 699] width 24 height 24
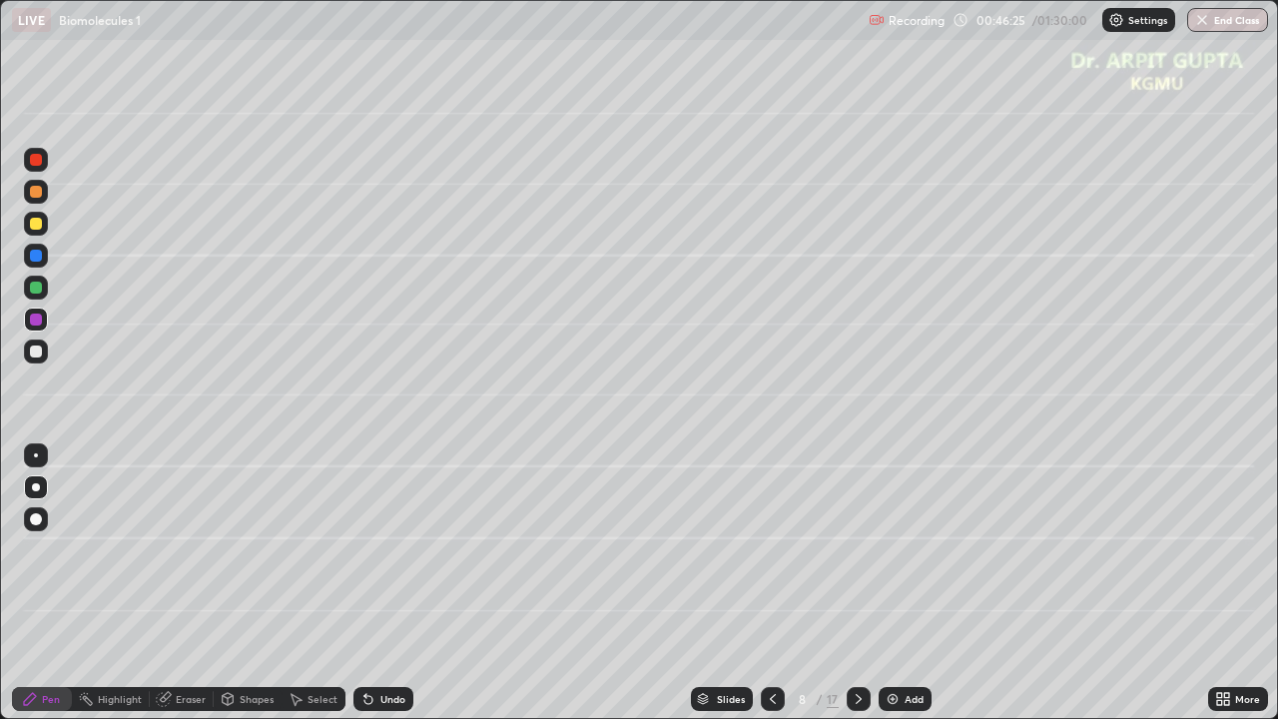
click at [38, 226] on div at bounding box center [36, 224] width 12 height 12
click at [37, 524] on div at bounding box center [36, 519] width 12 height 12
click at [39, 194] on div at bounding box center [36, 192] width 12 height 12
click at [780, 583] on div at bounding box center [773, 699] width 24 height 40
click at [856, 583] on icon at bounding box center [858, 699] width 16 height 16
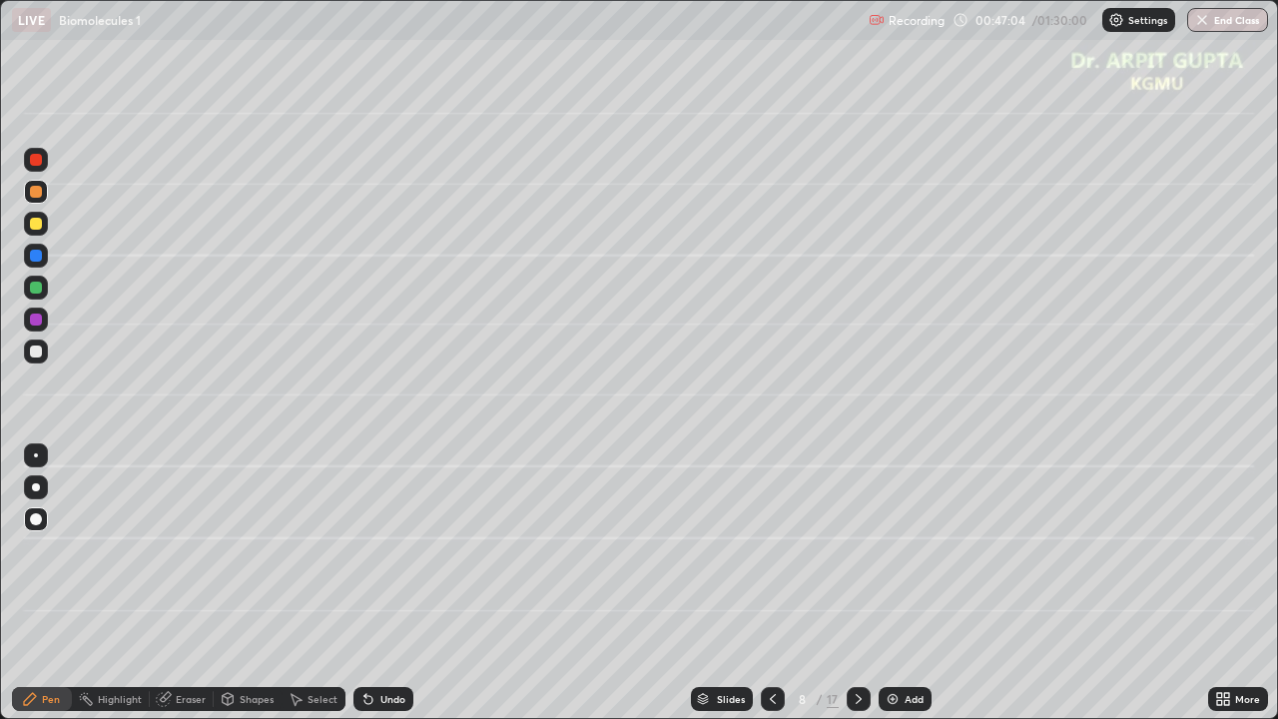
click at [35, 350] on div at bounding box center [36, 351] width 12 height 12
click at [37, 492] on div at bounding box center [36, 487] width 24 height 24
click at [365, 583] on icon at bounding box center [368, 700] width 8 height 8
click at [393, 583] on div "Undo" at bounding box center [392, 699] width 25 height 10
click at [394, 583] on div "Undo" at bounding box center [383, 699] width 60 height 24
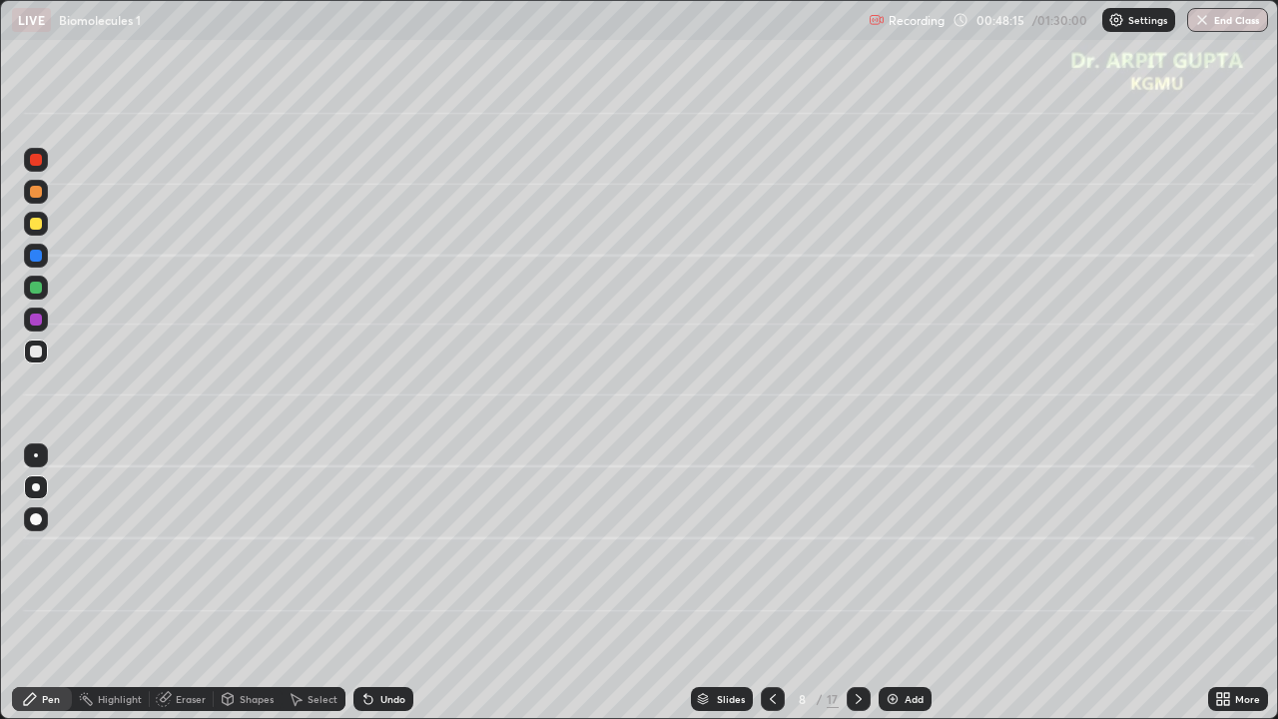
click at [38, 355] on div at bounding box center [36, 351] width 12 height 12
click at [39, 289] on div at bounding box center [36, 287] width 12 height 12
click at [187, 583] on div "Eraser" at bounding box center [182, 699] width 64 height 24
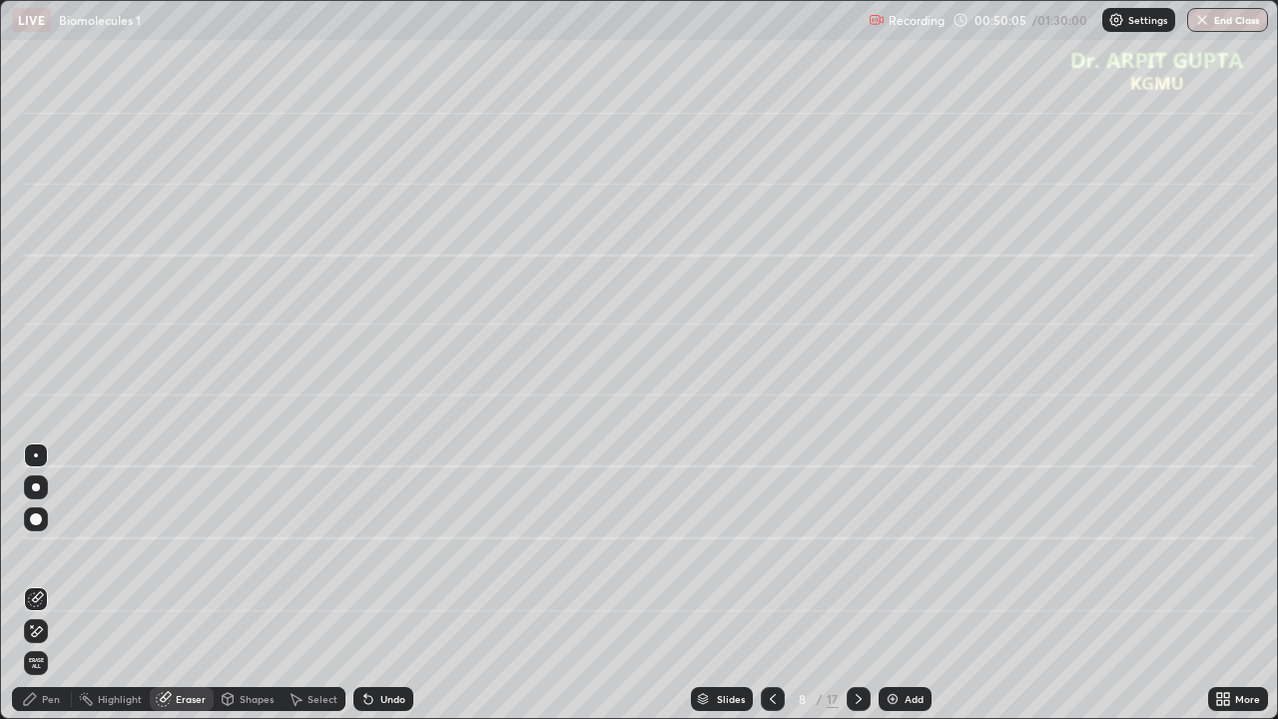
click at [363, 583] on div "Undo" at bounding box center [383, 699] width 60 height 24
click at [48, 583] on div "Pen" at bounding box center [51, 699] width 18 height 10
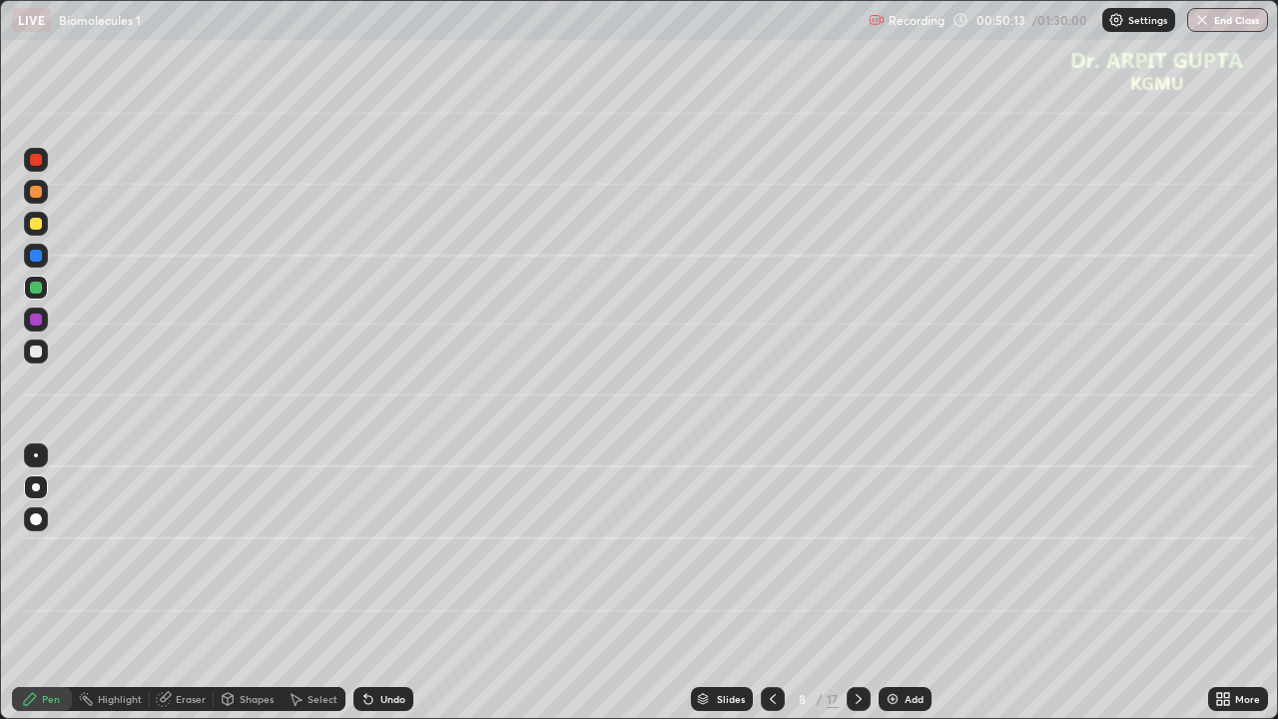
click at [373, 583] on div "Undo" at bounding box center [383, 699] width 60 height 24
click at [369, 583] on icon at bounding box center [368, 699] width 16 height 16
click at [45, 358] on div at bounding box center [36, 351] width 24 height 24
click at [37, 224] on div at bounding box center [36, 224] width 12 height 12
click at [858, 583] on icon at bounding box center [858, 699] width 6 height 10
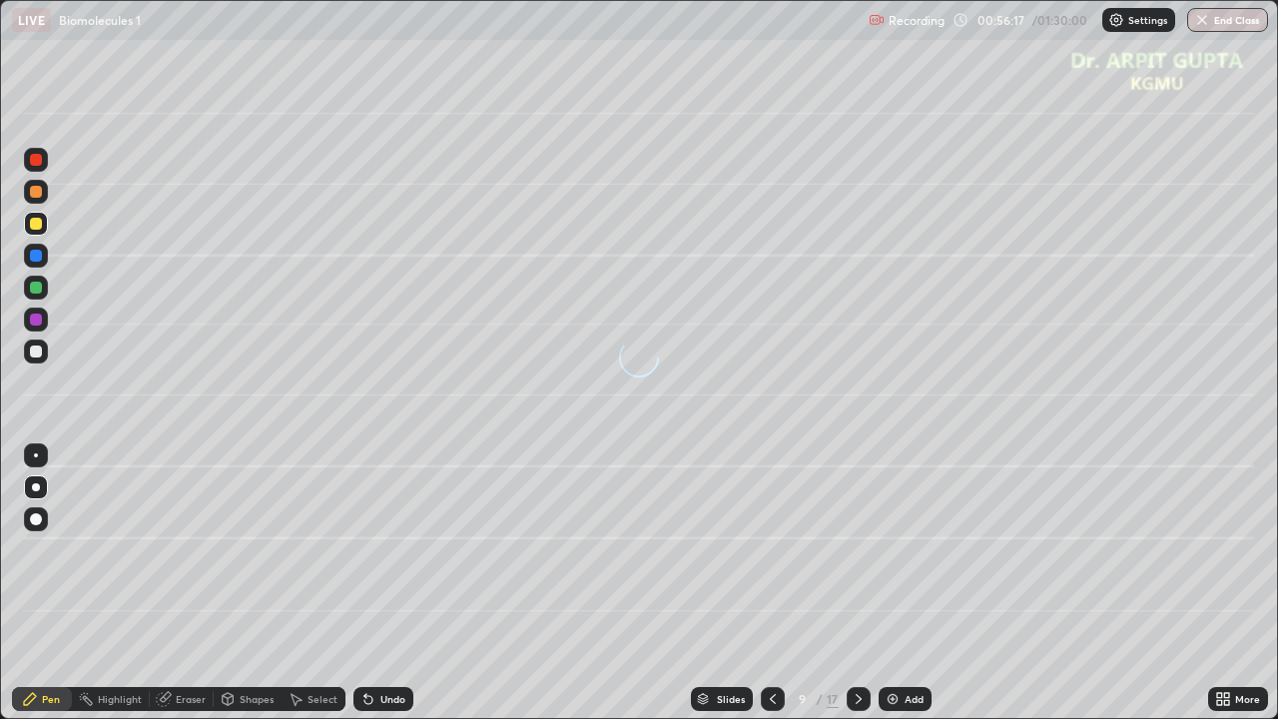
click at [43, 354] on div at bounding box center [36, 351] width 24 height 24
click at [370, 583] on icon at bounding box center [368, 699] width 16 height 16
click at [375, 583] on div "Undo" at bounding box center [383, 699] width 60 height 24
click at [1218, 17] on button "End Class" at bounding box center [1227, 20] width 81 height 24
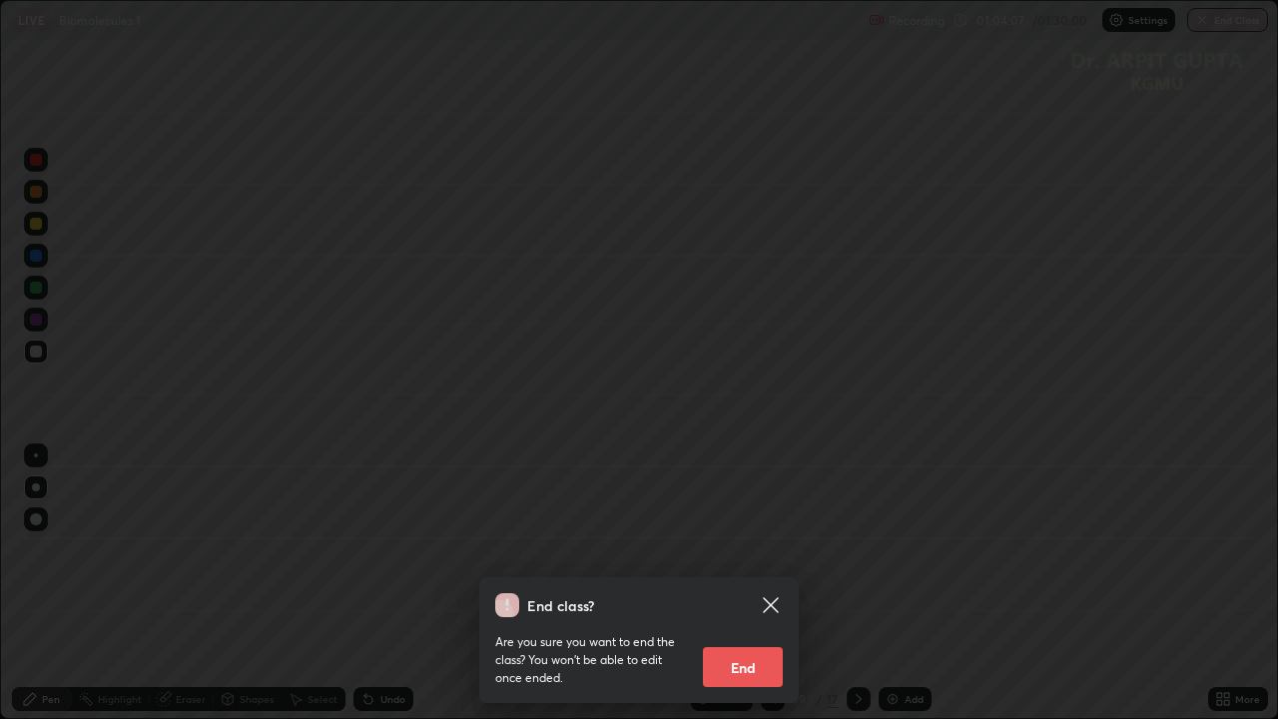
click at [749, 583] on button "End" at bounding box center [743, 667] width 80 height 40
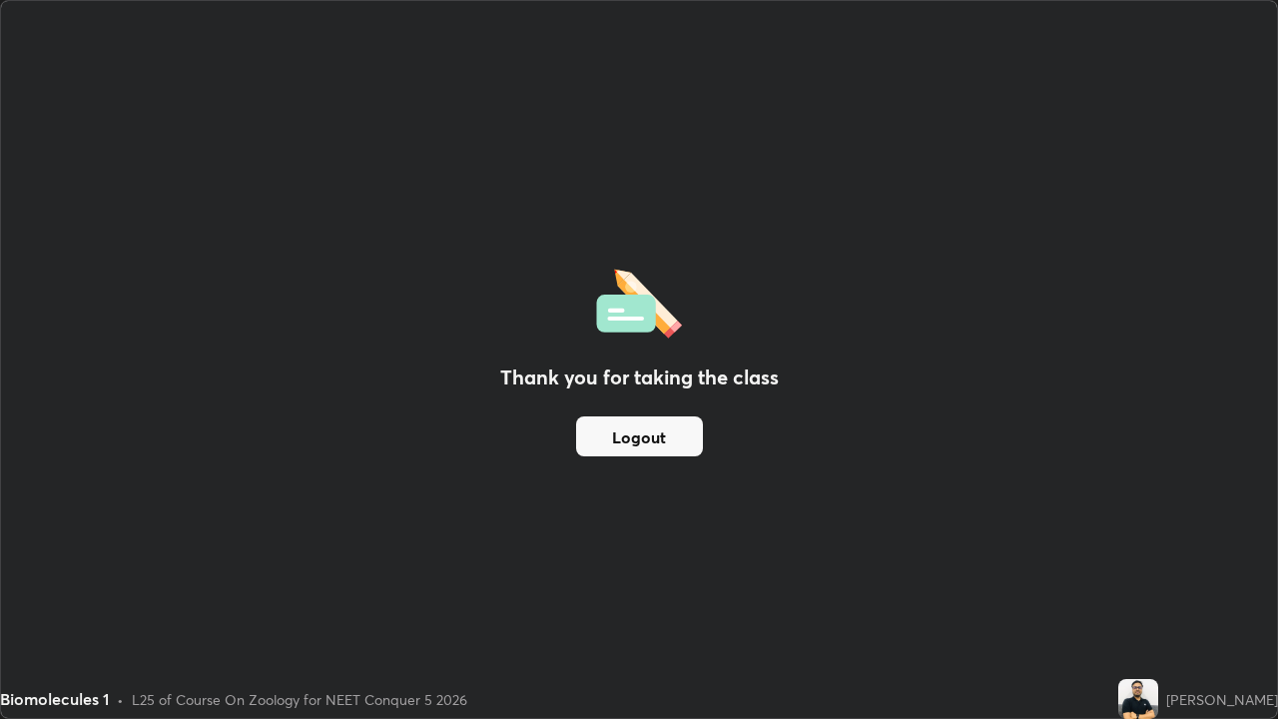
click at [671, 432] on button "Logout" at bounding box center [639, 436] width 127 height 40
